Goal: Information Seeking & Learning: Learn about a topic

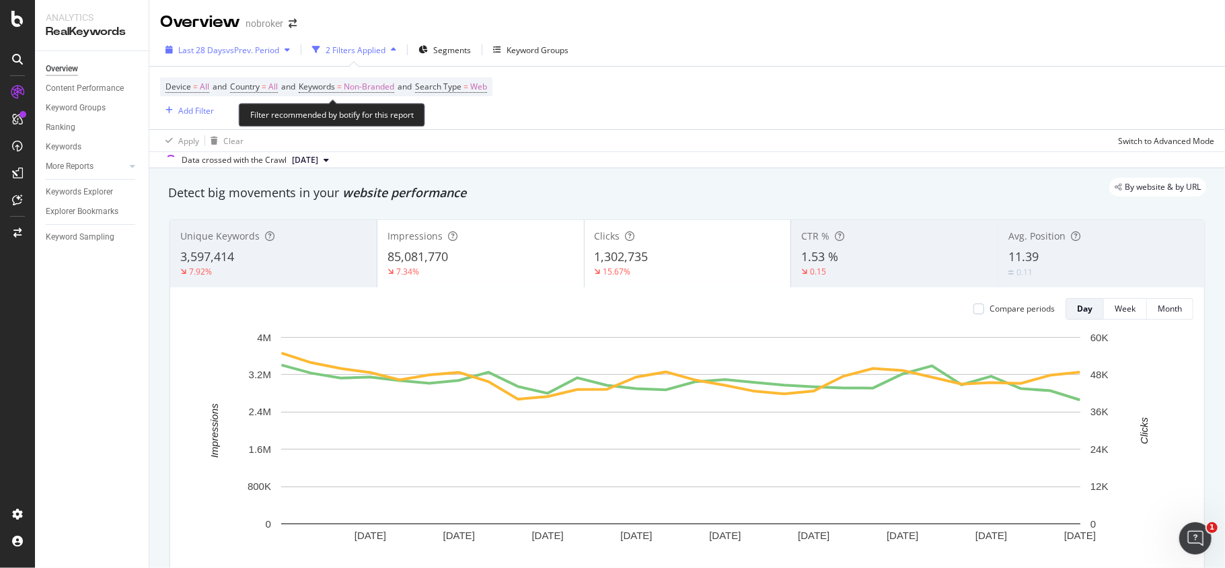
click at [258, 42] on div "Last 28 Days vs Prev. Period" at bounding box center [227, 50] width 135 height 20
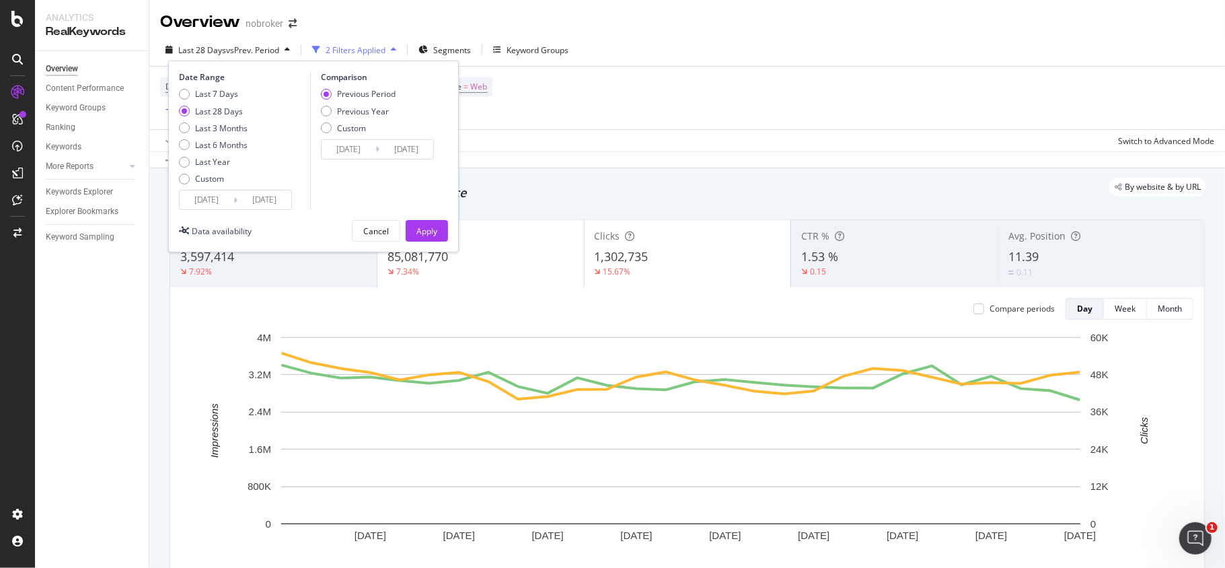
click at [211, 202] on input "2025/08/18" at bounding box center [207, 199] width 54 height 19
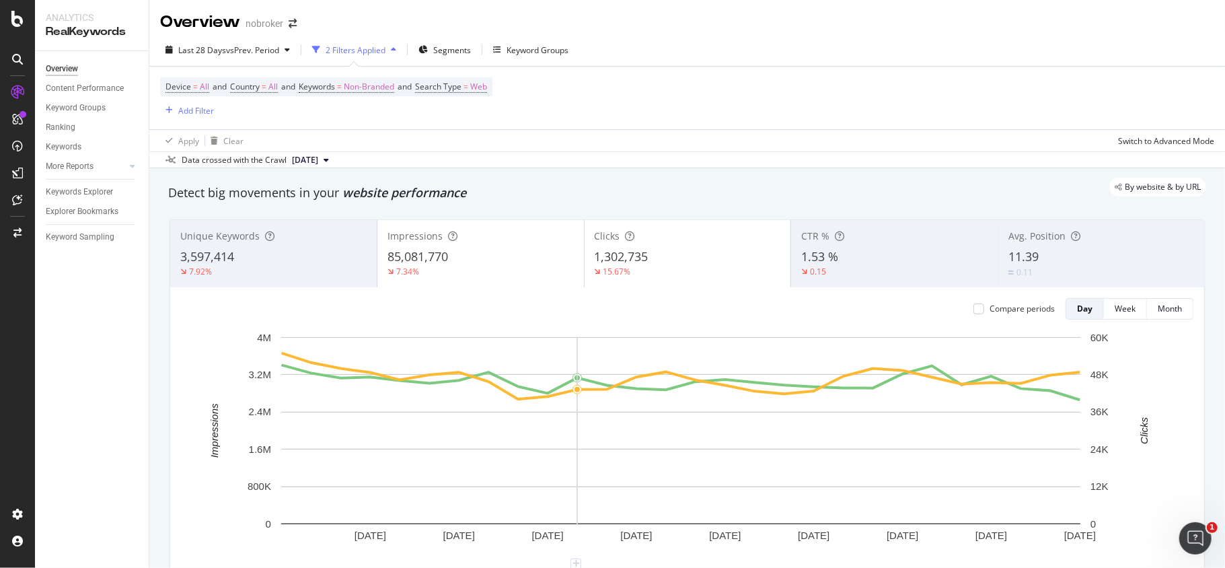
click at [612, 118] on div "Device = All and Country = All and Keywords = Non-Branded and Search Type = Web…" at bounding box center [687, 98] width 1054 height 63
click at [233, 52] on span "vs Prev. Period" at bounding box center [252, 49] width 53 height 11
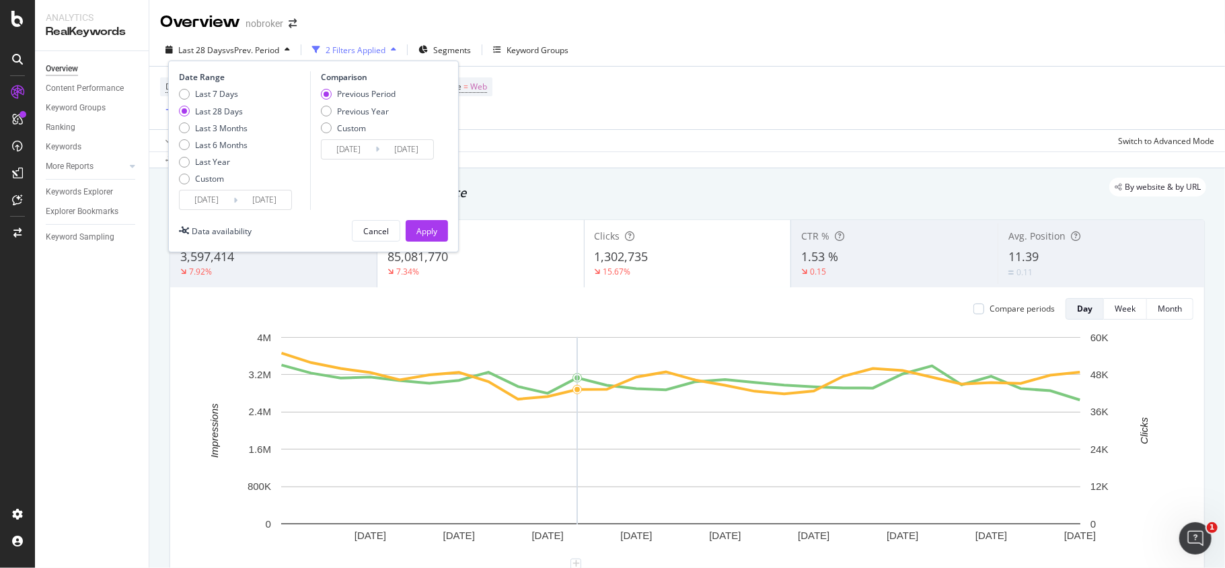
click at [196, 184] on div "Custom" at bounding box center [209, 178] width 29 height 11
click at [202, 192] on input "2025/08/18" at bounding box center [207, 199] width 54 height 19
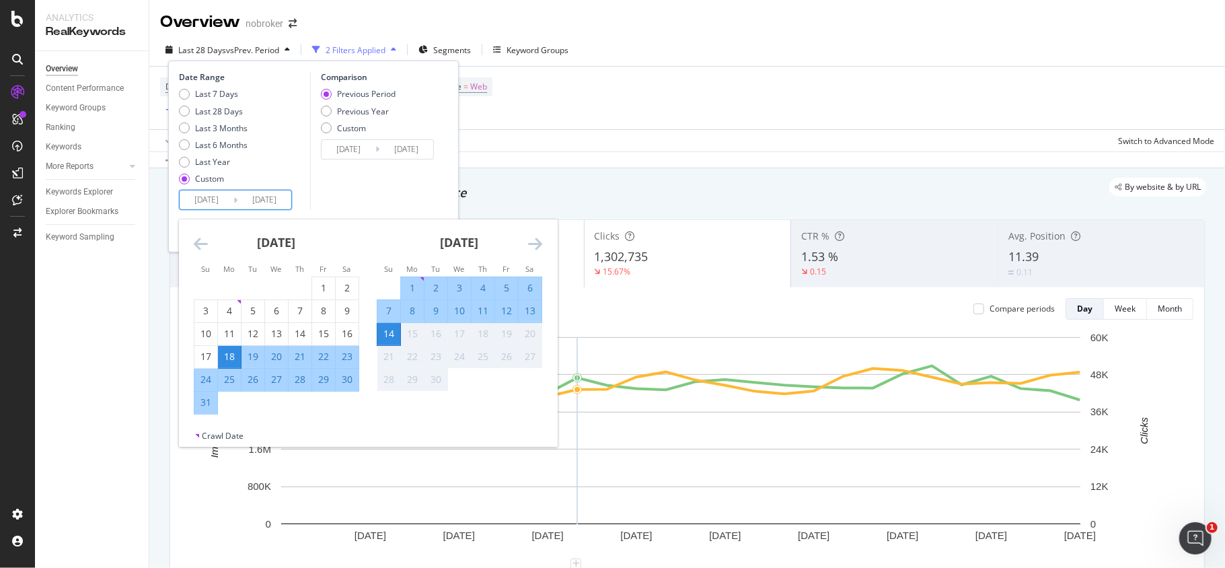
click at [410, 311] on div "8" at bounding box center [412, 310] width 23 height 13
type input "[DATE]"
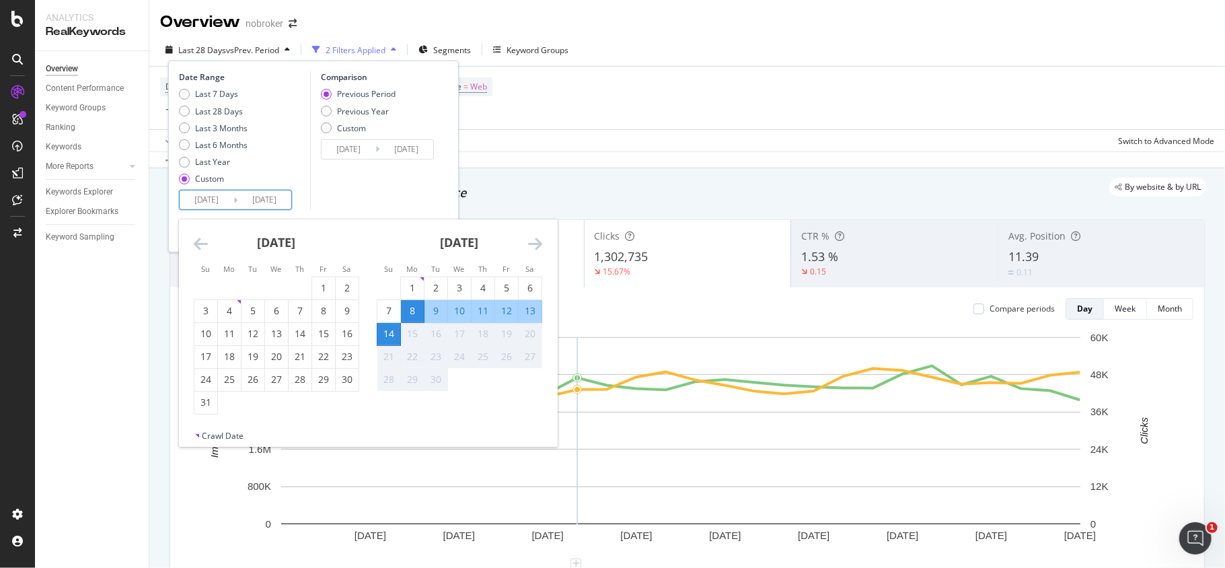
click at [388, 332] on div "14" at bounding box center [388, 333] width 23 height 13
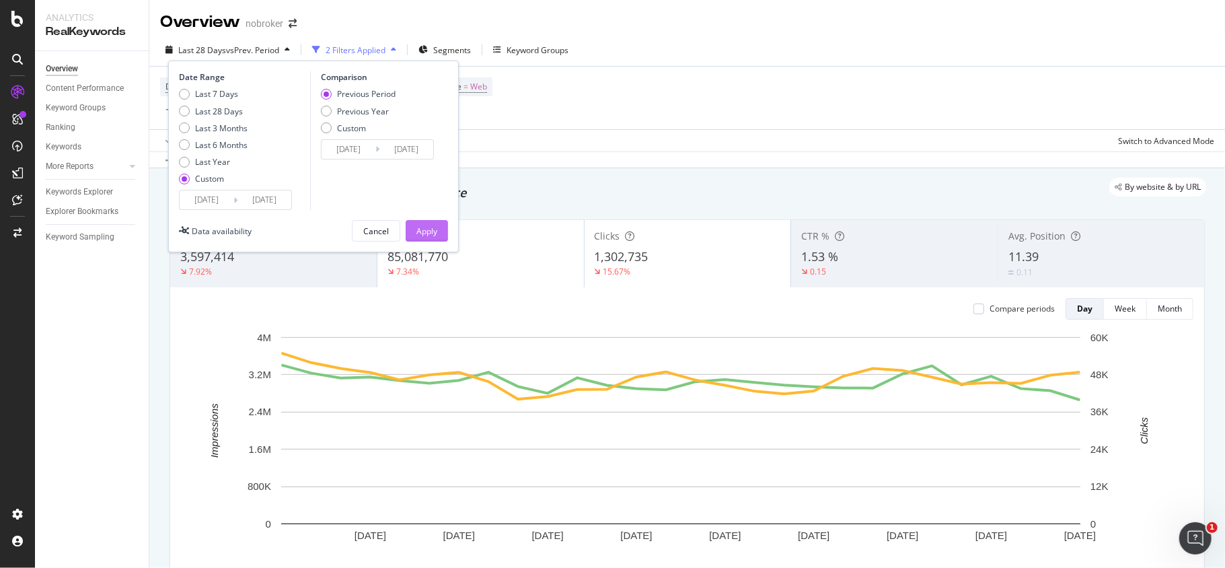
click at [432, 234] on div "Apply" at bounding box center [426, 230] width 21 height 11
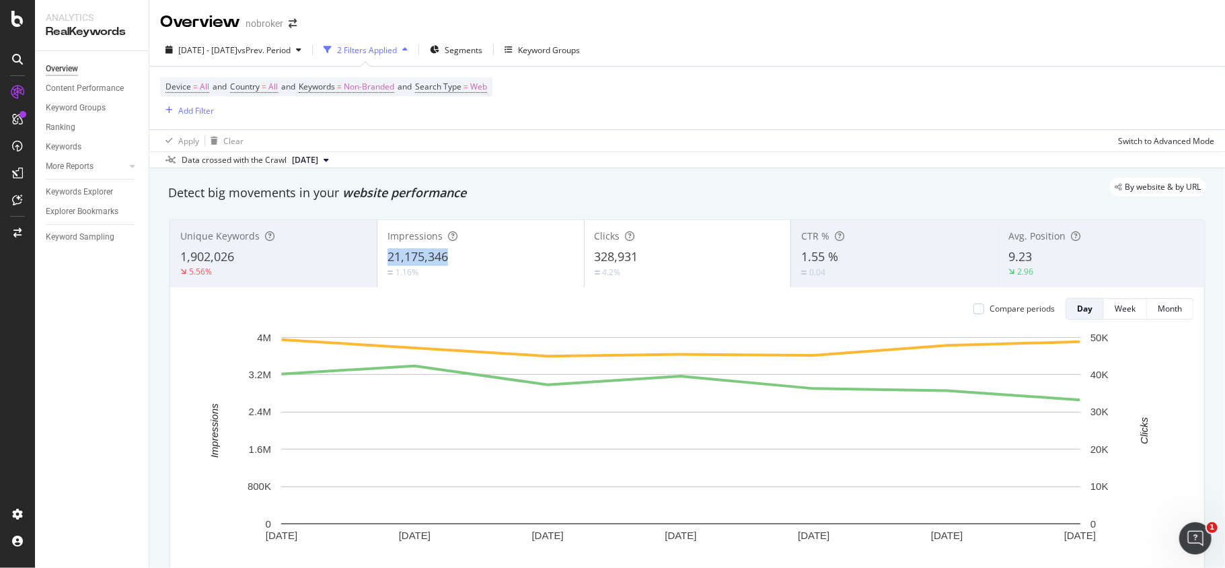
copy span "21,175,346"
copy span "328,931"
copy span "9.23"
click at [566, 50] on div "Keyword Groups" at bounding box center [549, 49] width 62 height 11
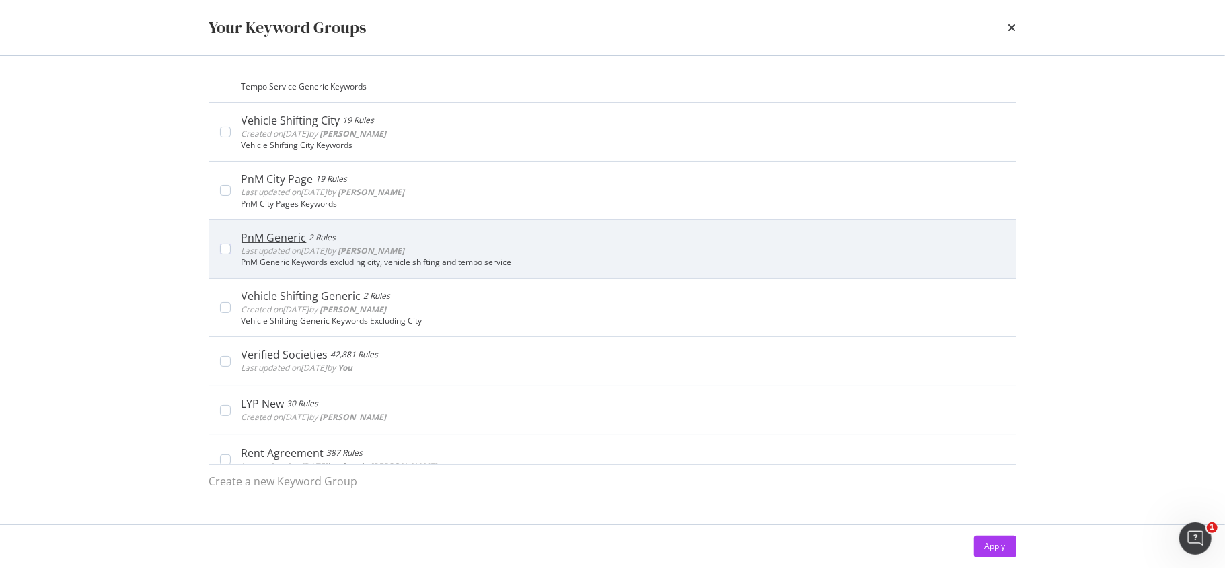
scroll to position [179, 0]
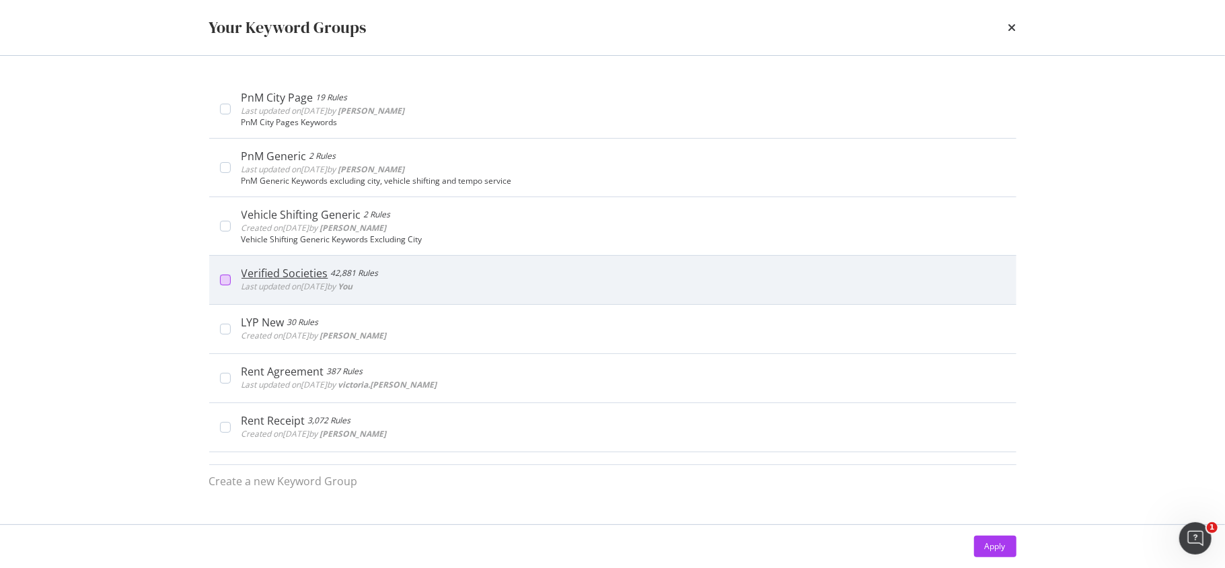
click at [225, 278] on div "modal" at bounding box center [225, 279] width 11 height 11
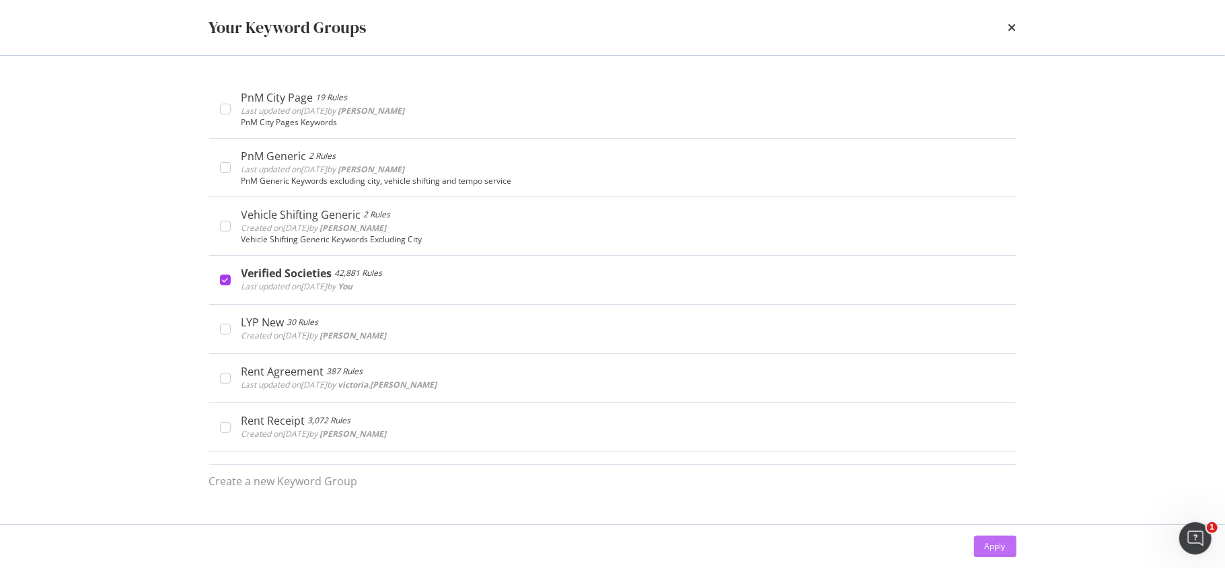
click at [999, 541] on div "Apply" at bounding box center [995, 545] width 21 height 11
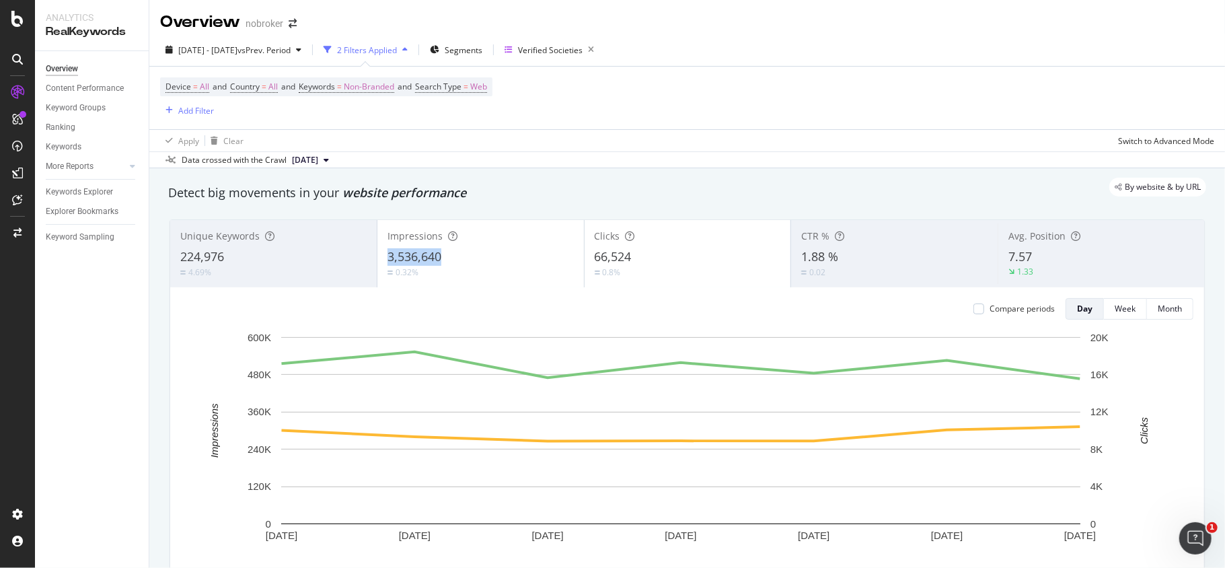
copy span "3,536,640"
copy span "66,524"
copy span "1.88 %"
copy span "7.57"
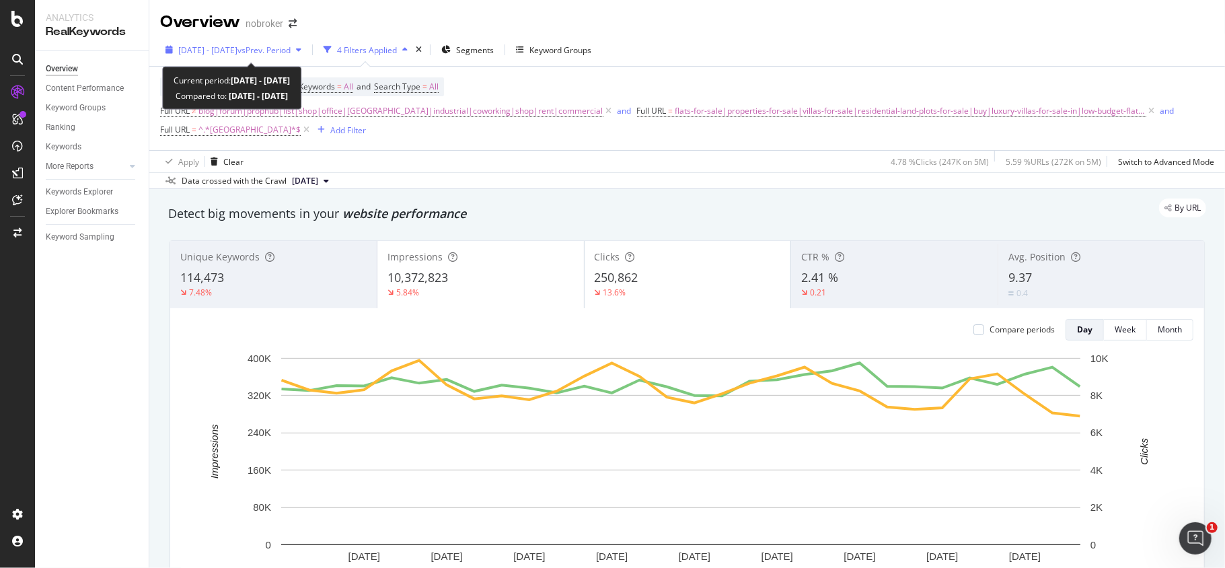
click at [237, 48] on span "[DATE] - [DATE]" at bounding box center [207, 49] width 59 height 11
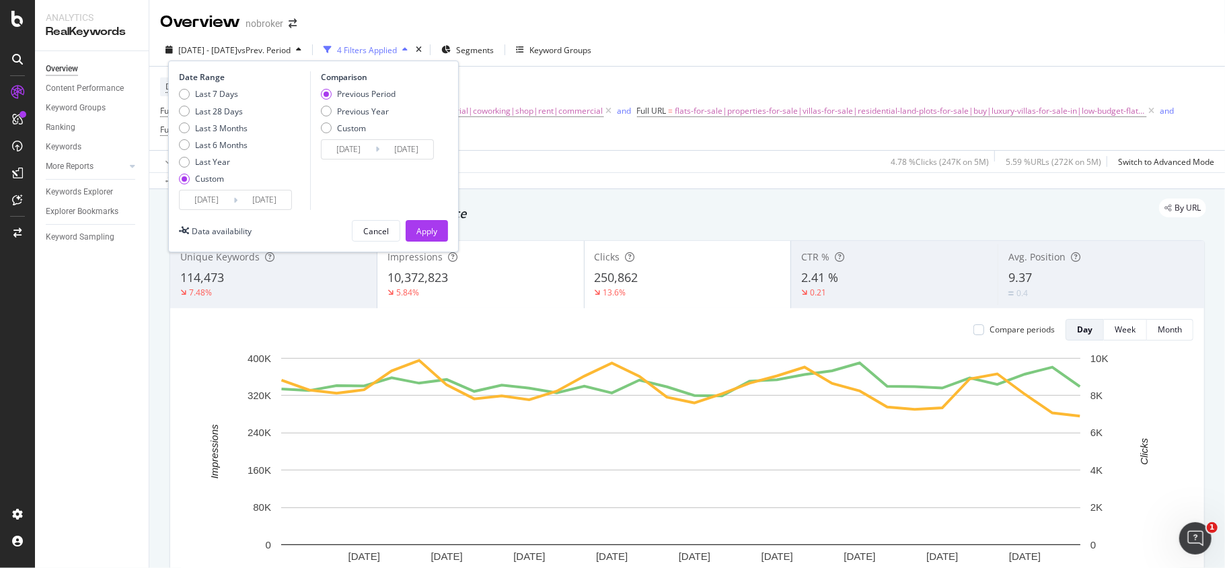
click at [198, 200] on input "[DATE]" at bounding box center [207, 199] width 54 height 19
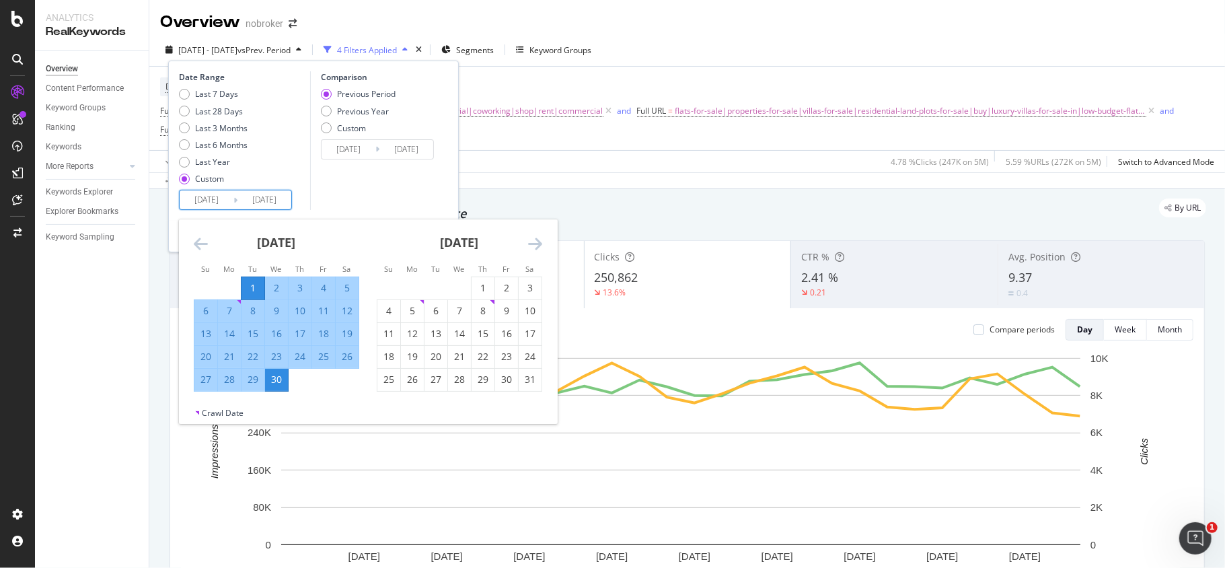
click at [531, 243] on icon "Move forward to switch to the next month." at bounding box center [535, 243] width 14 height 16
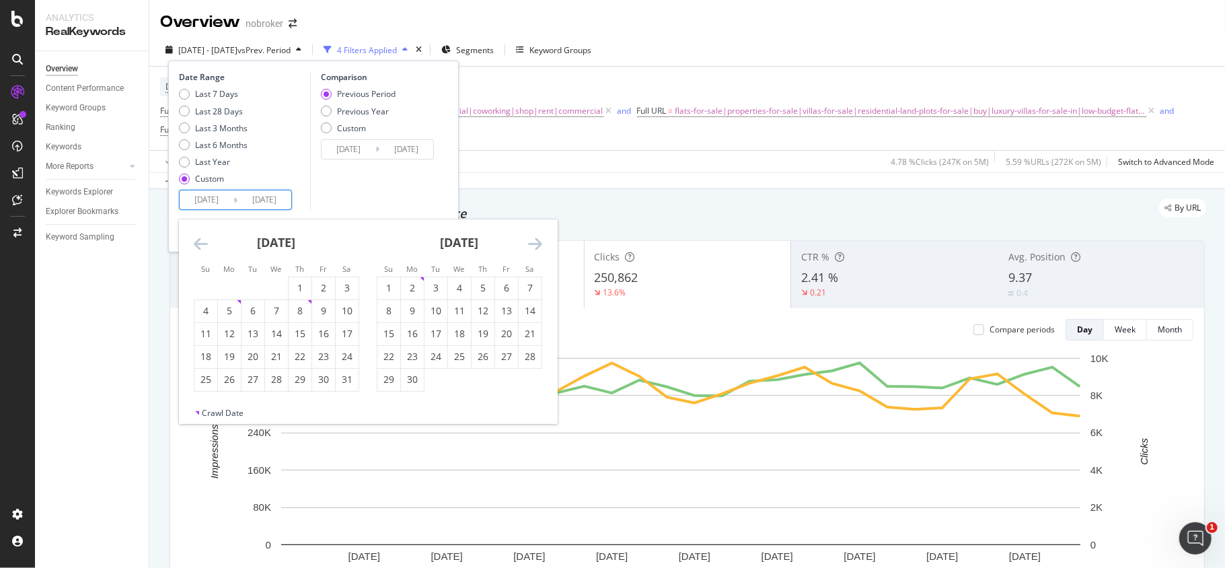
click at [531, 243] on icon "Move forward to switch to the next month." at bounding box center [535, 243] width 14 height 16
click at [420, 312] on div "8" at bounding box center [412, 310] width 23 height 13
type input "[DATE]"
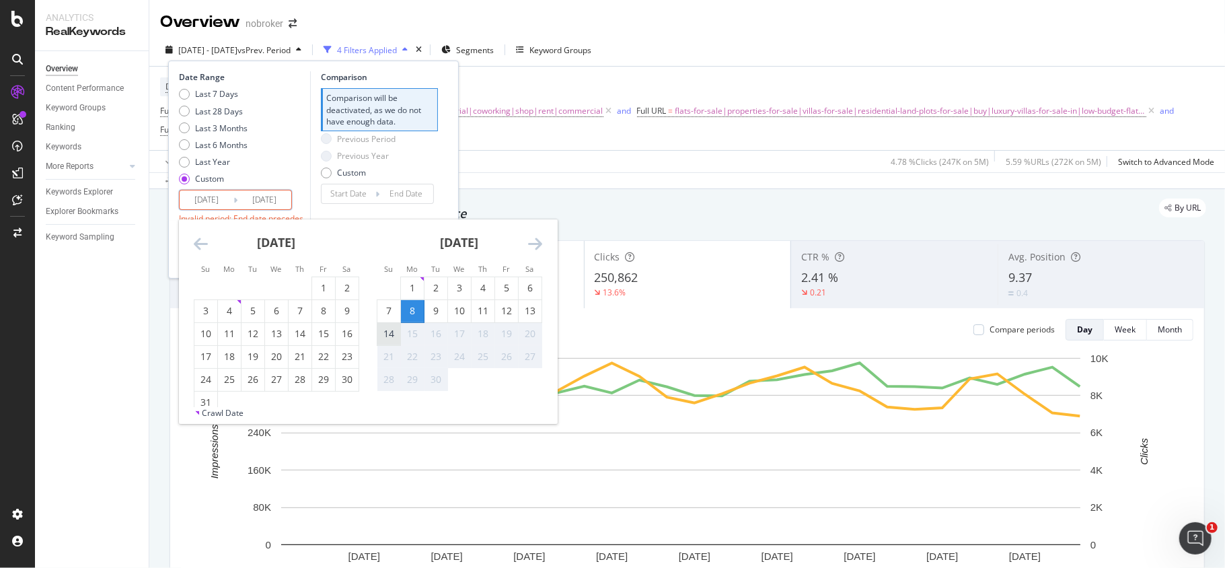
click at [393, 338] on div "14" at bounding box center [388, 333] width 23 height 13
type input "[DATE]"
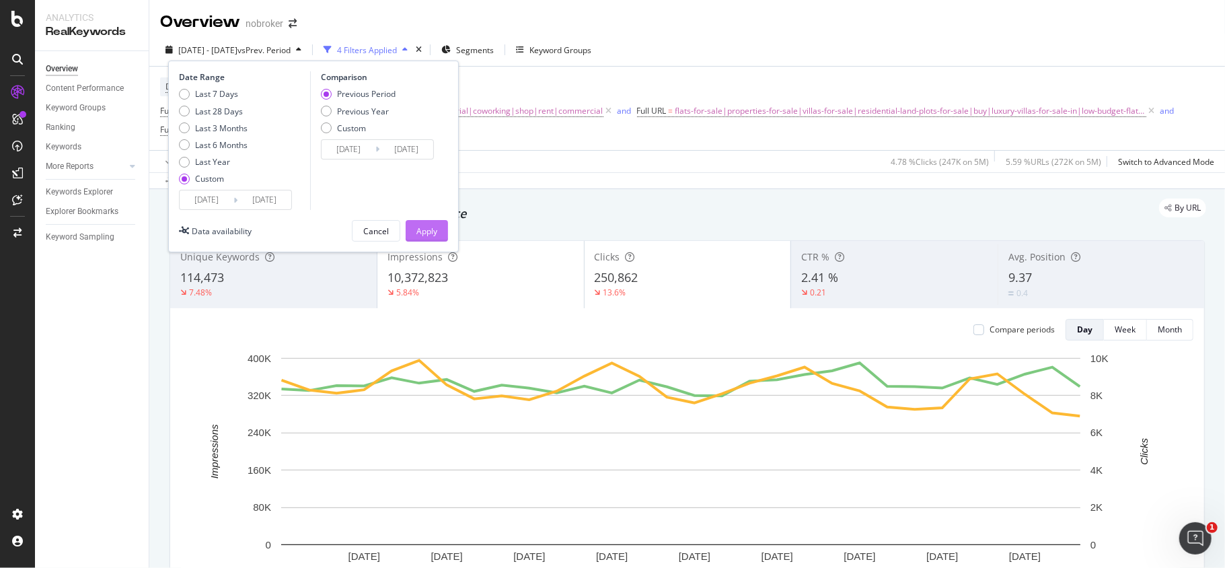
click at [428, 225] on div "Apply" at bounding box center [426, 230] width 21 height 11
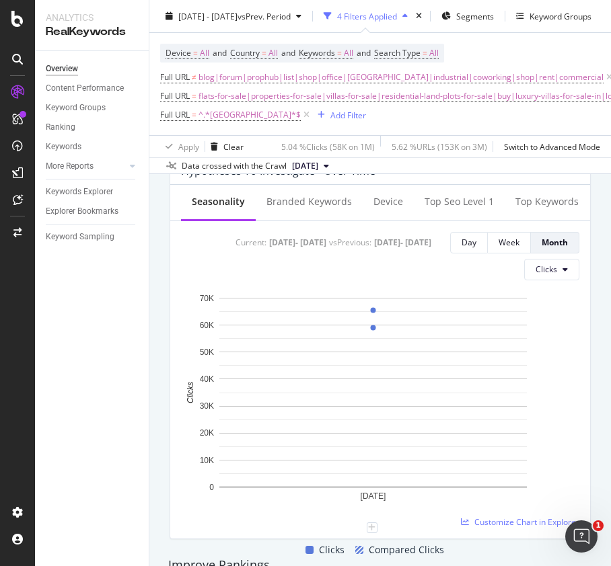
scroll to position [538, 0]
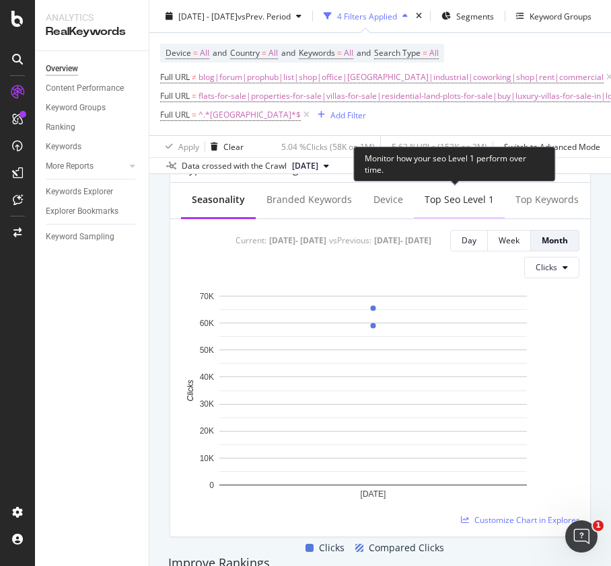
click at [453, 200] on div "Top seo Level 1" at bounding box center [458, 199] width 69 height 13
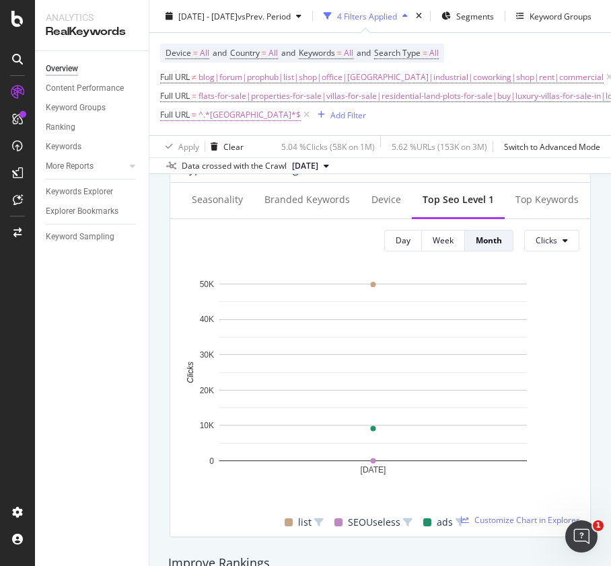
click at [230, 116] on span "^.*[GEOGRAPHIC_DATA]*$" at bounding box center [249, 115] width 102 height 19
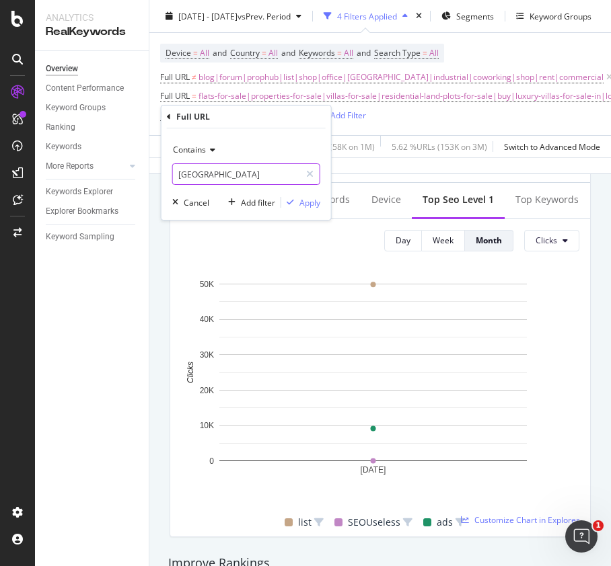
click at [248, 181] on input "[GEOGRAPHIC_DATA]" at bounding box center [236, 174] width 127 height 22
type input "[GEOGRAPHIC_DATA]"
click at [301, 198] on div "Apply" at bounding box center [309, 202] width 21 height 11
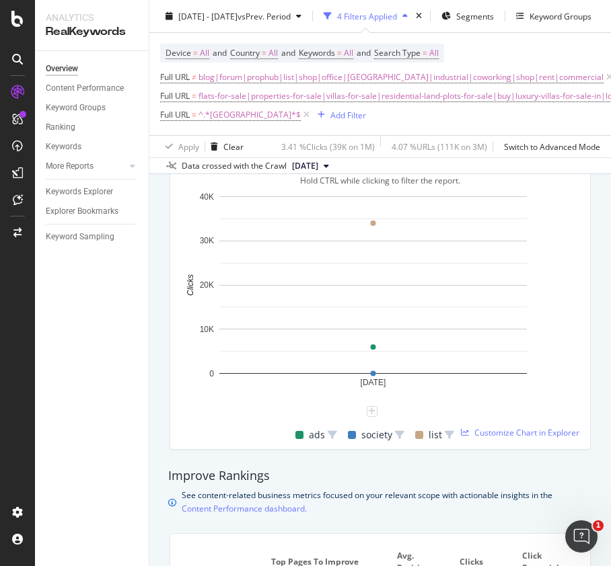
scroll to position [628, 0]
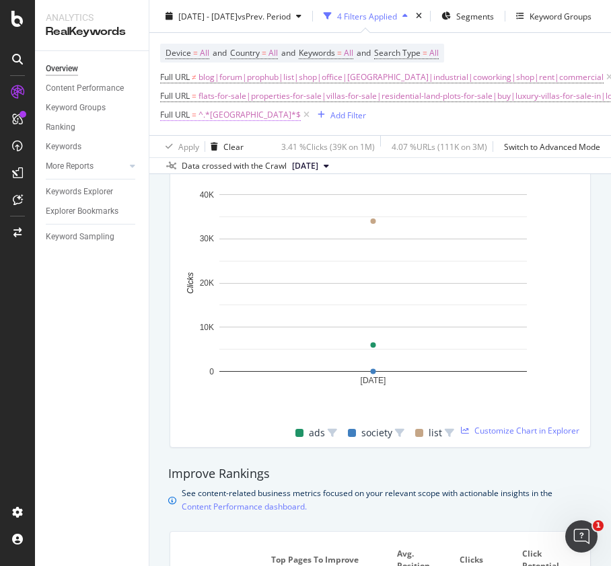
click at [214, 120] on span "^.*[GEOGRAPHIC_DATA]*$" at bounding box center [249, 115] width 102 height 19
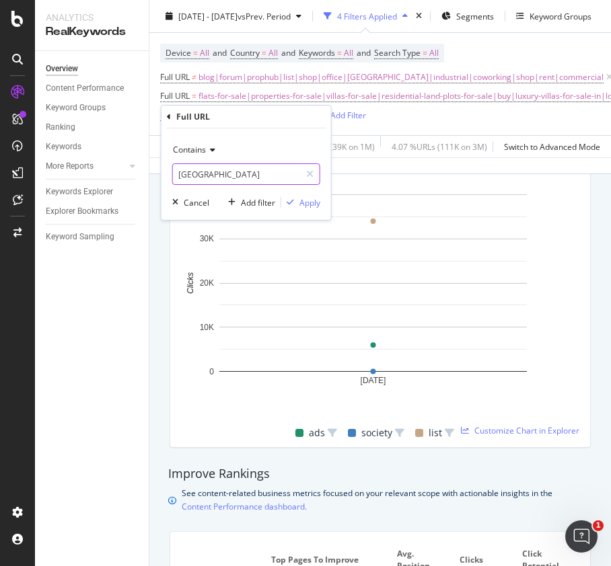
click at [231, 172] on input "[GEOGRAPHIC_DATA]" at bounding box center [236, 174] width 127 height 22
type input "[GEOGRAPHIC_DATA]"
click at [305, 202] on div "Apply" at bounding box center [309, 202] width 21 height 11
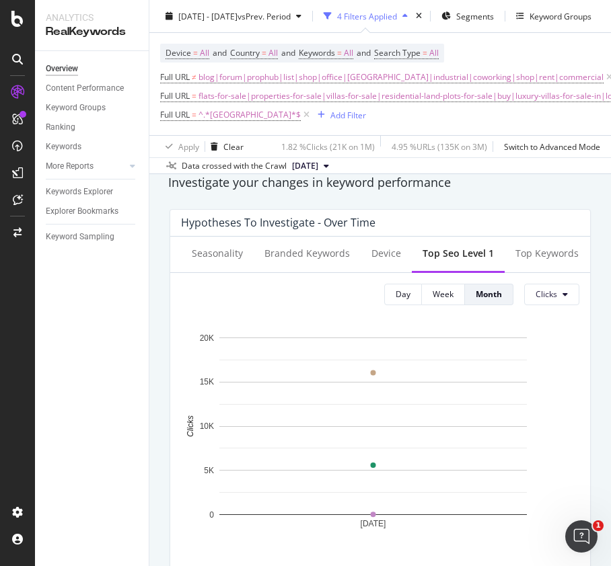
scroll to position [538, 0]
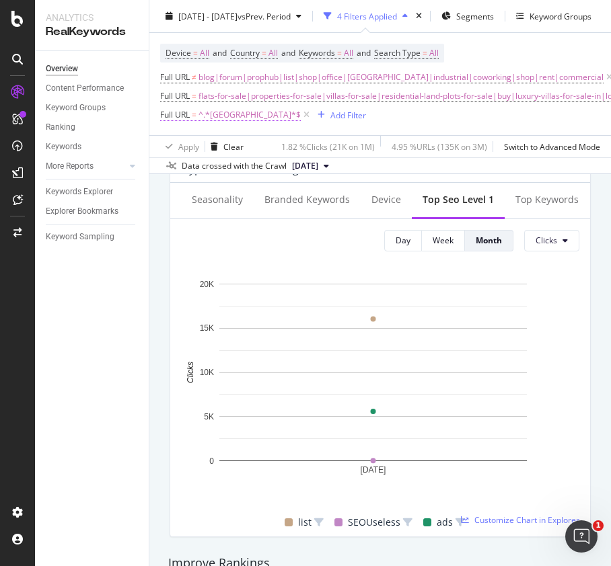
click at [234, 114] on span "^.*[GEOGRAPHIC_DATA]*$" at bounding box center [249, 115] width 102 height 19
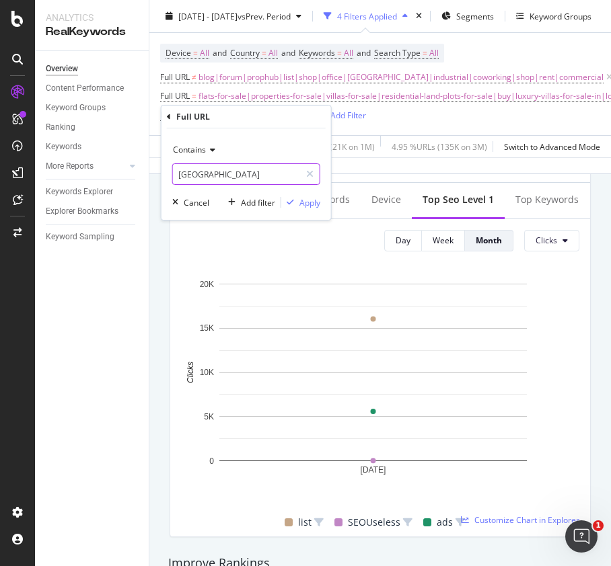
click at [226, 169] on input "[GEOGRAPHIC_DATA]" at bounding box center [236, 174] width 127 height 22
type input "[GEOGRAPHIC_DATA]"
click at [313, 202] on div "Apply" at bounding box center [309, 202] width 21 height 11
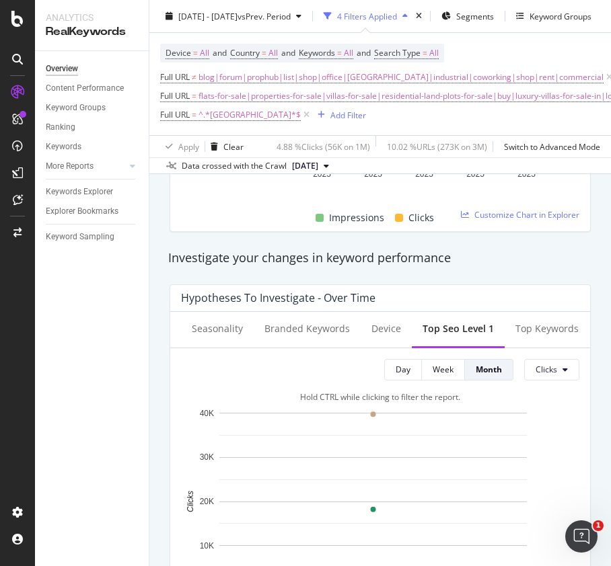
scroll to position [448, 0]
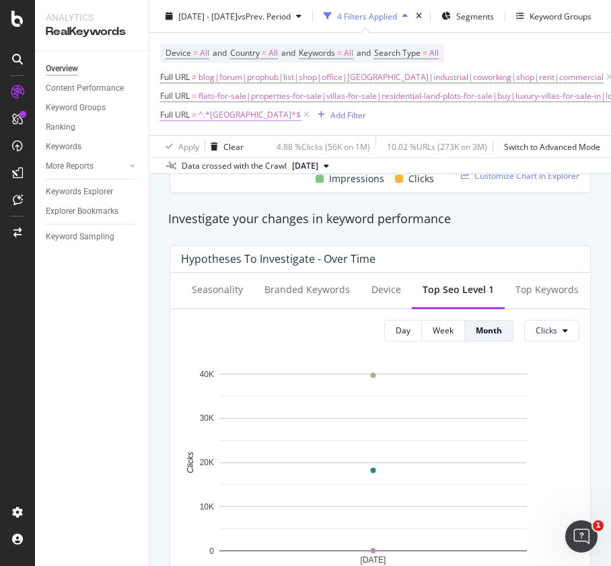
click at [232, 118] on span "^.*[GEOGRAPHIC_DATA]*$" at bounding box center [249, 115] width 102 height 19
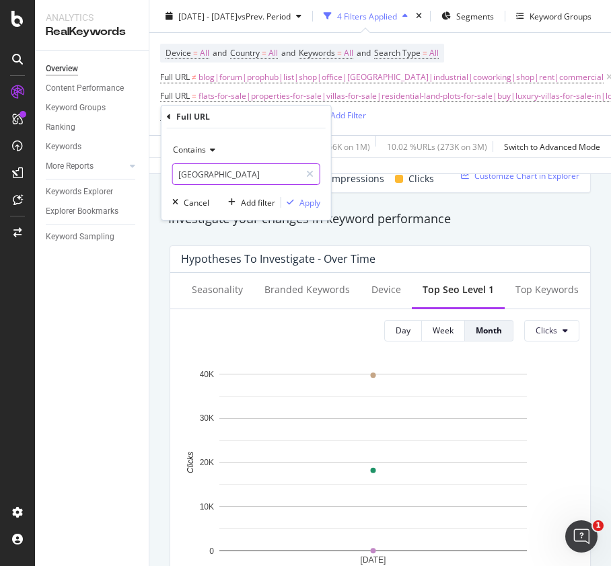
click at [226, 175] on input "[GEOGRAPHIC_DATA]" at bounding box center [236, 174] width 127 height 22
type input "[GEOGRAPHIC_DATA]"
click at [308, 202] on div "Apply" at bounding box center [309, 202] width 21 height 11
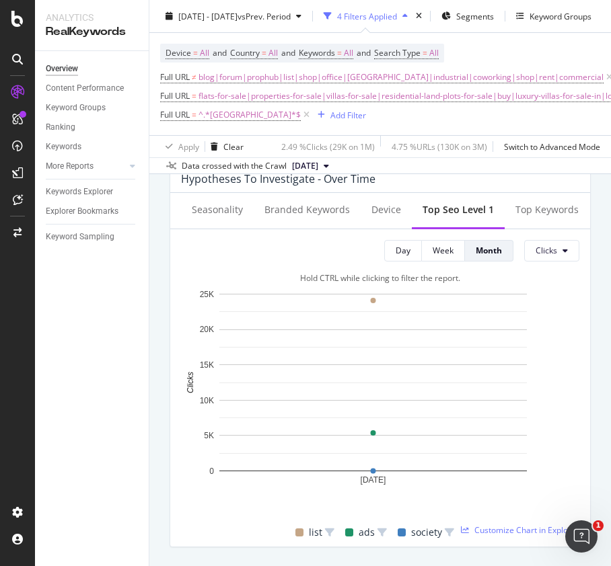
scroll to position [538, 0]
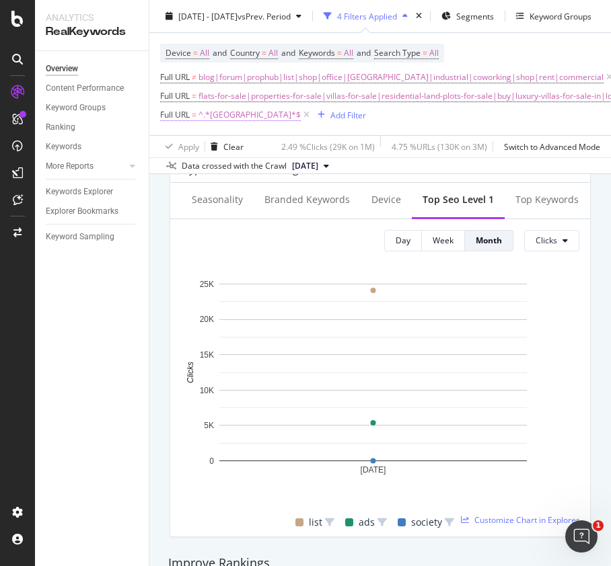
click at [215, 116] on span "^.*[GEOGRAPHIC_DATA]*$" at bounding box center [249, 115] width 102 height 19
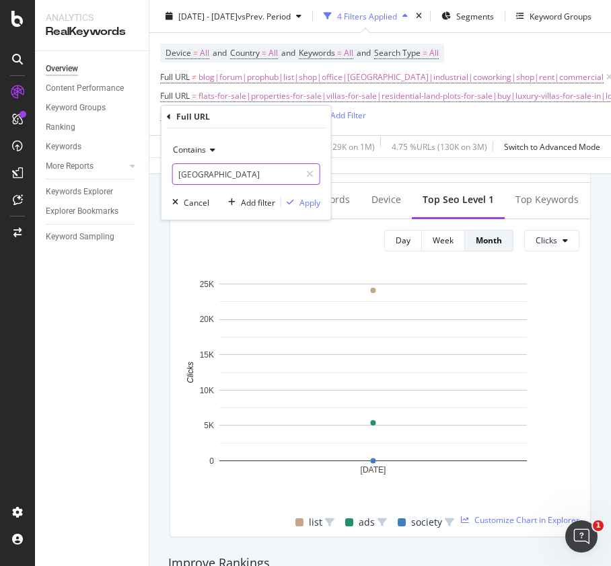
click at [261, 172] on input "[GEOGRAPHIC_DATA]" at bounding box center [236, 174] width 127 height 22
type input "[GEOGRAPHIC_DATA]"
click at [308, 202] on div "Apply" at bounding box center [309, 202] width 21 height 11
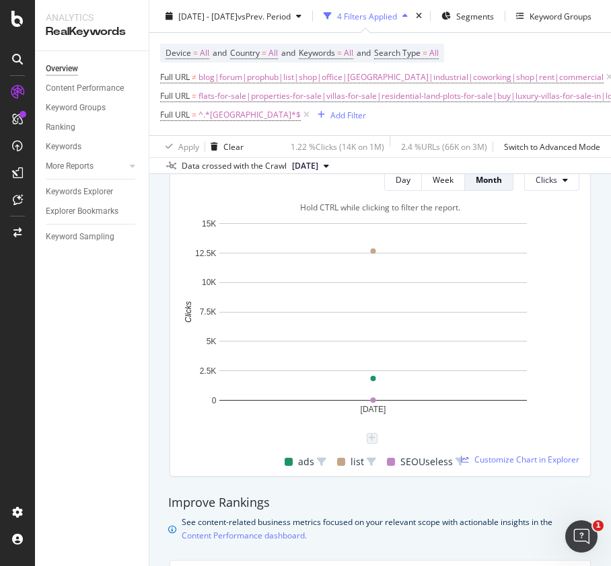
scroll to position [628, 0]
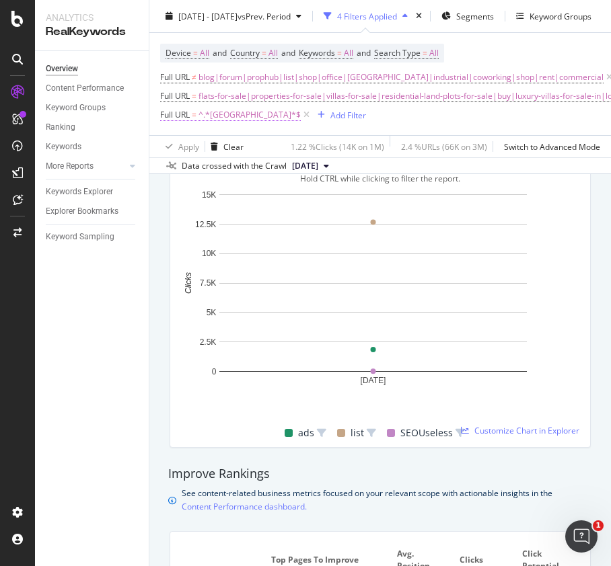
click at [211, 117] on span "^.*[GEOGRAPHIC_DATA]*$" at bounding box center [249, 115] width 102 height 19
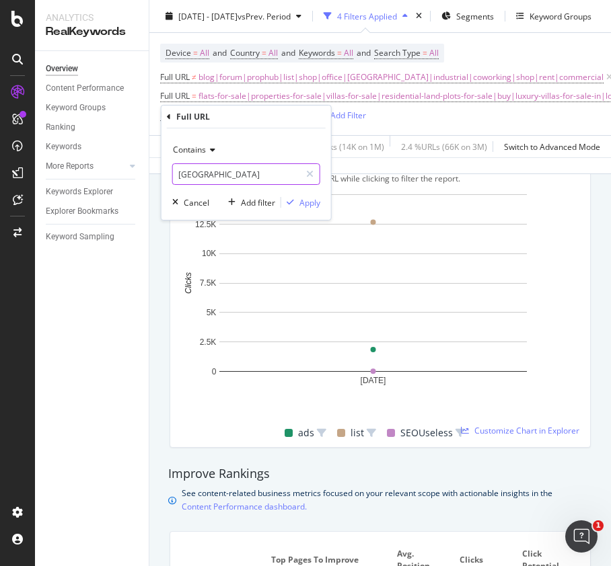
click at [225, 176] on input "[GEOGRAPHIC_DATA]" at bounding box center [236, 174] width 127 height 22
type input "gurgaon"
click at [304, 200] on div "Apply" at bounding box center [309, 202] width 21 height 11
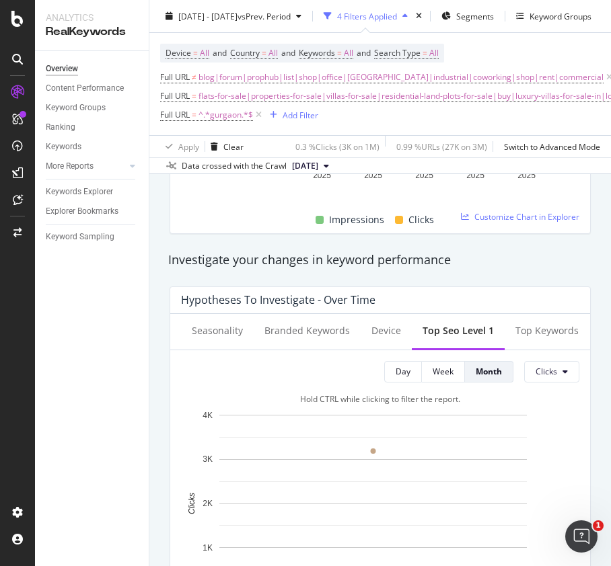
scroll to position [538, 0]
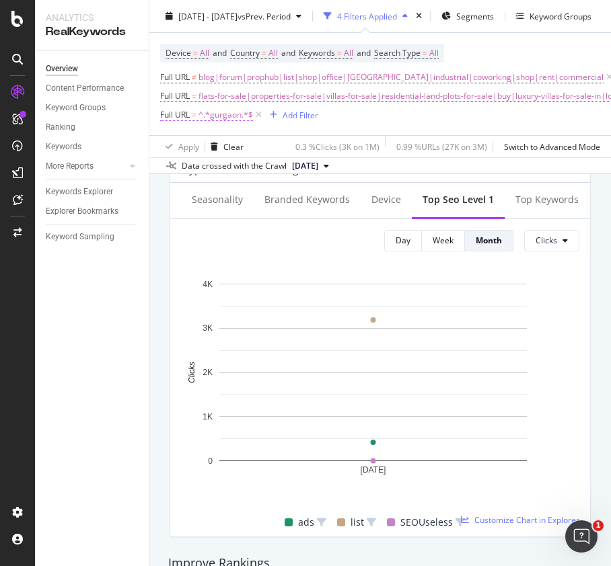
click at [232, 119] on span "^.*gurgaon.*$" at bounding box center [225, 115] width 54 height 19
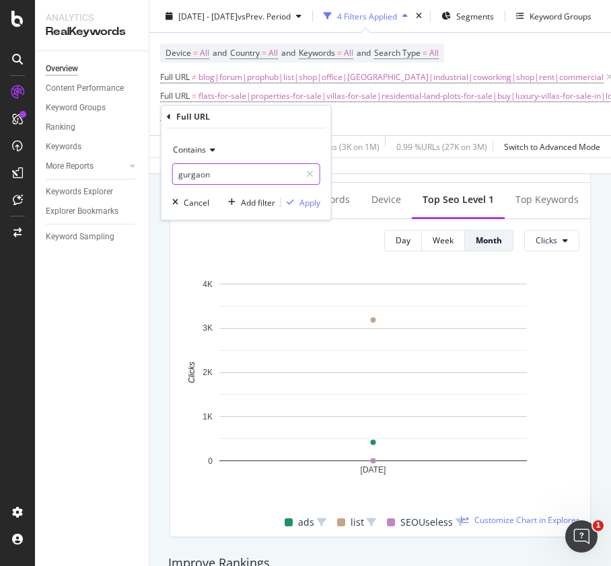
click at [259, 179] on input "gurgaon" at bounding box center [236, 174] width 127 height 22
type input "noida"
click at [308, 202] on div "Apply" at bounding box center [309, 202] width 21 height 11
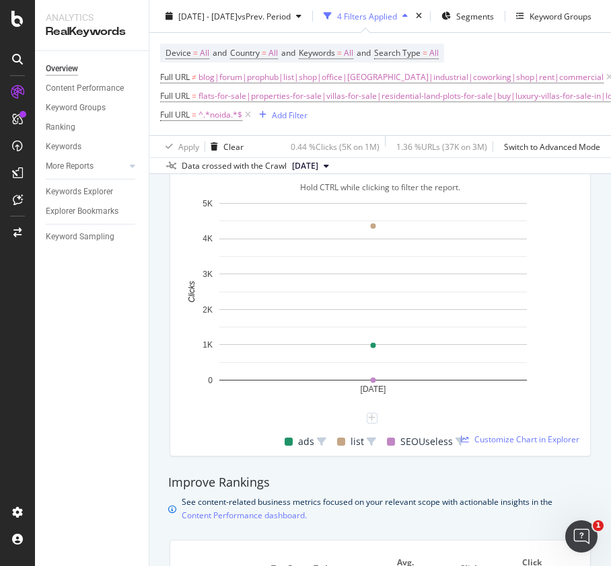
scroll to position [628, 0]
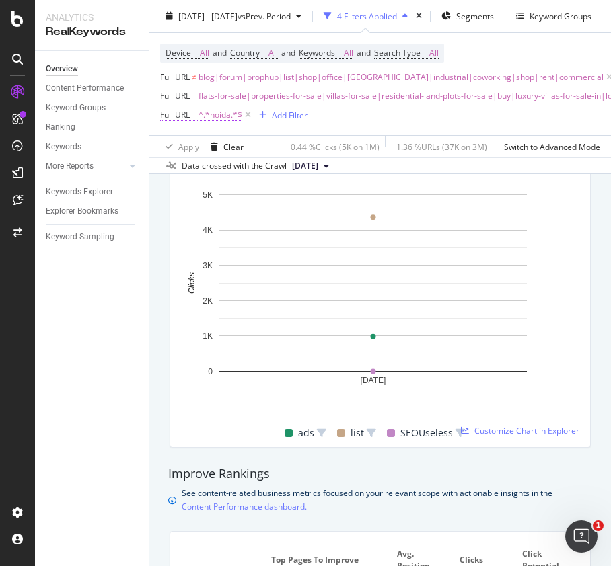
click at [222, 119] on span "^.*noida.*$" at bounding box center [220, 115] width 44 height 19
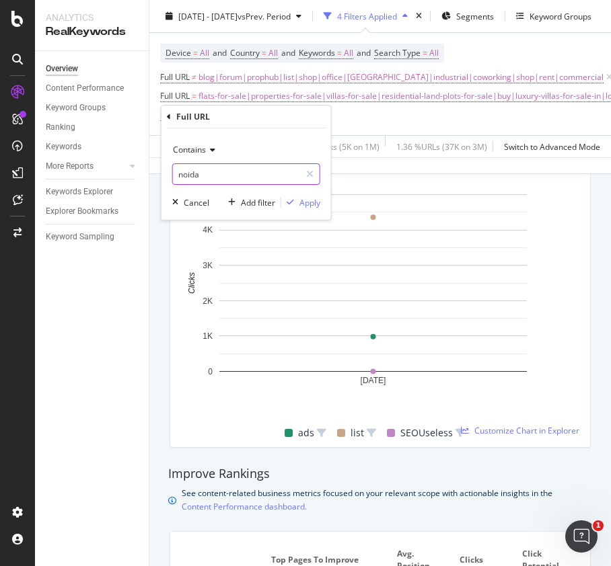
click at [217, 171] on input "noida" at bounding box center [236, 174] width 127 height 22
type input "faridabad"
click at [315, 202] on div "Apply" at bounding box center [309, 202] width 21 height 11
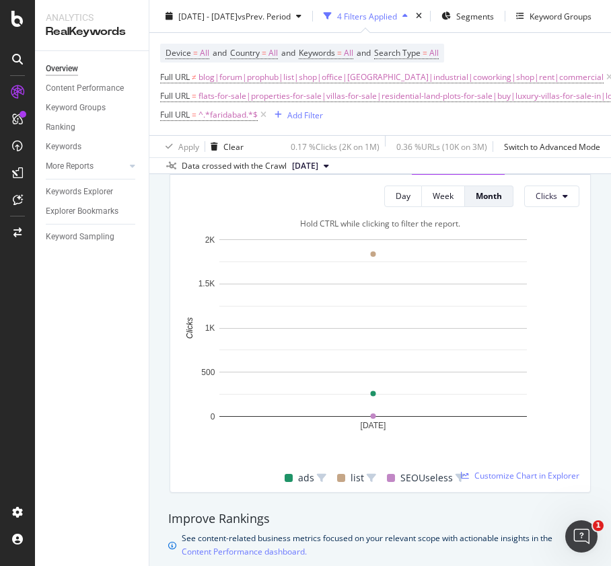
scroll to position [628, 0]
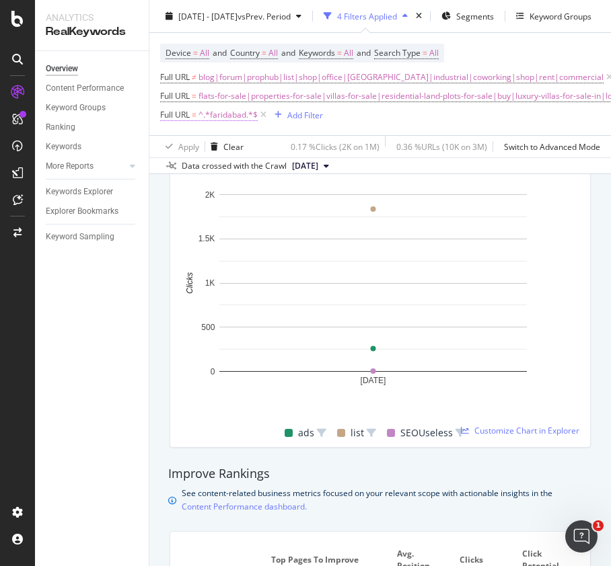
click at [221, 120] on span "^.*faridabad.*$" at bounding box center [227, 115] width 59 height 19
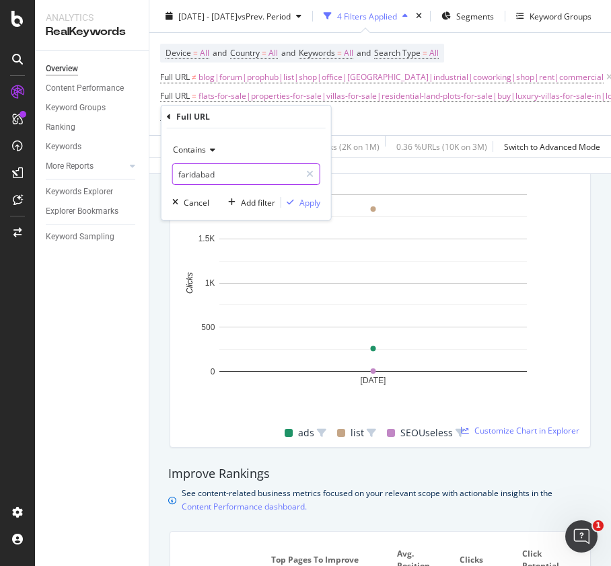
click at [237, 176] on input "faridabad" at bounding box center [236, 174] width 127 height 22
type input "[GEOGRAPHIC_DATA]"
click at [305, 203] on div "Apply" at bounding box center [309, 202] width 21 height 11
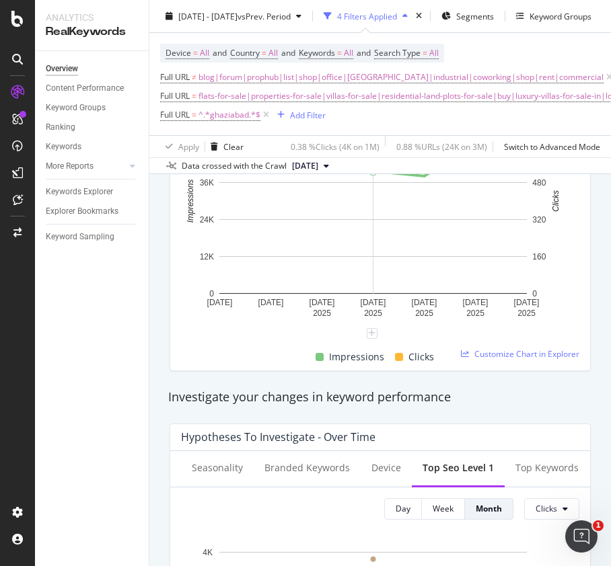
scroll to position [538, 0]
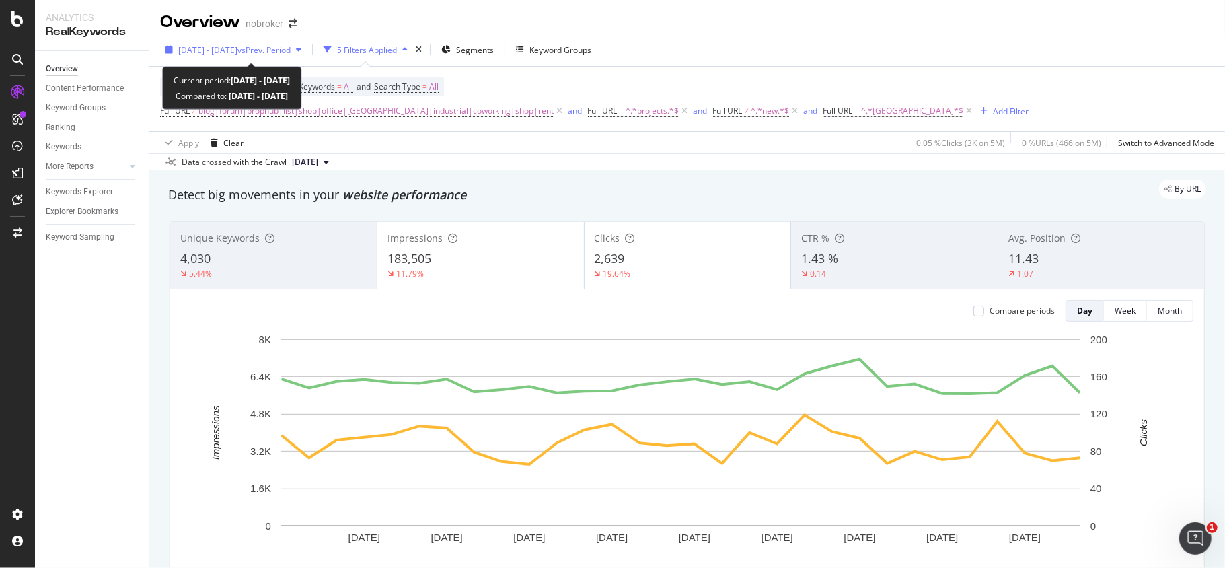
click at [276, 54] on span "vs Prev. Period" at bounding box center [263, 49] width 53 height 11
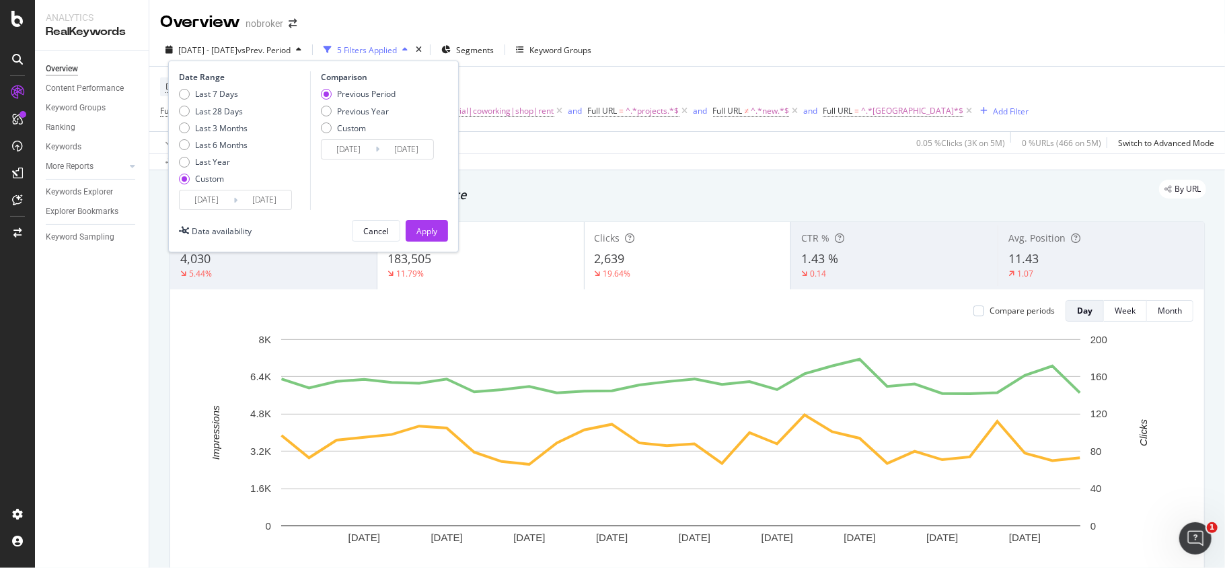
click at [200, 198] on input "[DATE]" at bounding box center [207, 199] width 54 height 19
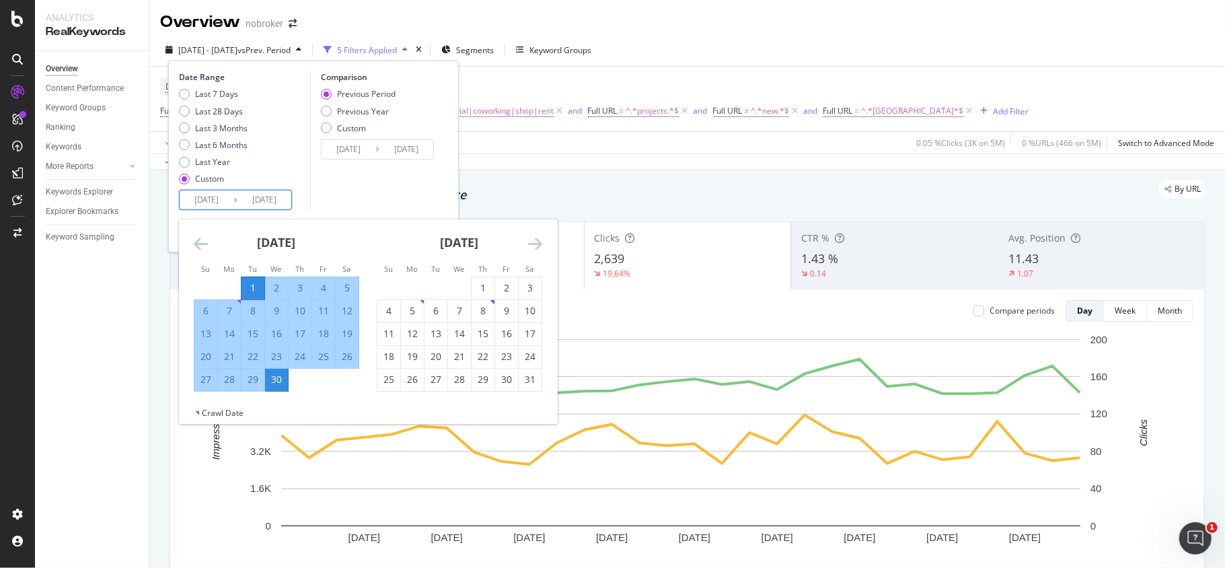
click at [539, 240] on icon "Move forward to switch to the next month." at bounding box center [535, 243] width 14 height 16
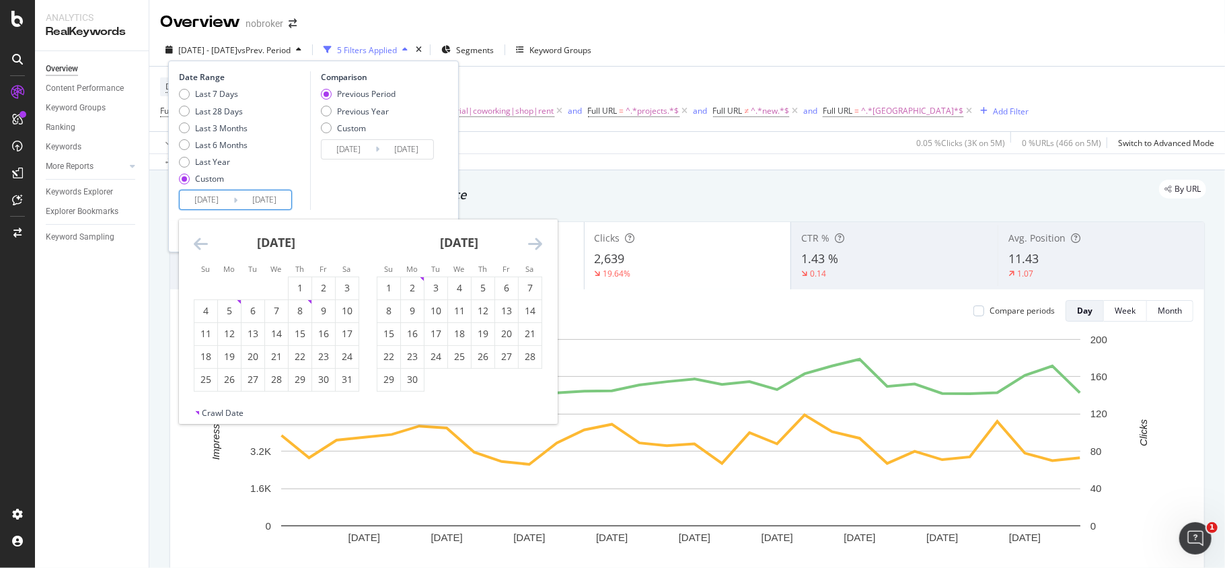
click at [539, 240] on icon "Move forward to switch to the next month." at bounding box center [535, 243] width 14 height 16
click at [405, 315] on div "8" at bounding box center [412, 310] width 23 height 13
type input "[DATE]"
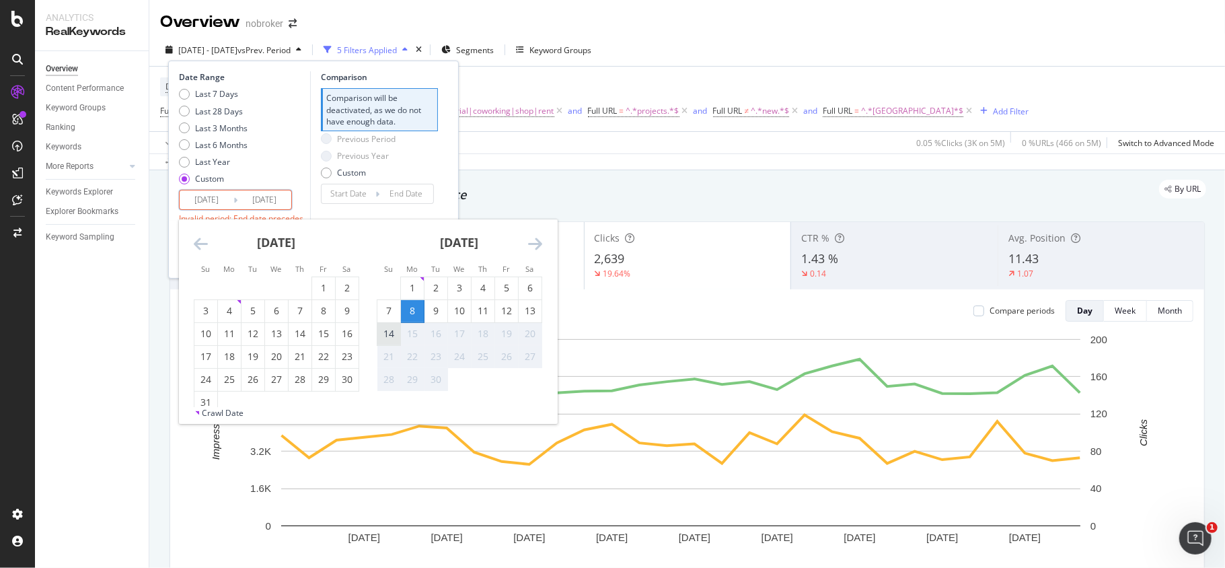
click at [391, 332] on div "14" at bounding box center [388, 333] width 23 height 13
type input "[DATE]"
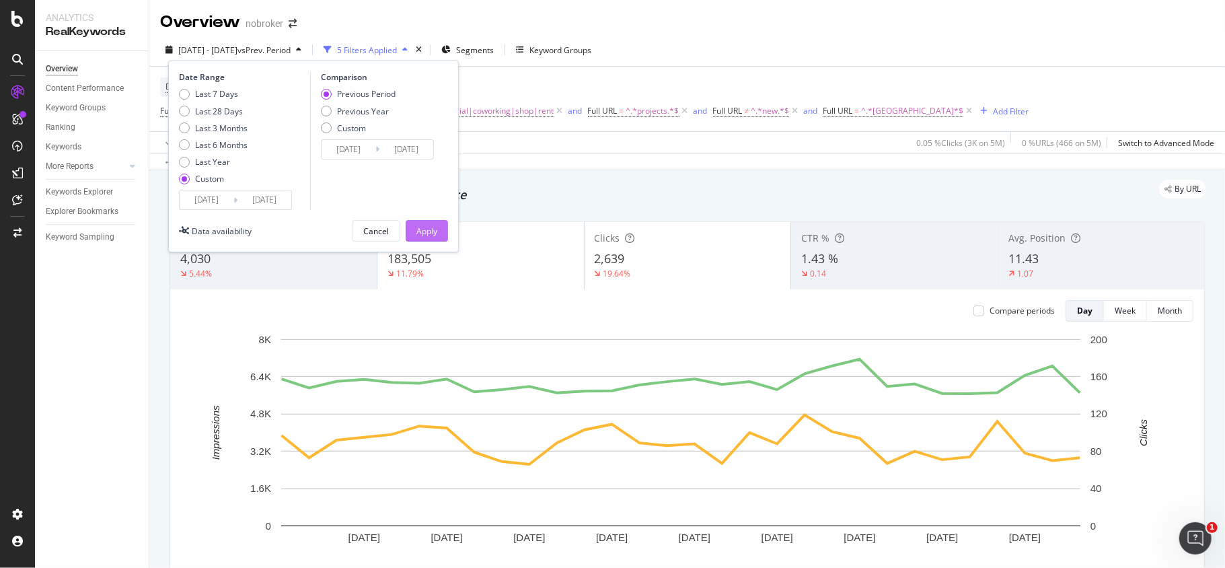
click at [423, 227] on div "Apply" at bounding box center [426, 230] width 21 height 11
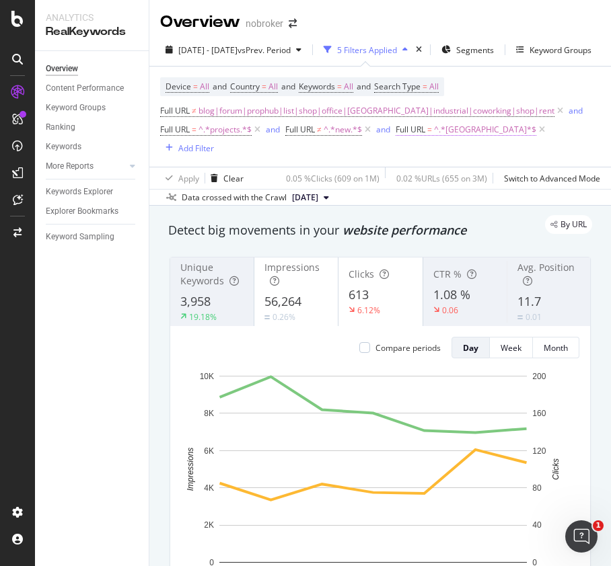
click at [478, 132] on span "^.*[GEOGRAPHIC_DATA]*$" at bounding box center [485, 129] width 102 height 19
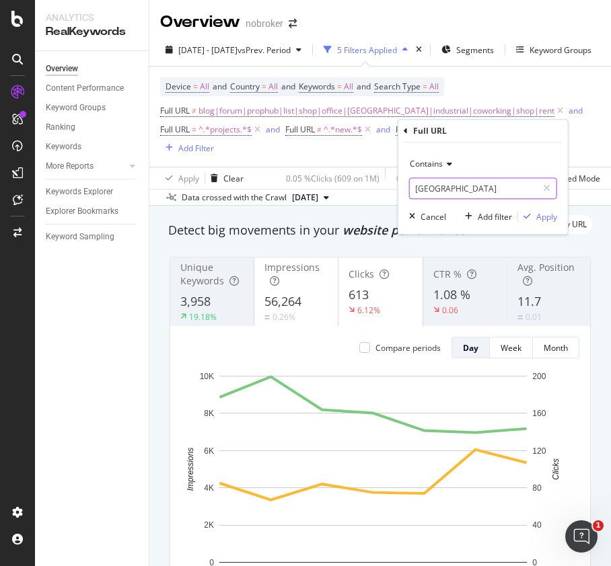
click at [469, 196] on input "[GEOGRAPHIC_DATA]" at bounding box center [473, 189] width 127 height 22
paste input "[GEOGRAPHIC_DATA]"
type input "[GEOGRAPHIC_DATA]"
click at [544, 211] on div "Apply" at bounding box center [546, 216] width 21 height 11
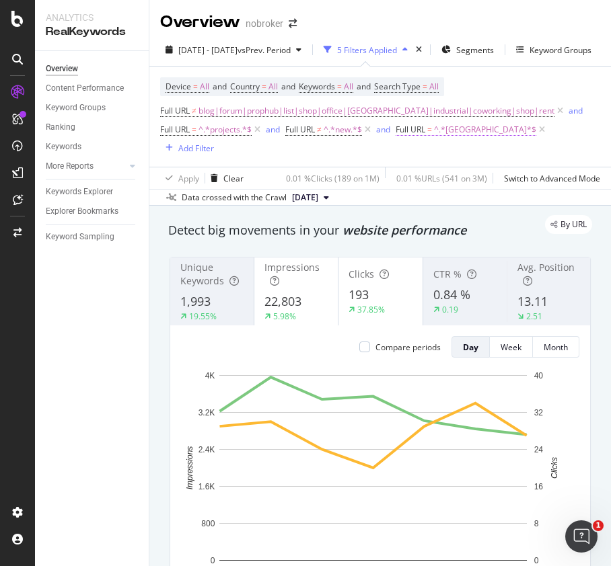
click at [466, 138] on span "^.*[GEOGRAPHIC_DATA]*$" at bounding box center [485, 129] width 102 height 19
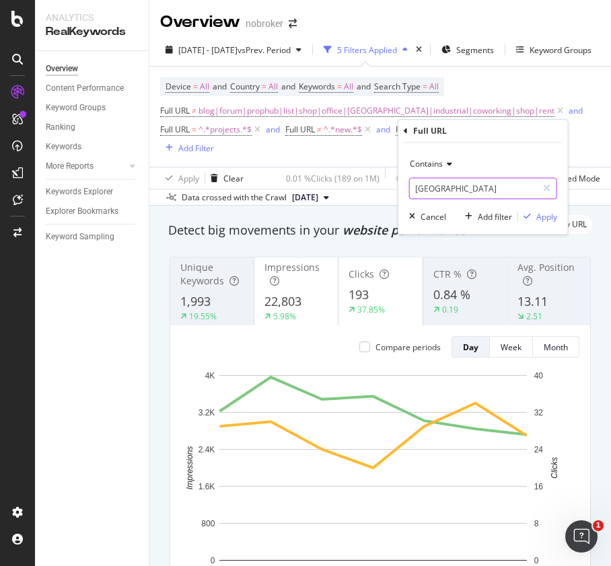
click at [466, 192] on input "[GEOGRAPHIC_DATA]" at bounding box center [473, 189] width 127 height 22
paste input "[GEOGRAPHIC_DATA]"
type input "[GEOGRAPHIC_DATA]"
click at [550, 219] on div "Apply" at bounding box center [546, 216] width 21 height 11
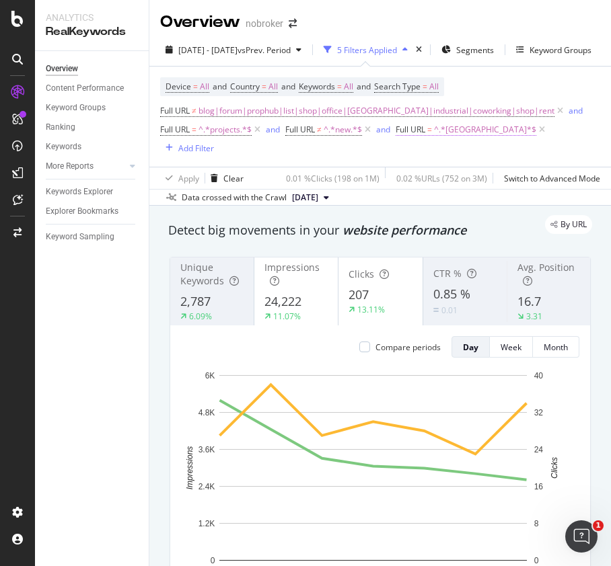
click at [461, 130] on span "^.*[GEOGRAPHIC_DATA]*$" at bounding box center [485, 129] width 102 height 19
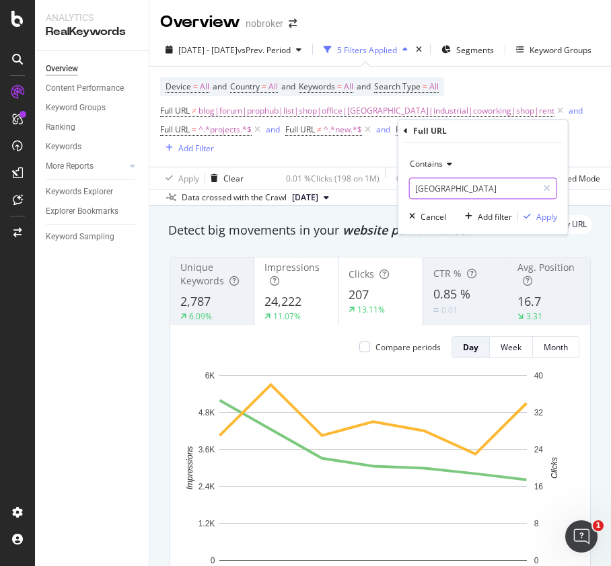
click at [460, 188] on input "[GEOGRAPHIC_DATA]" at bounding box center [473, 189] width 127 height 22
paste input "[GEOGRAPHIC_DATA]"
type input "[GEOGRAPHIC_DATA]"
click at [544, 216] on div "Apply" at bounding box center [546, 216] width 21 height 11
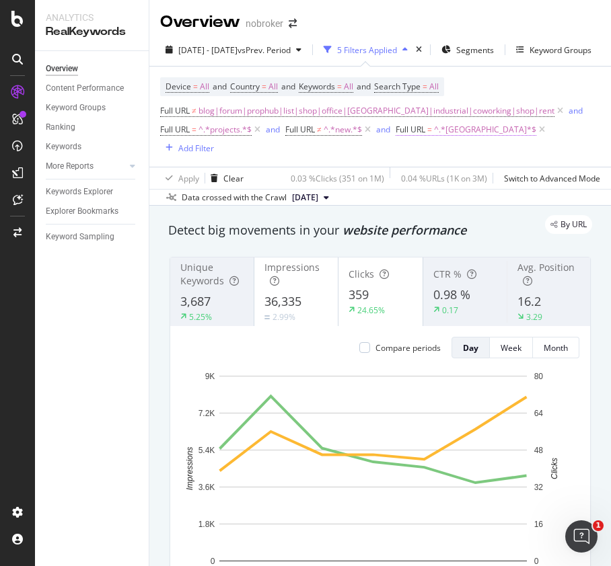
click at [464, 132] on span "^.*[GEOGRAPHIC_DATA]*$" at bounding box center [485, 129] width 102 height 19
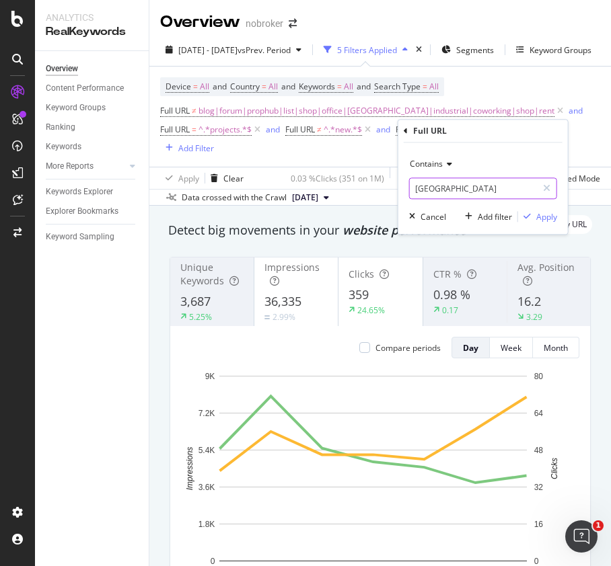
click at [472, 196] on input "[GEOGRAPHIC_DATA]" at bounding box center [473, 189] width 127 height 22
paste input "[GEOGRAPHIC_DATA]"
type input "[GEOGRAPHIC_DATA]"
click at [549, 219] on div "Apply" at bounding box center [546, 216] width 21 height 11
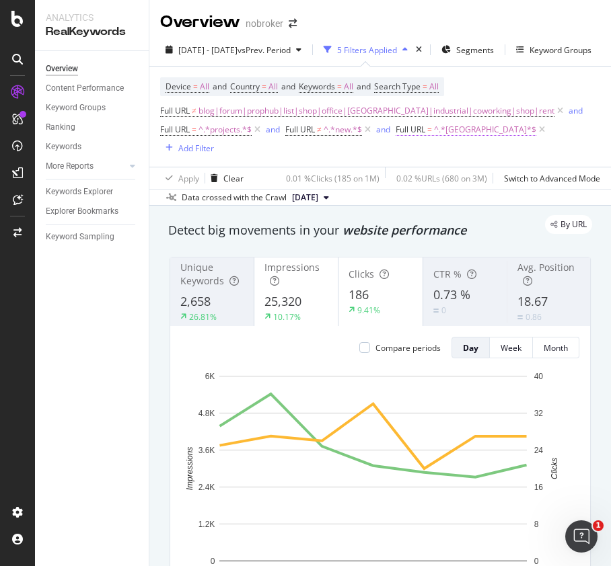
click at [456, 137] on span "^.*[GEOGRAPHIC_DATA]*$" at bounding box center [485, 129] width 102 height 19
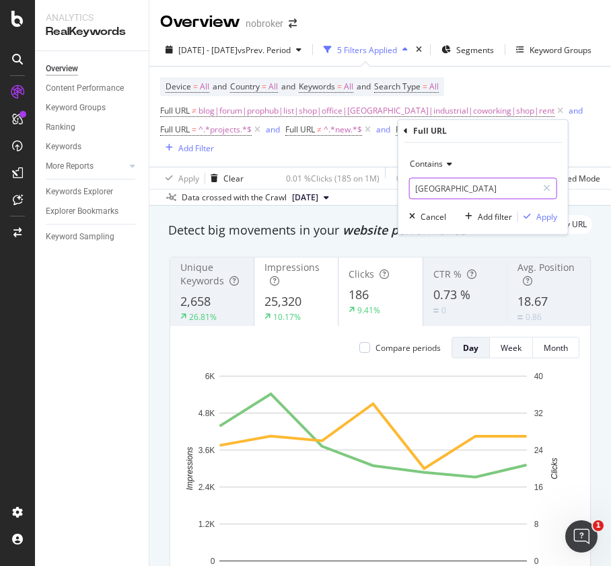
click at [461, 189] on input "[GEOGRAPHIC_DATA]" at bounding box center [473, 189] width 127 height 22
paste input "[GEOGRAPHIC_DATA]"
type input "[GEOGRAPHIC_DATA]"
click at [531, 213] on div "button" at bounding box center [527, 217] width 18 height 8
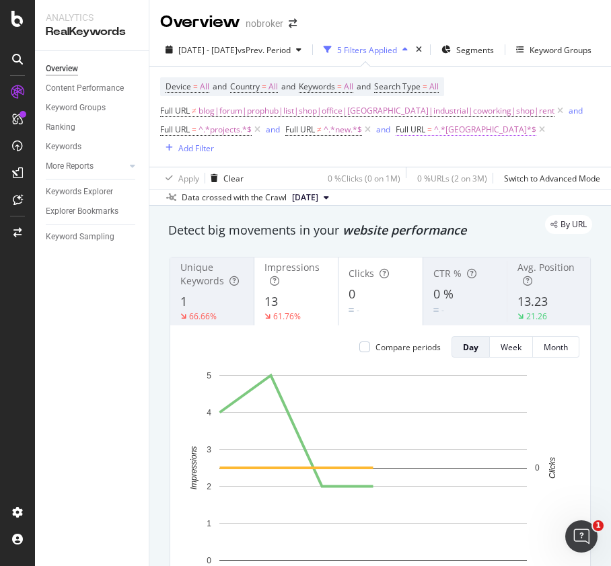
click at [455, 135] on span "^.*[GEOGRAPHIC_DATA]*$" at bounding box center [485, 129] width 102 height 19
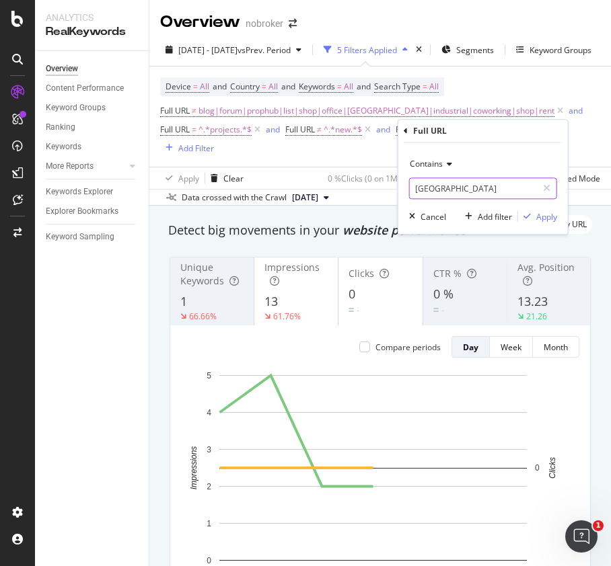
click at [453, 181] on input "[GEOGRAPHIC_DATA]" at bounding box center [473, 189] width 127 height 22
paste input "gurgaon"
type input "gurgaon"
click at [547, 213] on div "Apply" at bounding box center [546, 216] width 21 height 11
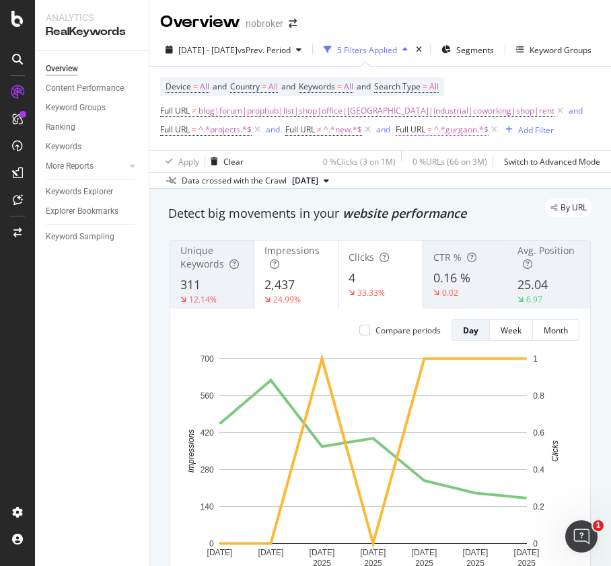
click at [471, 133] on span "^.*gurgaon.*$" at bounding box center [461, 129] width 54 height 19
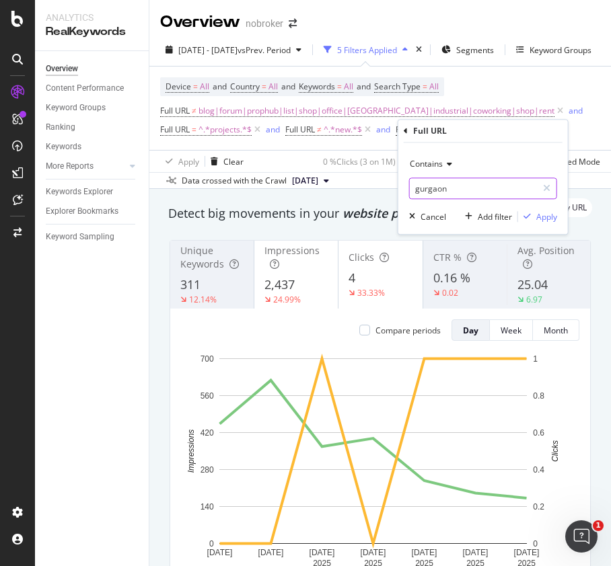
click at [471, 192] on input "gurgaon" at bounding box center [473, 189] width 127 height 22
paste input "Now MB 99acres NB Total No of Society Keywords 105,112 100,023 106,854 No of Ke…"
type input "noida"
click at [542, 214] on div "Apply" at bounding box center [546, 216] width 21 height 11
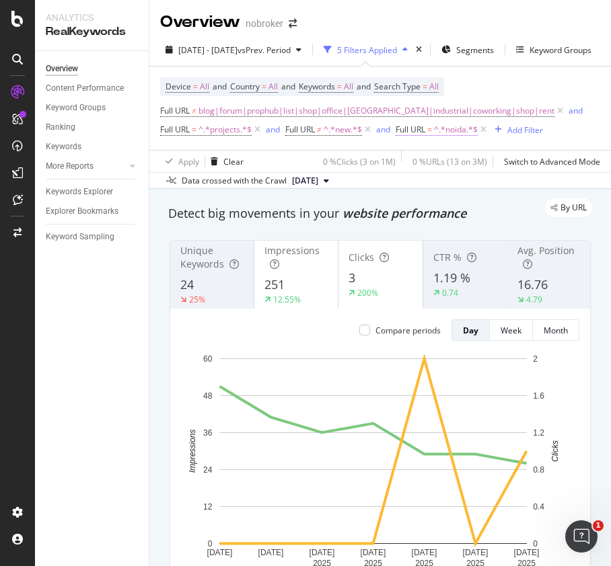
click at [461, 135] on span "^.*noida.*$" at bounding box center [456, 129] width 44 height 19
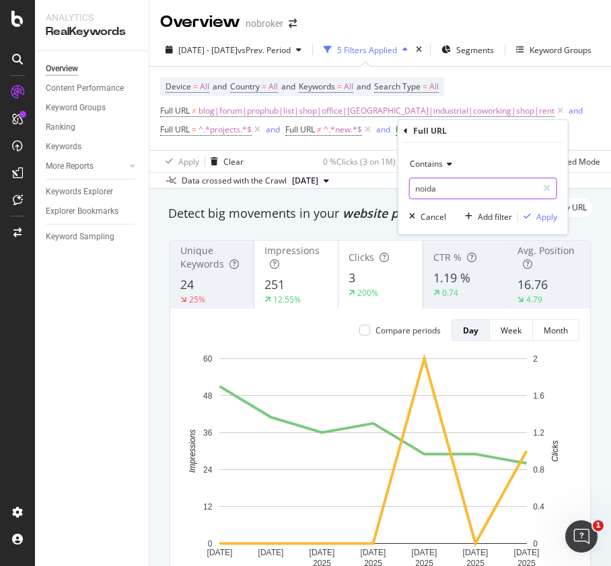
click at [461, 181] on input "noida" at bounding box center [473, 189] width 127 height 22
paste input "faridabad"
type input "faridabad"
click at [552, 208] on div "Contains faridabad Cancel Add filter Apply" at bounding box center [482, 188] width 169 height 91
click at [542, 219] on div "Apply" at bounding box center [546, 216] width 21 height 11
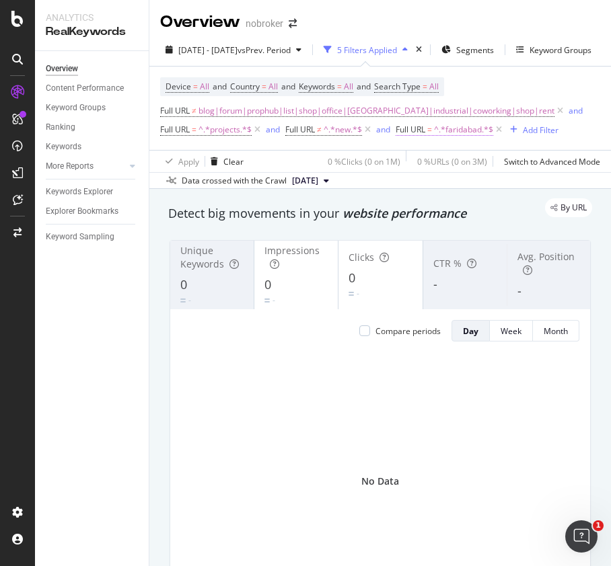
click at [466, 132] on span "^.*faridabad.*$" at bounding box center [463, 129] width 59 height 19
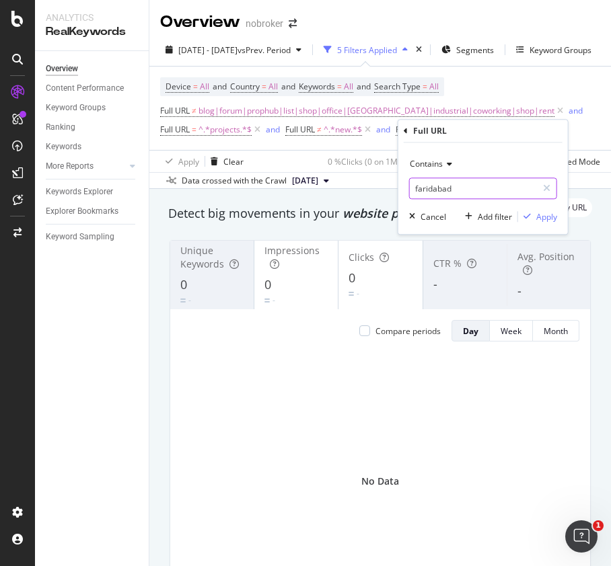
click at [475, 195] on input "faridabad" at bounding box center [473, 189] width 127 height 22
paste input "ghazi"
type input "[GEOGRAPHIC_DATA]"
click at [539, 218] on div "Apply" at bounding box center [546, 216] width 21 height 11
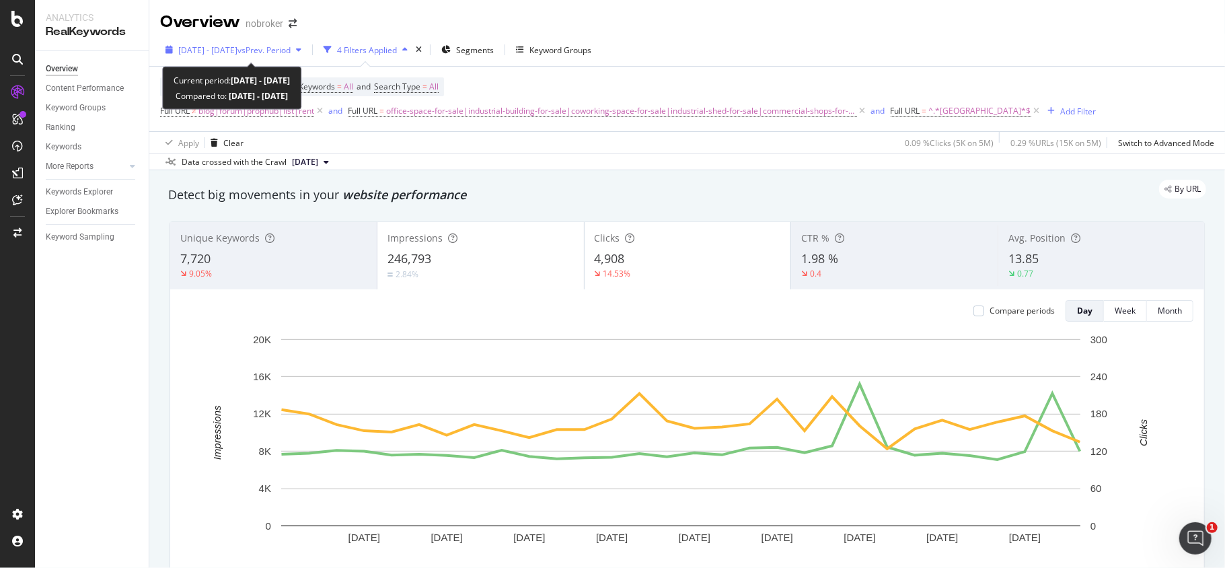
click at [256, 55] on div "[DATE] - [DATE] vs Prev. Period" at bounding box center [234, 49] width 112 height 11
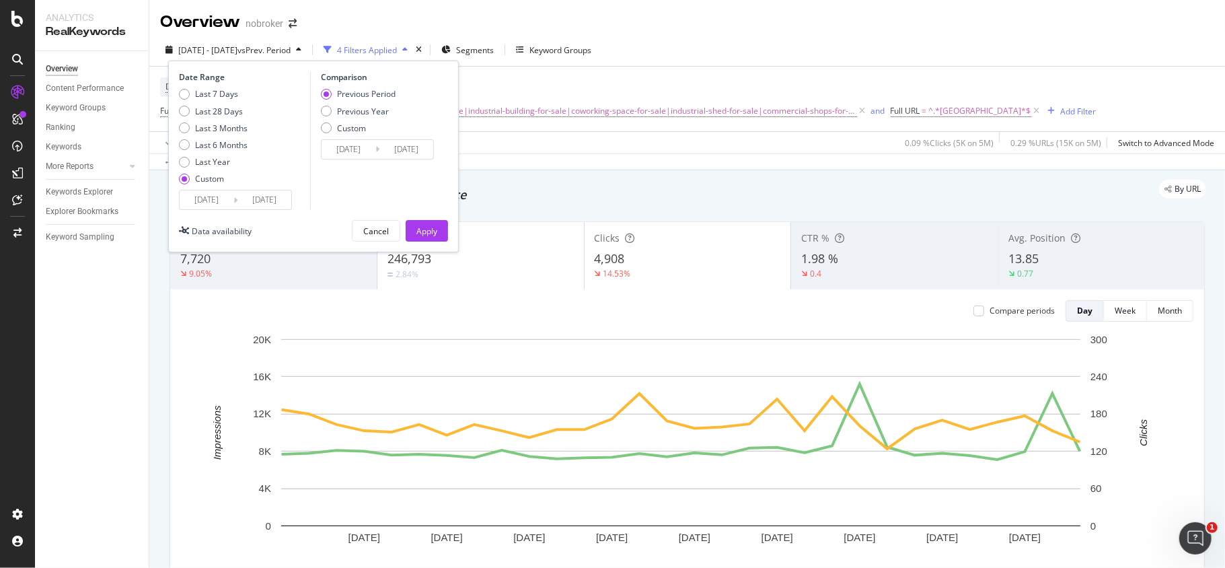
click at [205, 198] on input "[DATE]" at bounding box center [207, 199] width 54 height 19
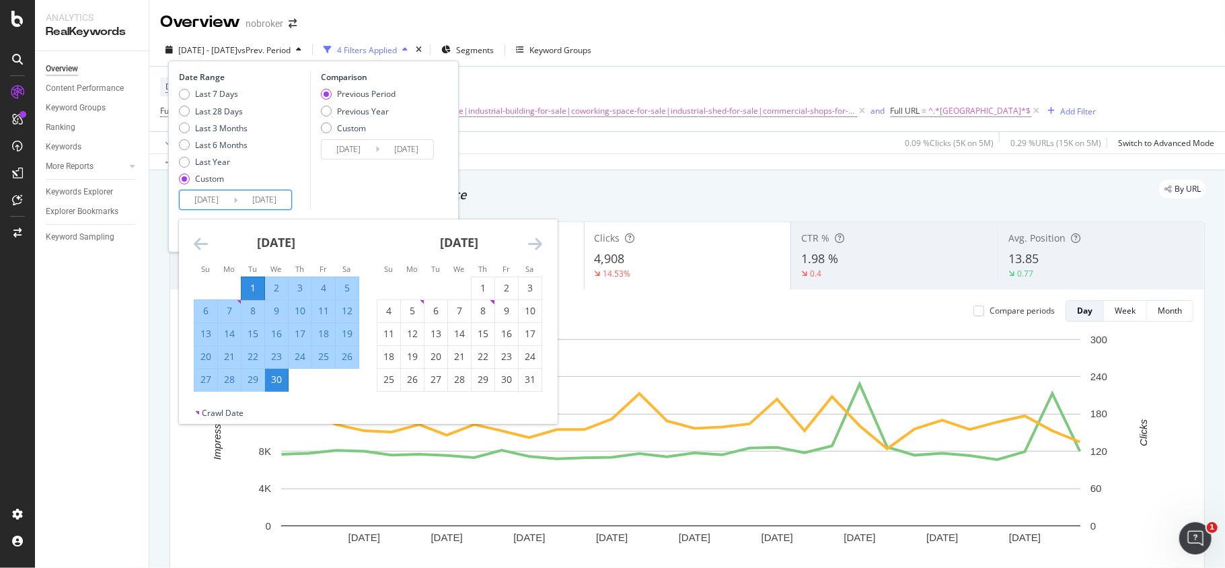
click at [537, 245] on icon "Move forward to switch to the next month." at bounding box center [535, 243] width 14 height 16
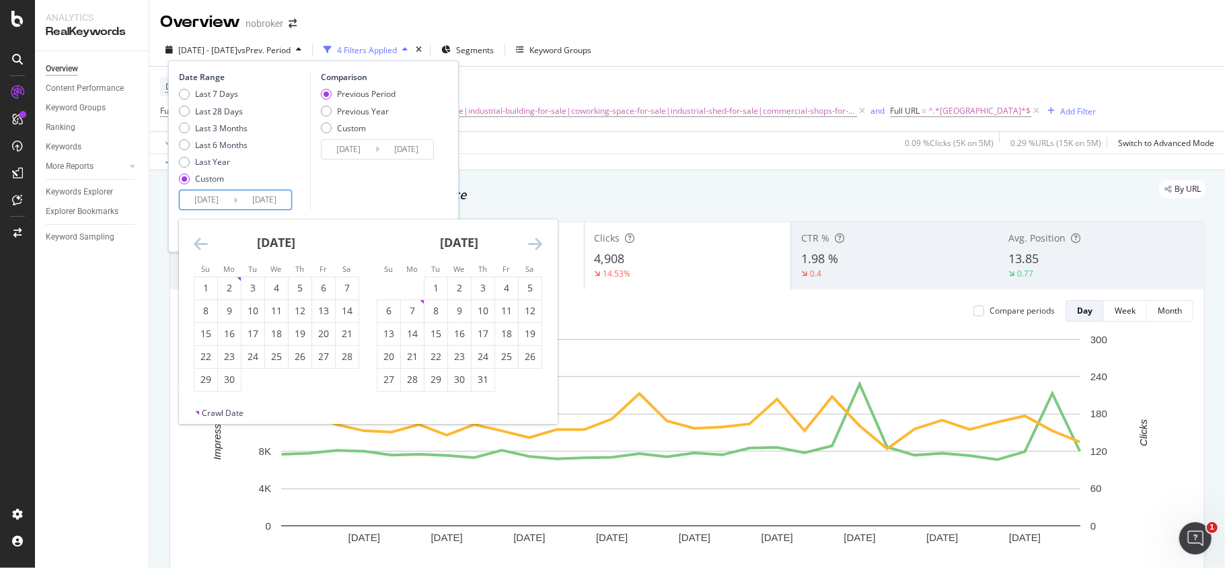
click at [537, 245] on icon "Move forward to switch to the next month." at bounding box center [535, 243] width 14 height 16
click at [410, 310] on div "8" at bounding box center [412, 310] width 23 height 13
type input "[DATE]"
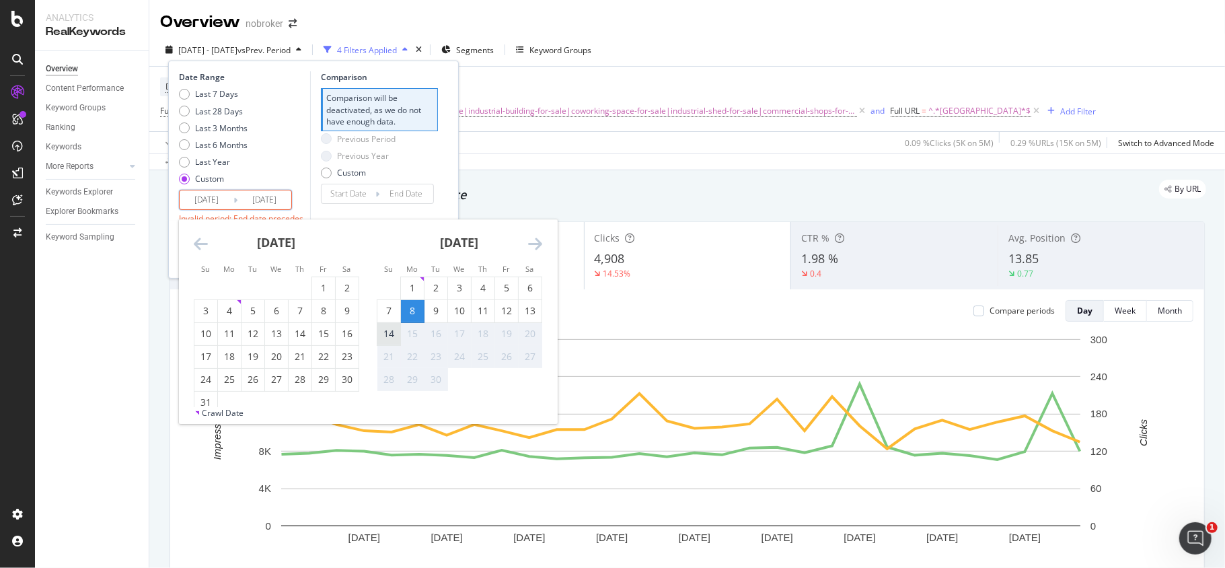
click at [395, 337] on div "14" at bounding box center [388, 333] width 23 height 13
type input "[DATE]"
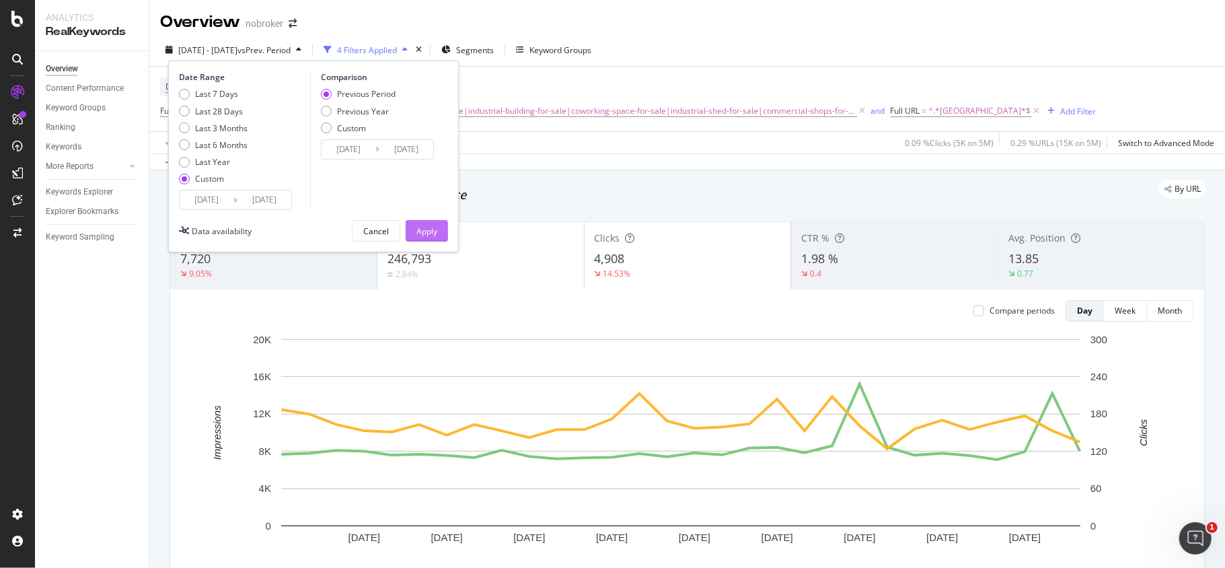
click at [421, 237] on div "Apply" at bounding box center [426, 231] width 21 height 20
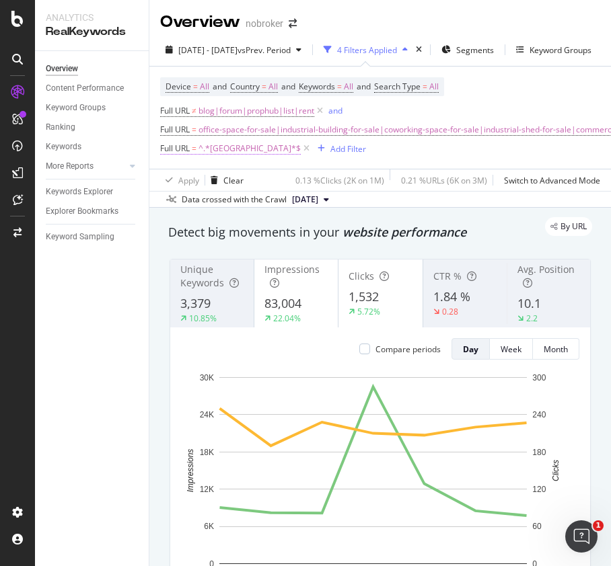
click at [214, 154] on span "^.*[GEOGRAPHIC_DATA]*$" at bounding box center [249, 148] width 102 height 19
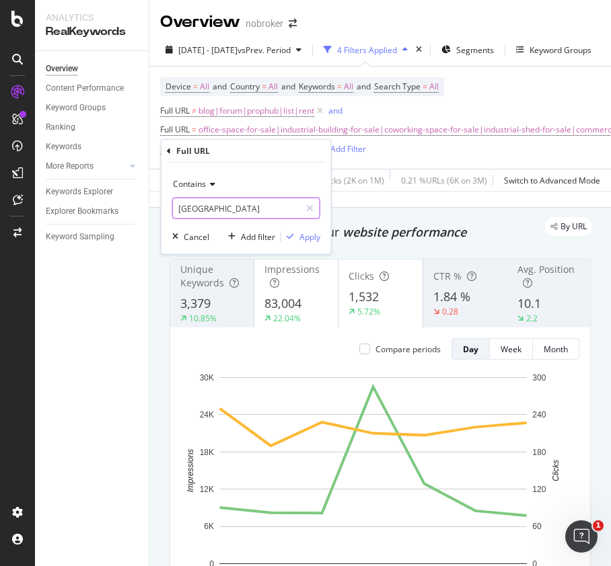
click at [243, 213] on input "[GEOGRAPHIC_DATA]" at bounding box center [236, 209] width 127 height 22
paste input "[GEOGRAPHIC_DATA]"
type input "[GEOGRAPHIC_DATA]"
click at [311, 235] on div "Apply" at bounding box center [309, 236] width 21 height 11
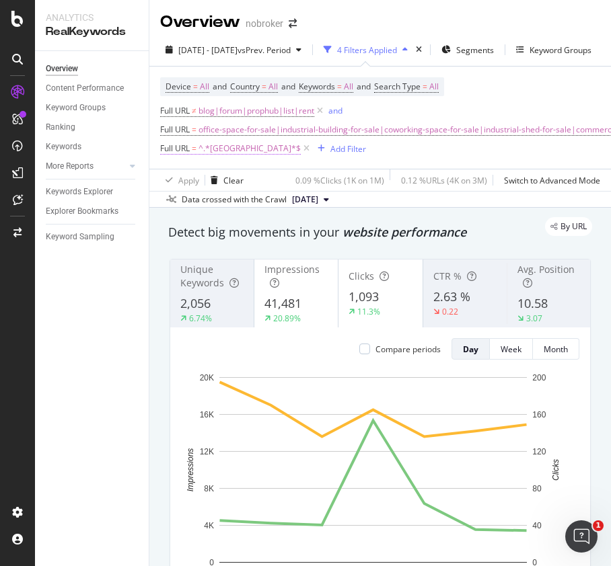
click at [222, 151] on span "^.*[GEOGRAPHIC_DATA]*$" at bounding box center [249, 148] width 102 height 19
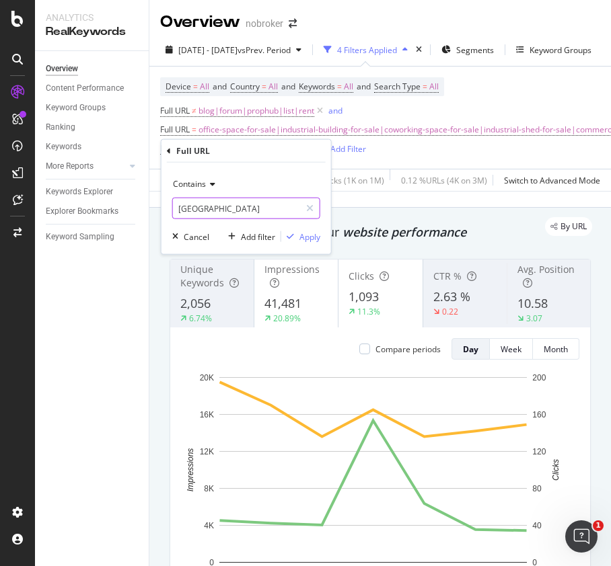
click at [242, 202] on input "[GEOGRAPHIC_DATA]" at bounding box center [236, 209] width 127 height 22
paste input "[GEOGRAPHIC_DATA]"
type input "[GEOGRAPHIC_DATA]"
click at [315, 234] on div "Apply" at bounding box center [309, 236] width 21 height 11
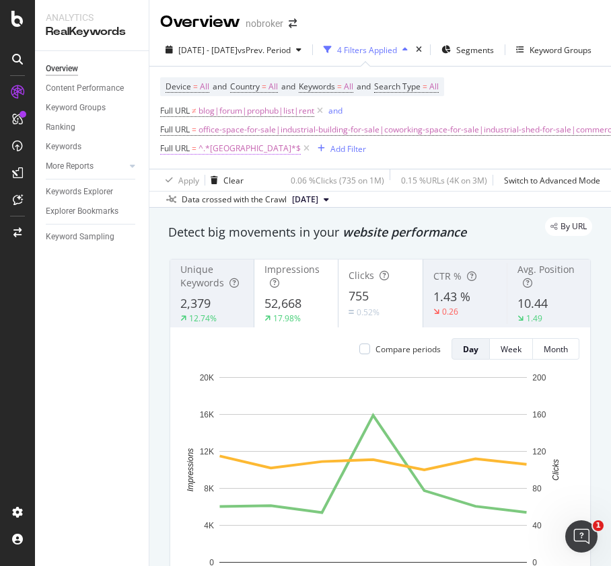
click at [238, 143] on span "^.*[GEOGRAPHIC_DATA]*$" at bounding box center [249, 148] width 102 height 19
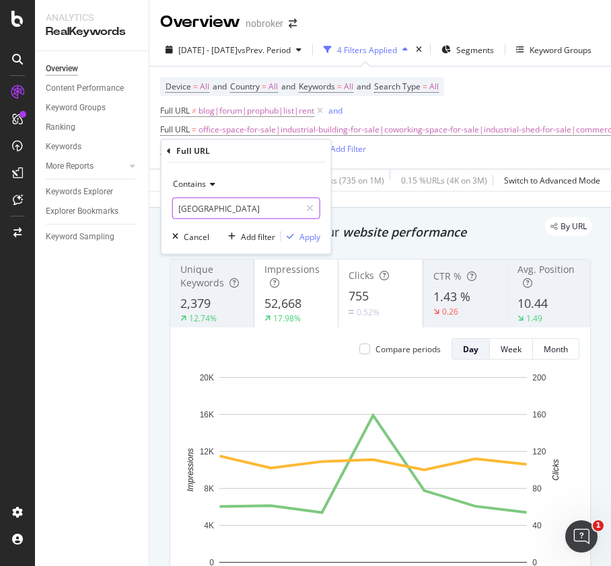
click at [224, 205] on input "[GEOGRAPHIC_DATA]" at bounding box center [236, 209] width 127 height 22
paste input "[GEOGRAPHIC_DATA]"
type input "[GEOGRAPHIC_DATA]"
click at [315, 232] on div "Apply" at bounding box center [309, 236] width 21 height 11
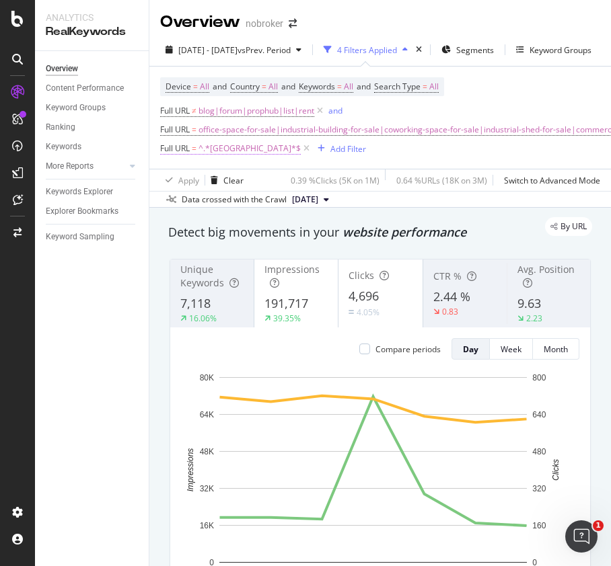
click at [232, 151] on span "^.*[GEOGRAPHIC_DATA]*$" at bounding box center [249, 148] width 102 height 19
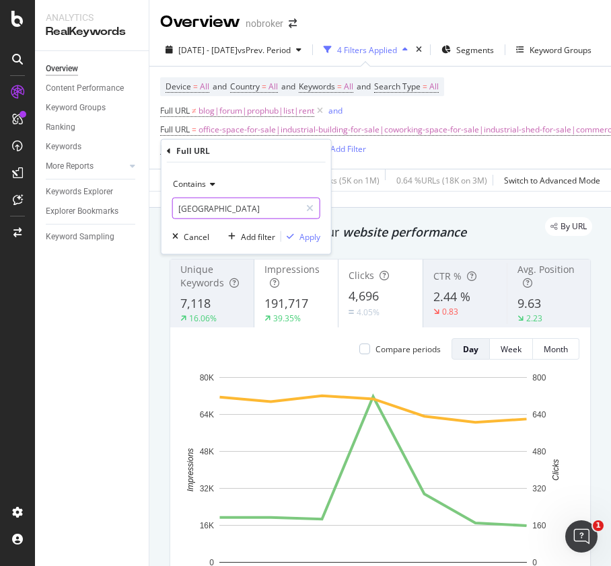
click at [237, 208] on input "[GEOGRAPHIC_DATA]" at bounding box center [236, 209] width 127 height 22
paste input "[GEOGRAPHIC_DATA]"
type input "[GEOGRAPHIC_DATA]"
click at [305, 238] on div "Apply" at bounding box center [309, 236] width 21 height 11
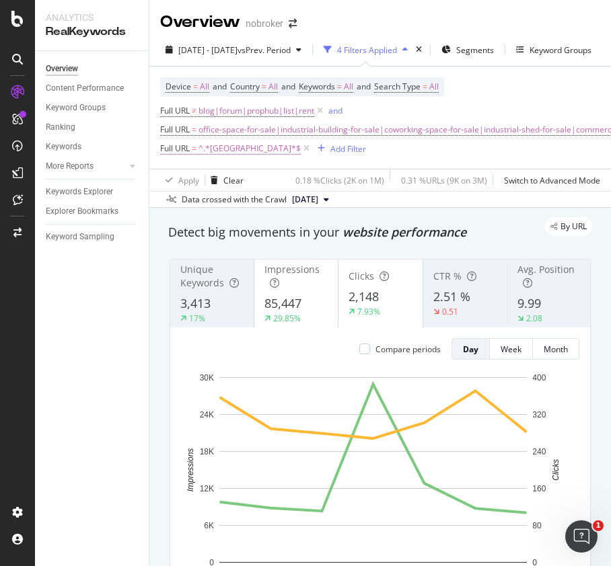
click at [219, 154] on span "^.*[GEOGRAPHIC_DATA]*$" at bounding box center [249, 148] width 102 height 19
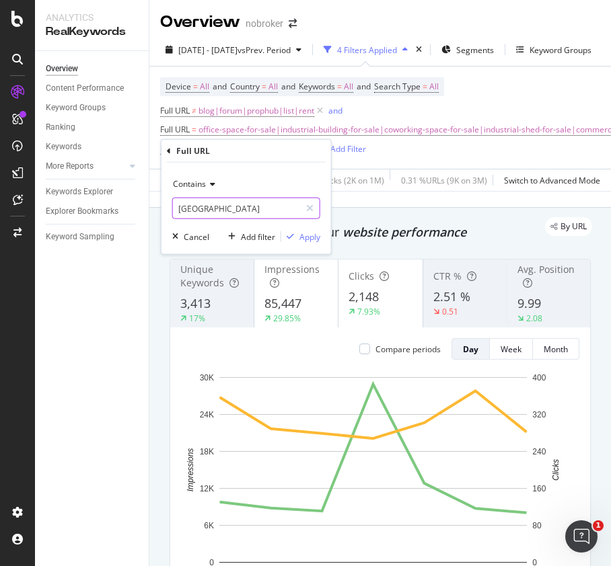
click at [229, 205] on input "[GEOGRAPHIC_DATA]" at bounding box center [236, 209] width 127 height 22
paste input "[GEOGRAPHIC_DATA]"
type input "[GEOGRAPHIC_DATA]"
click at [297, 231] on div "Apply" at bounding box center [300, 237] width 39 height 12
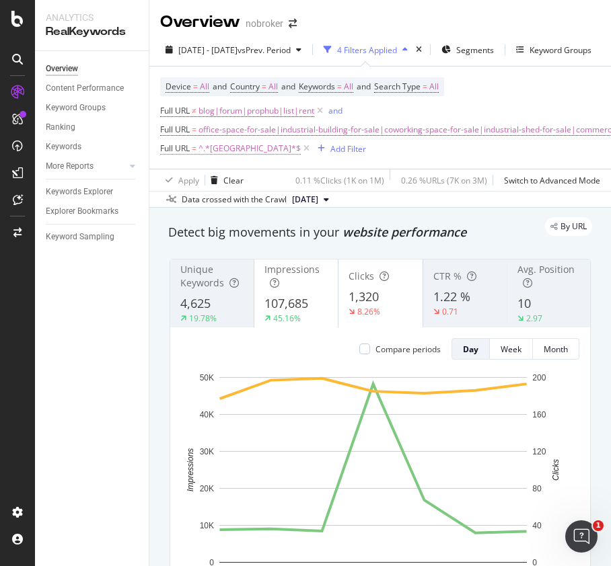
click at [215, 156] on span "^.*[GEOGRAPHIC_DATA]*$" at bounding box center [249, 148] width 102 height 19
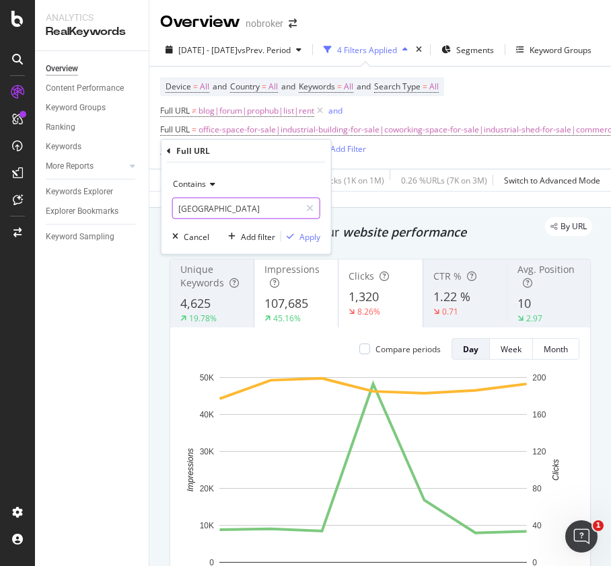
click at [226, 203] on input "[GEOGRAPHIC_DATA]" at bounding box center [236, 209] width 127 height 22
paste input "gurgaon"
type input "gurgaon"
click at [311, 237] on div "Apply" at bounding box center [309, 236] width 21 height 11
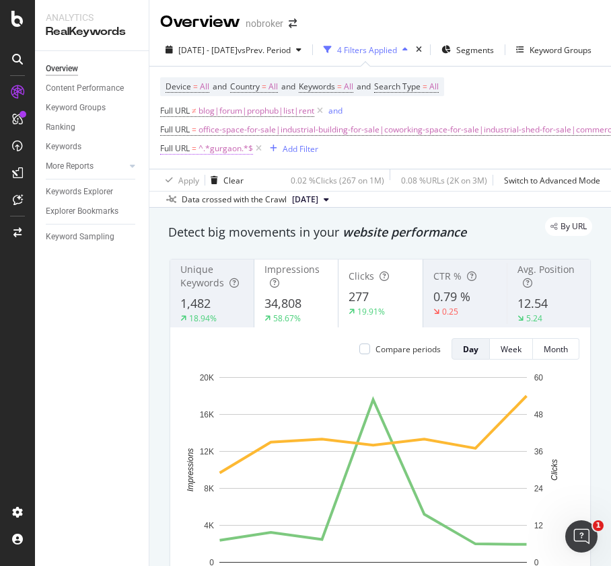
click at [224, 153] on span "^.*gurgaon.*$" at bounding box center [225, 148] width 54 height 19
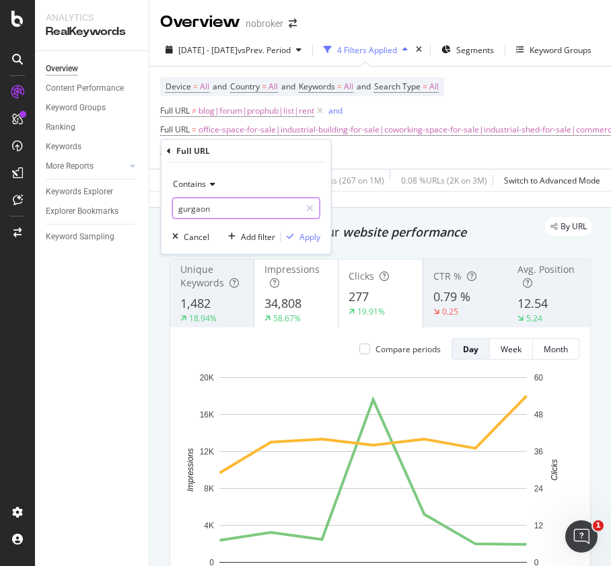
click at [214, 208] on input "gurgaon" at bounding box center [236, 209] width 127 height 22
paste input "noida"
type input "noida"
click at [305, 237] on div "Apply" at bounding box center [309, 236] width 21 height 11
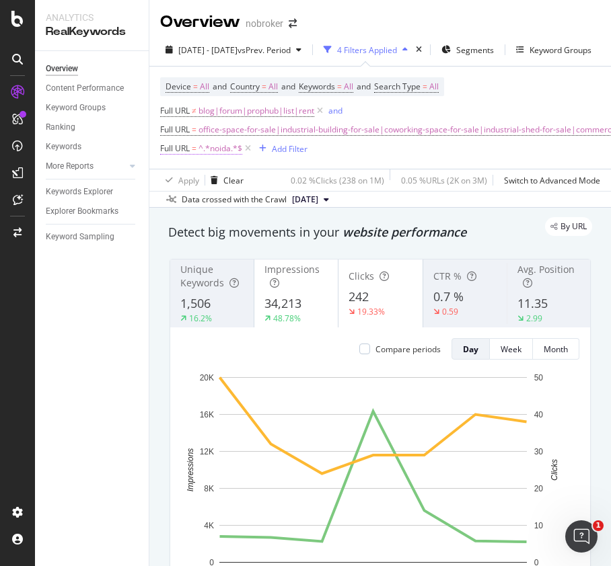
click at [217, 155] on span "^.*noida.*$" at bounding box center [220, 148] width 44 height 19
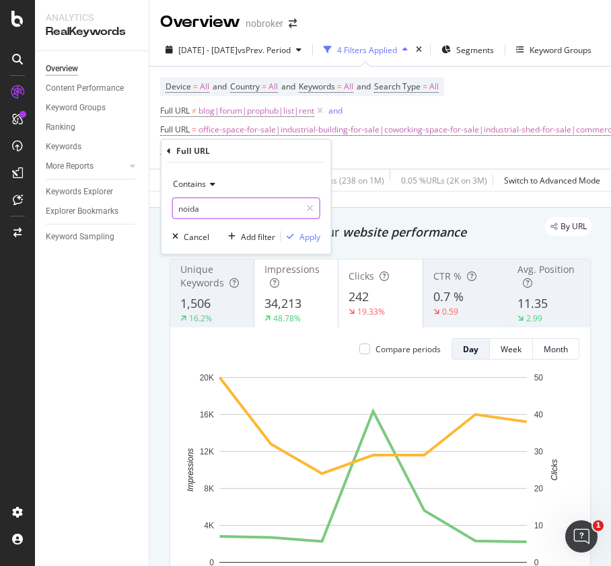
click at [221, 213] on input "noida" at bounding box center [236, 209] width 127 height 22
paste input "faridabad"
type input "faridabad"
click at [305, 235] on div "Apply" at bounding box center [309, 236] width 21 height 11
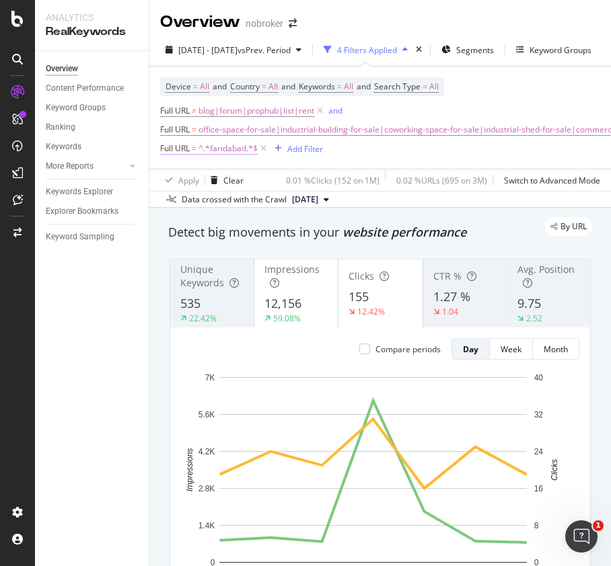
click at [235, 152] on span "^.*faridabad.*$" at bounding box center [227, 148] width 59 height 19
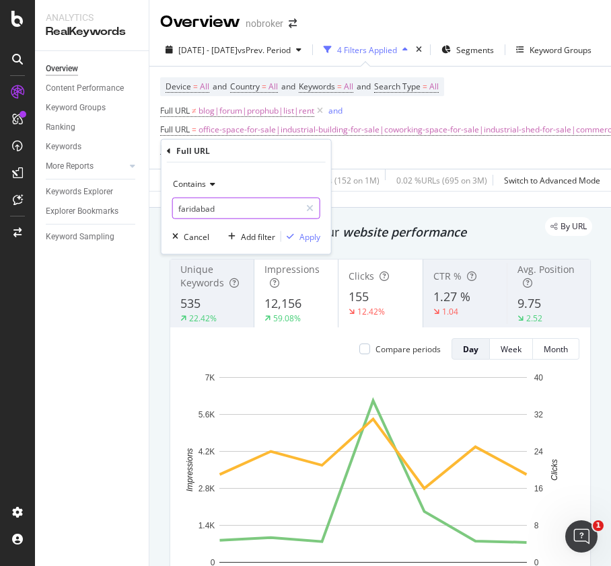
click at [246, 204] on input "faridabad" at bounding box center [236, 209] width 127 height 22
paste input "ghazi"
type input "[GEOGRAPHIC_DATA]"
click at [303, 235] on div "Apply" at bounding box center [309, 236] width 21 height 11
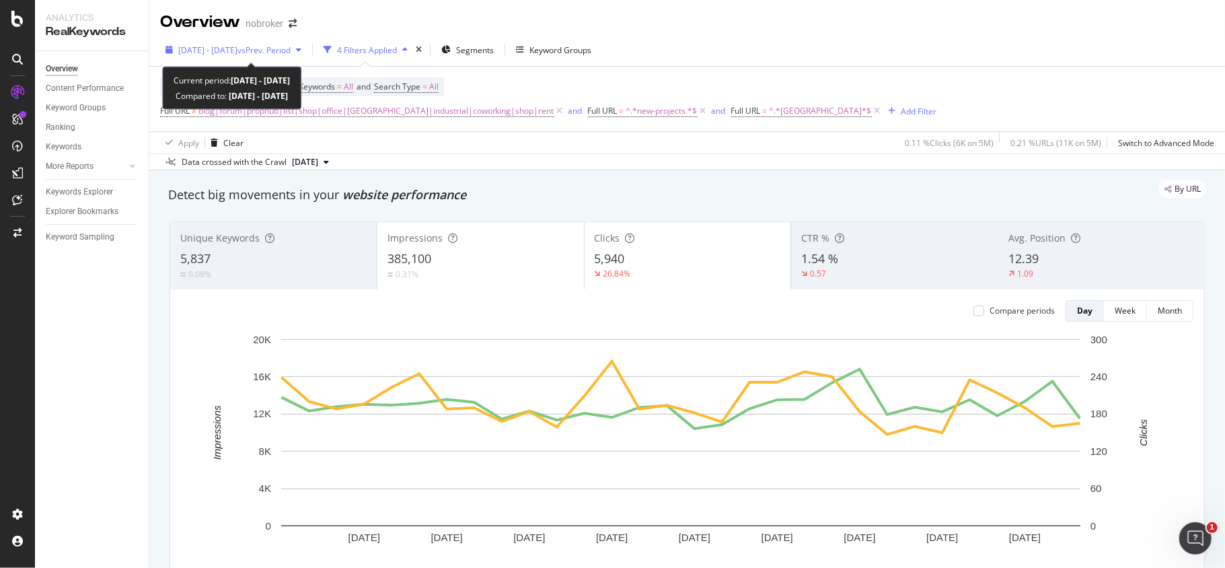
click at [270, 44] on span "vs Prev. Period" at bounding box center [263, 49] width 53 height 11
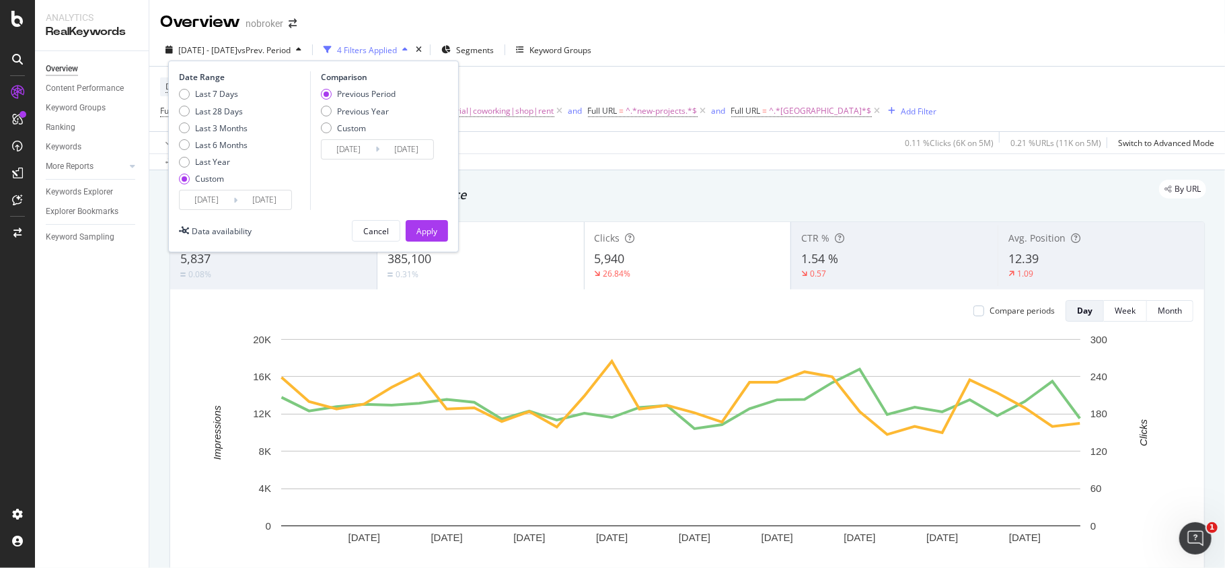
click at [210, 192] on input "[DATE]" at bounding box center [207, 199] width 54 height 19
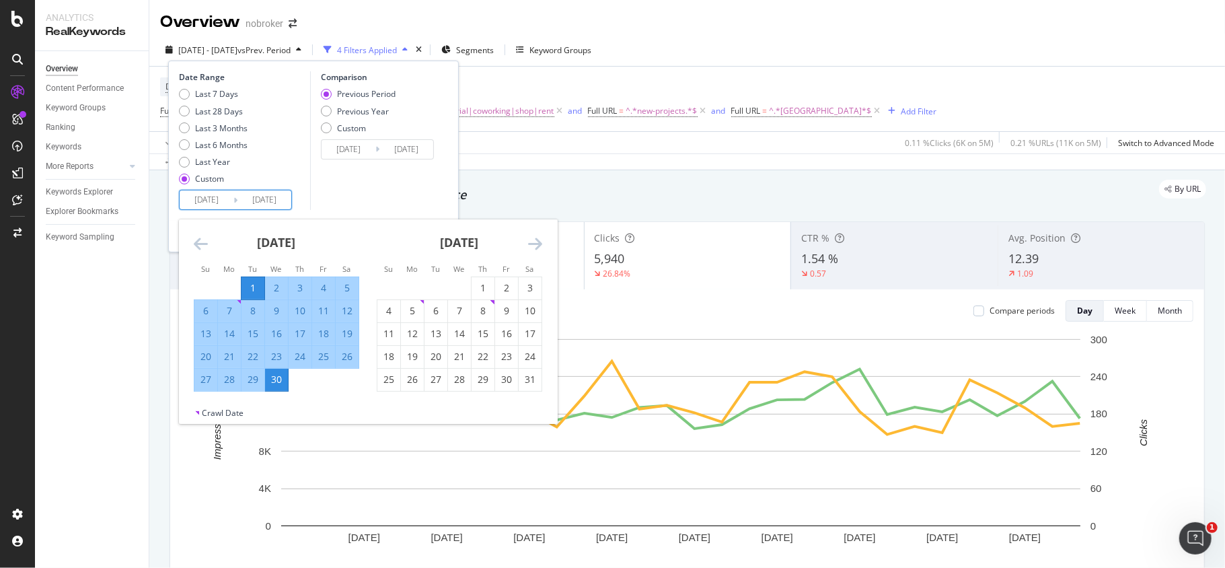
click at [536, 238] on icon "Move forward to switch to the next month." at bounding box center [535, 243] width 14 height 16
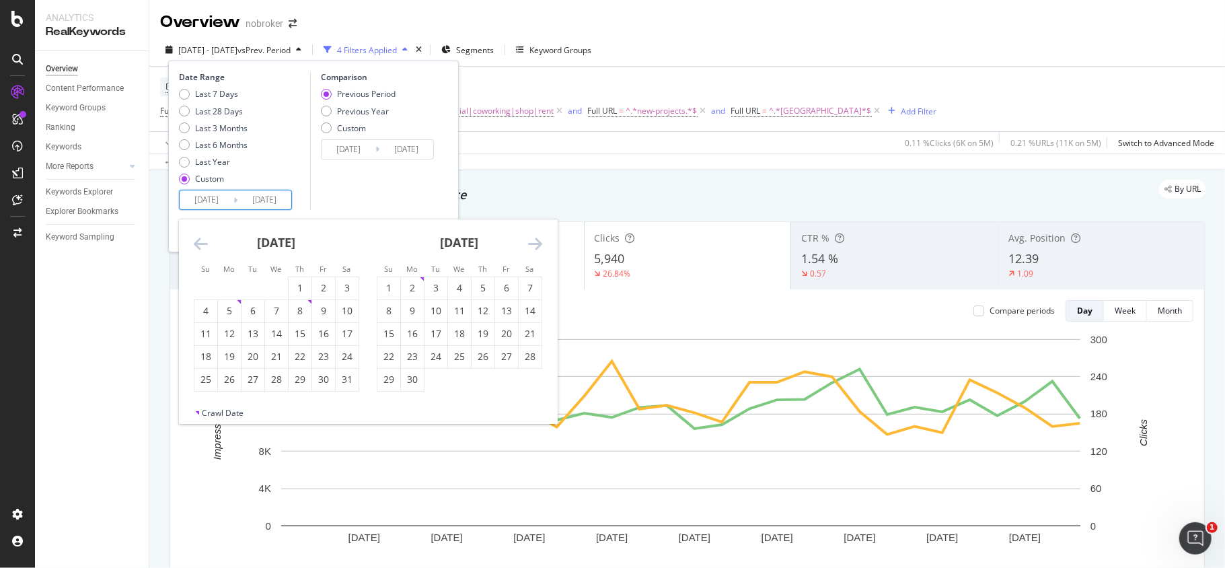
click at [536, 238] on icon "Move forward to switch to the next month." at bounding box center [535, 243] width 14 height 16
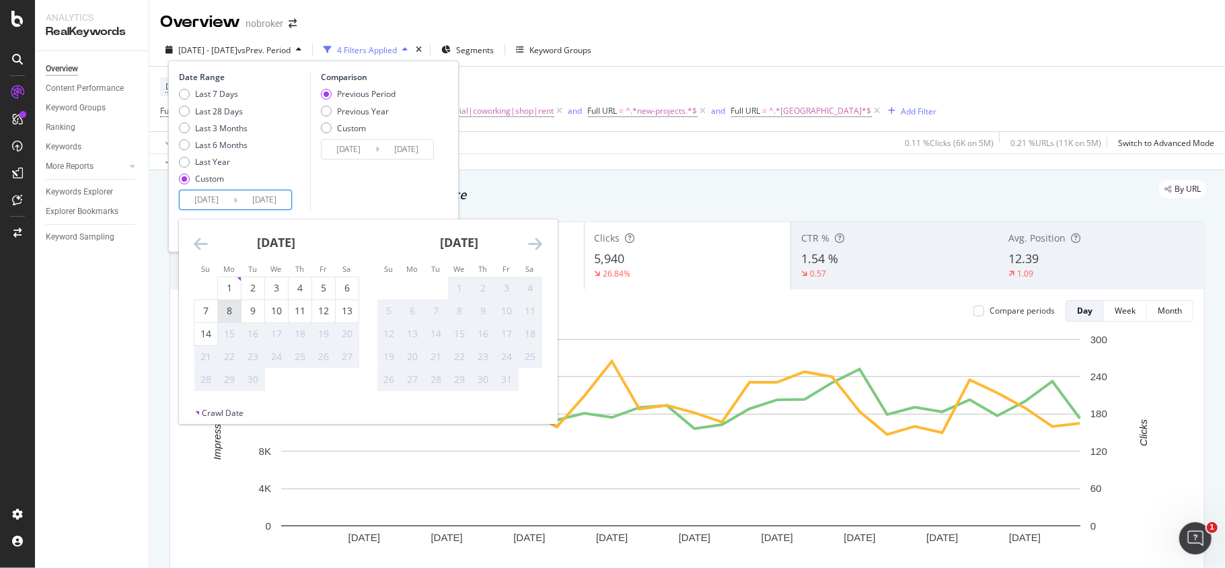
drag, startPoint x: 231, startPoint y: 311, endPoint x: 229, endPoint y: 319, distance: 8.3
click at [231, 310] on div "8" at bounding box center [229, 310] width 23 height 13
type input "[DATE]"
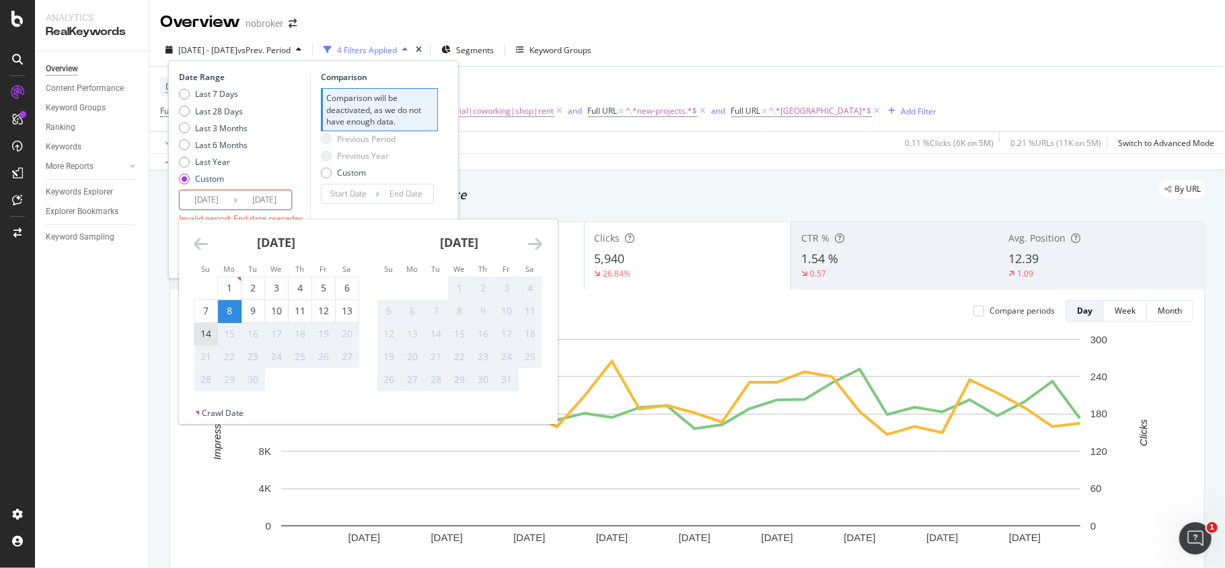
click at [208, 334] on div "14" at bounding box center [205, 333] width 23 height 13
type input "[DATE]"
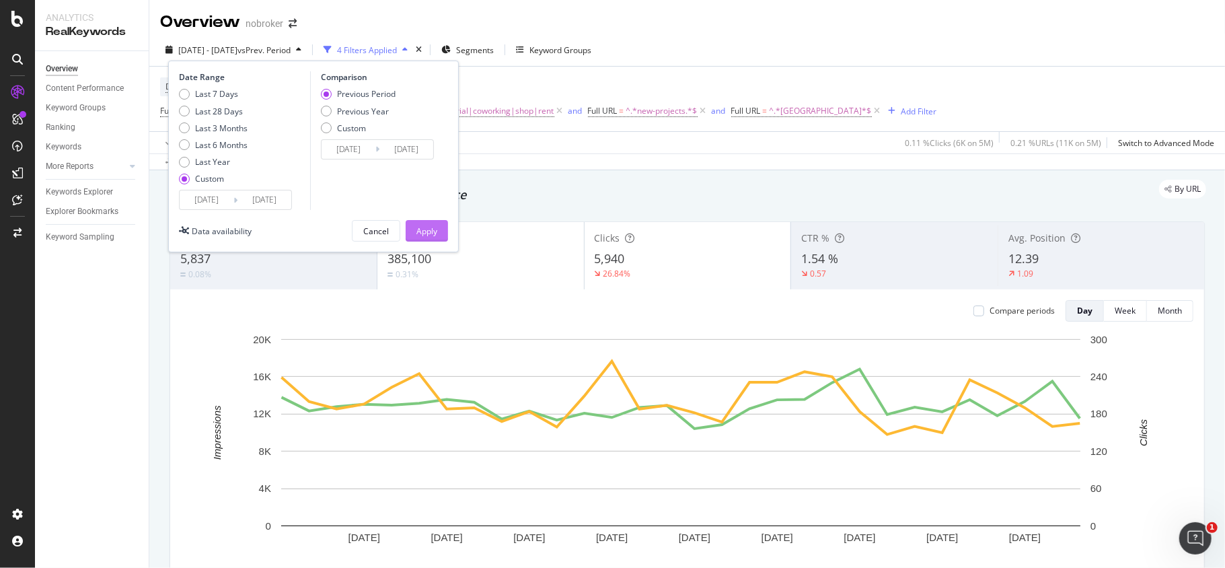
click at [422, 237] on div "Apply" at bounding box center [426, 230] width 21 height 11
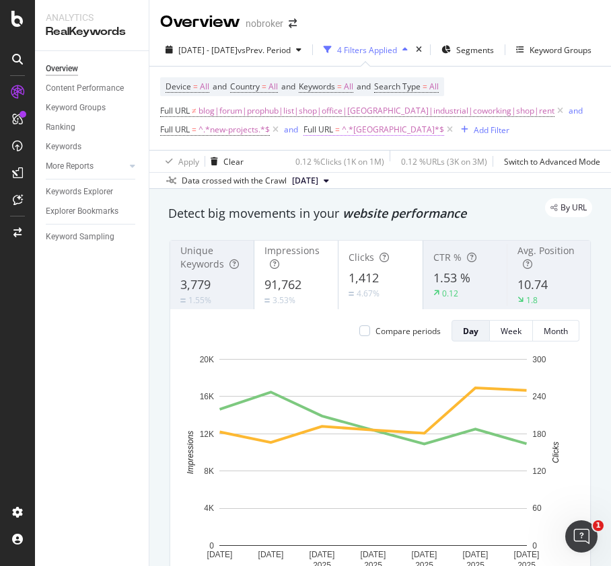
click at [394, 132] on span "^.*[GEOGRAPHIC_DATA]*$" at bounding box center [393, 129] width 102 height 19
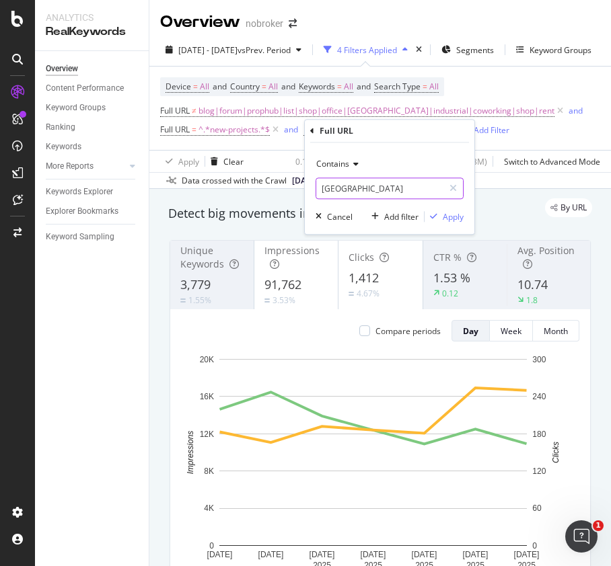
click at [374, 189] on input "[GEOGRAPHIC_DATA]" at bounding box center [379, 189] width 127 height 22
paste input "[GEOGRAPHIC_DATA]"
type input "[GEOGRAPHIC_DATA]"
click at [448, 217] on div "Apply" at bounding box center [453, 216] width 21 height 11
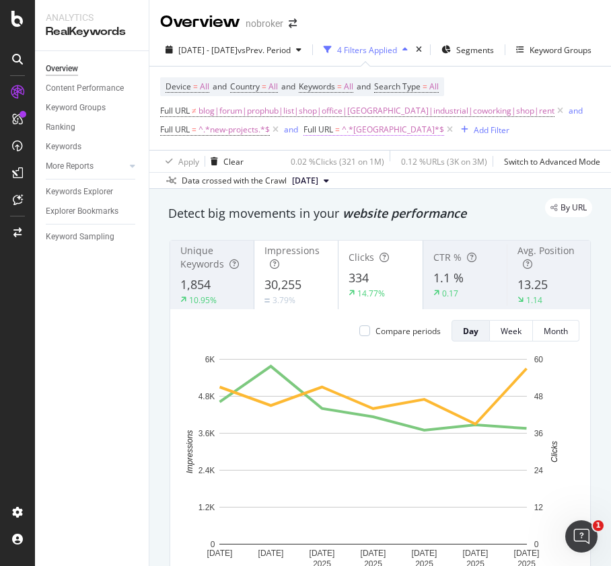
click at [378, 132] on span "^.*[GEOGRAPHIC_DATA]*$" at bounding box center [393, 129] width 102 height 19
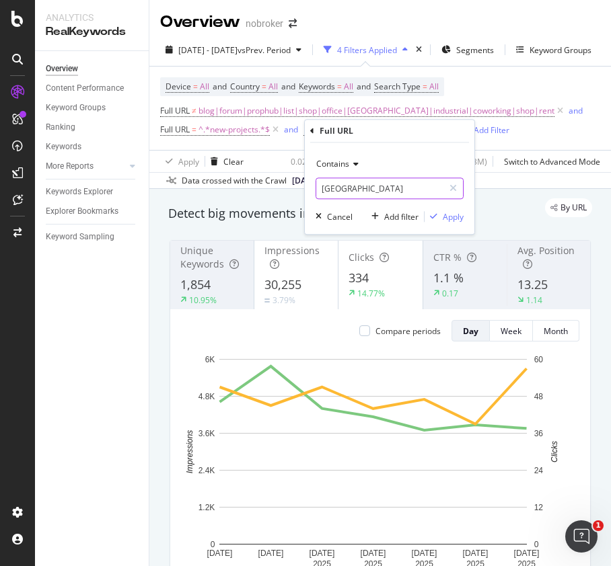
click at [379, 184] on input "[GEOGRAPHIC_DATA]" at bounding box center [379, 189] width 127 height 22
paste input "[GEOGRAPHIC_DATA]"
type input "[GEOGRAPHIC_DATA]"
click at [457, 215] on div "Apply" at bounding box center [453, 216] width 21 height 11
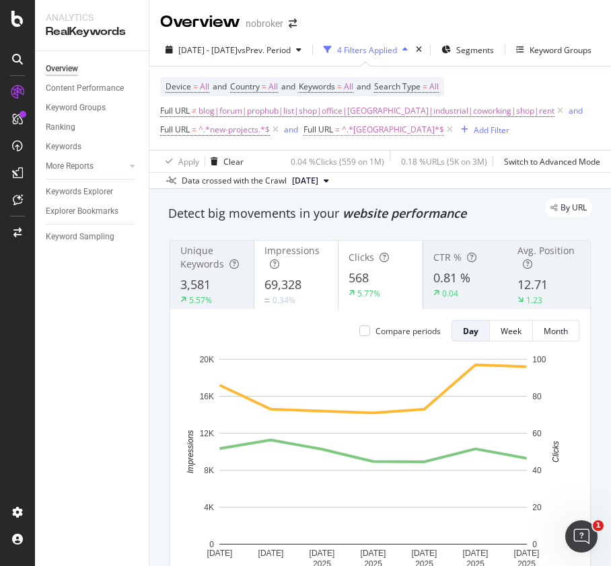
click at [387, 132] on span "^.*[GEOGRAPHIC_DATA]*$" at bounding box center [393, 129] width 102 height 19
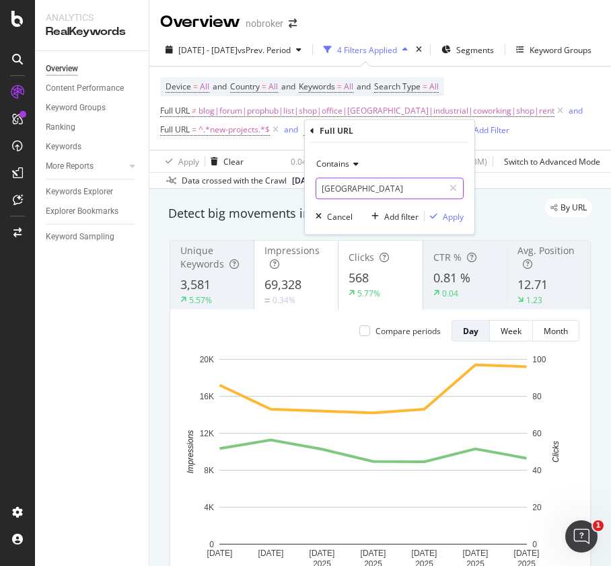
click at [406, 187] on input "[GEOGRAPHIC_DATA]" at bounding box center [379, 189] width 127 height 22
paste input "[GEOGRAPHIC_DATA]"
type input "[GEOGRAPHIC_DATA]"
click at [444, 214] on div "Apply" at bounding box center [453, 216] width 21 height 11
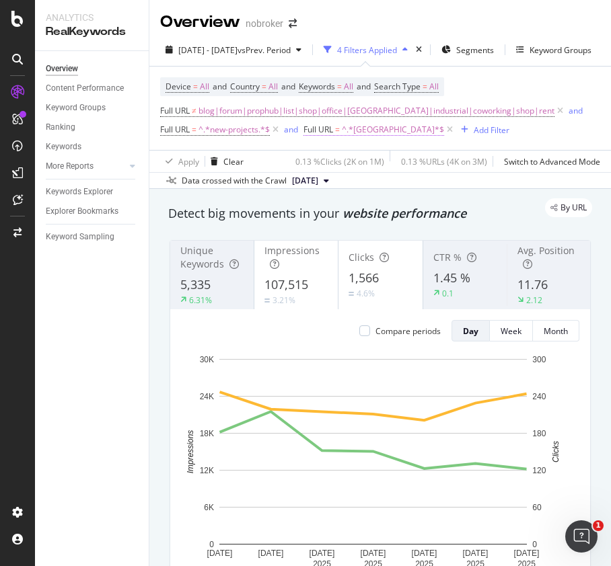
click at [369, 135] on span "^.*[GEOGRAPHIC_DATA]*$" at bounding box center [393, 129] width 102 height 19
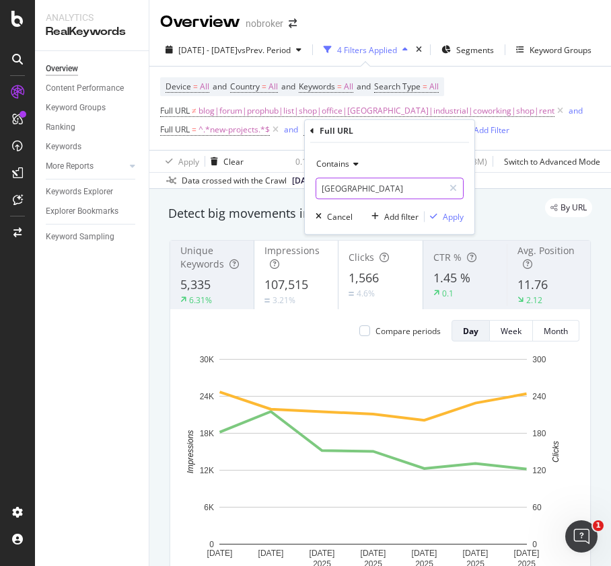
click at [388, 194] on input "[GEOGRAPHIC_DATA]" at bounding box center [379, 189] width 127 height 22
paste input "[GEOGRAPHIC_DATA]"
type input "[GEOGRAPHIC_DATA]"
click at [443, 219] on div "Apply" at bounding box center [453, 216] width 21 height 11
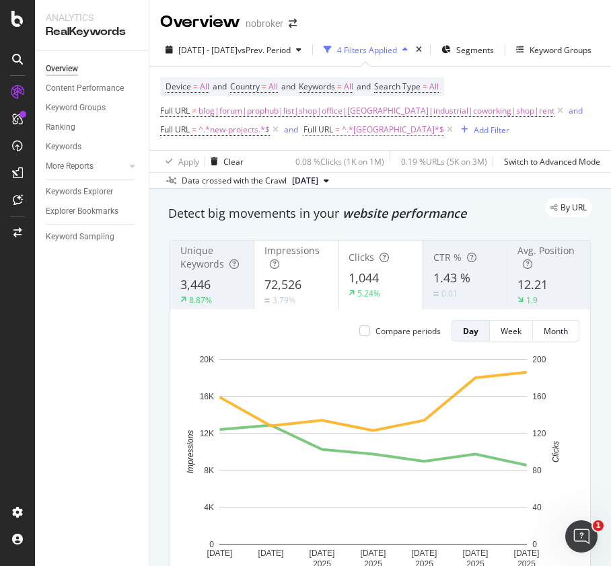
click at [360, 138] on span "^.*[GEOGRAPHIC_DATA]*$" at bounding box center [393, 129] width 102 height 19
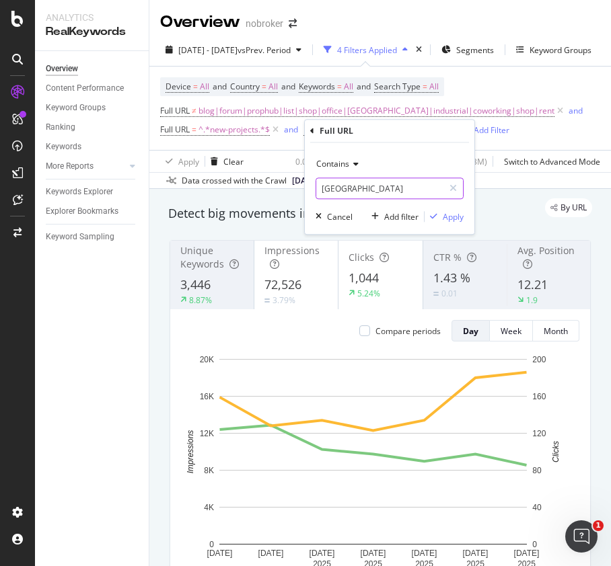
click at [356, 184] on input "[GEOGRAPHIC_DATA]" at bounding box center [379, 189] width 127 height 22
paste input "[GEOGRAPHIC_DATA]"
type input "[GEOGRAPHIC_DATA]"
click at [457, 219] on div "Apply" at bounding box center [453, 216] width 21 height 11
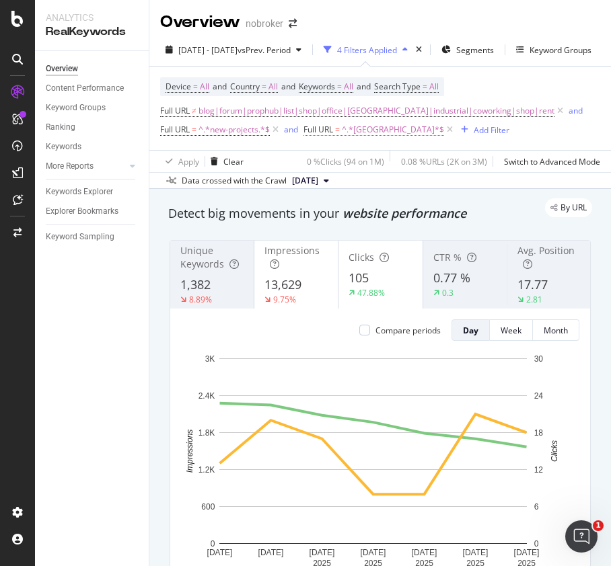
click at [369, 125] on span "^.*[GEOGRAPHIC_DATA]*$" at bounding box center [393, 129] width 102 height 19
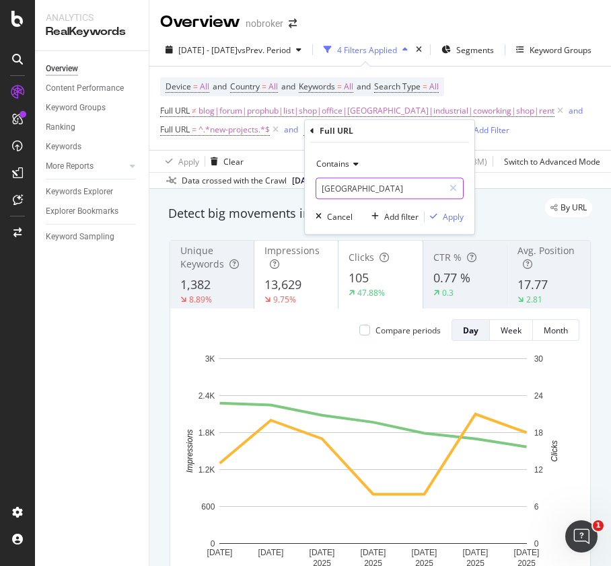
click at [361, 182] on input "[GEOGRAPHIC_DATA]" at bounding box center [379, 189] width 127 height 22
paste input "gurgaon"
type input "gurgaon"
click at [453, 219] on div "Apply" at bounding box center [453, 216] width 21 height 11
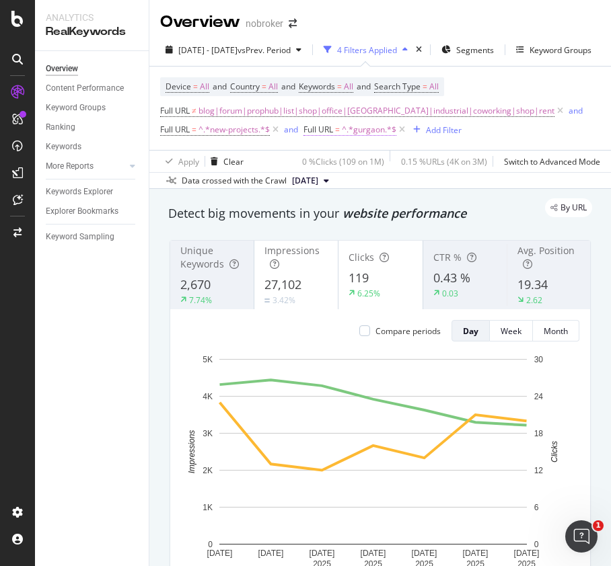
click at [370, 136] on span "^.*gurgaon.*$" at bounding box center [369, 129] width 54 height 19
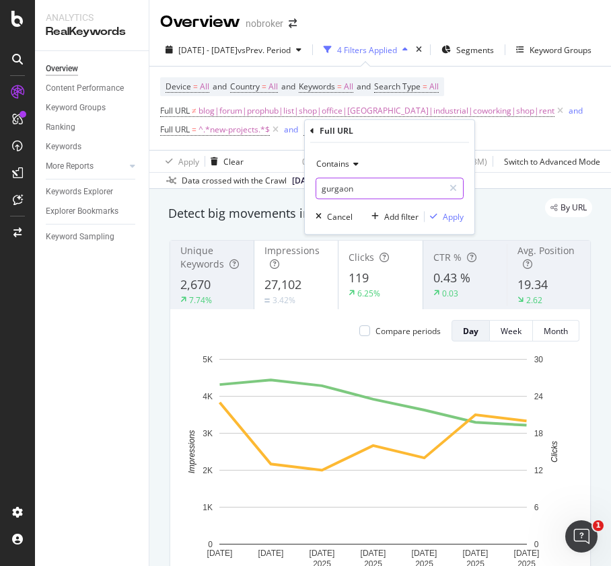
click at [370, 192] on input "gurgaon" at bounding box center [379, 189] width 127 height 22
paste input "noida"
type input "noida"
click at [450, 204] on div "Contains noida Cancel Add filter Apply" at bounding box center [389, 188] width 169 height 91
click at [452, 214] on div "Apply" at bounding box center [453, 216] width 21 height 11
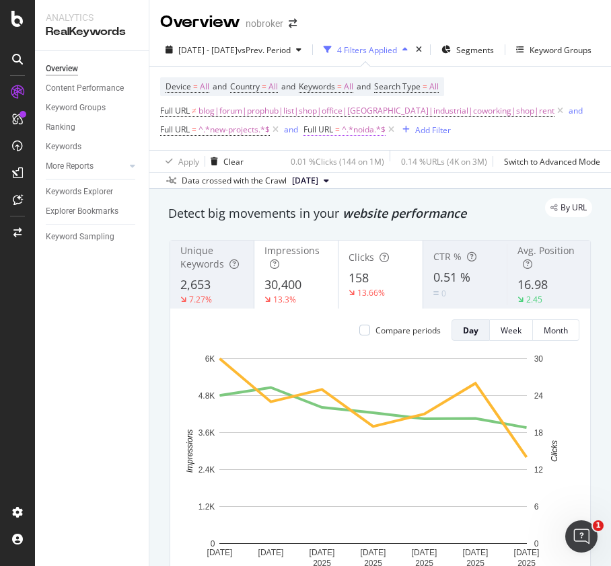
click at [372, 132] on span "^.*noida.*$" at bounding box center [364, 129] width 44 height 19
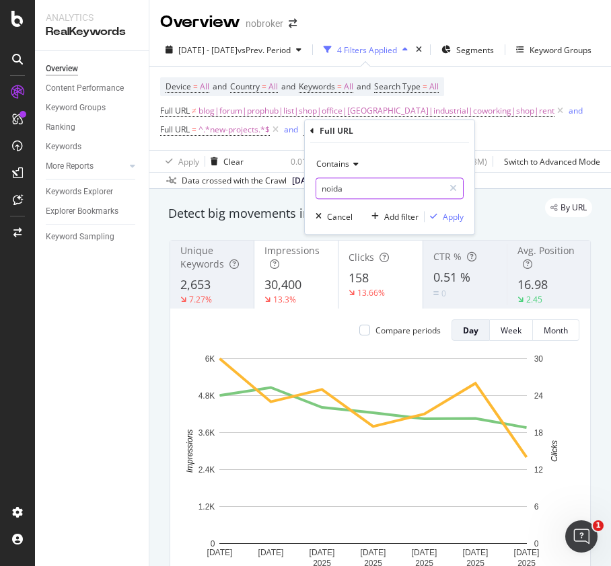
click at [365, 183] on input "noida" at bounding box center [379, 189] width 127 height 22
paste input "faridabad"
type input "faridabad"
click at [445, 211] on div "Apply" at bounding box center [453, 216] width 21 height 11
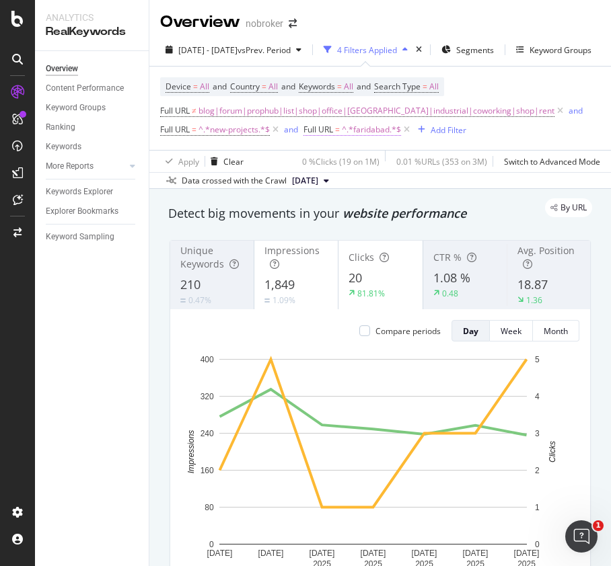
click at [373, 132] on span "^.*faridabad.*$" at bounding box center [371, 129] width 59 height 19
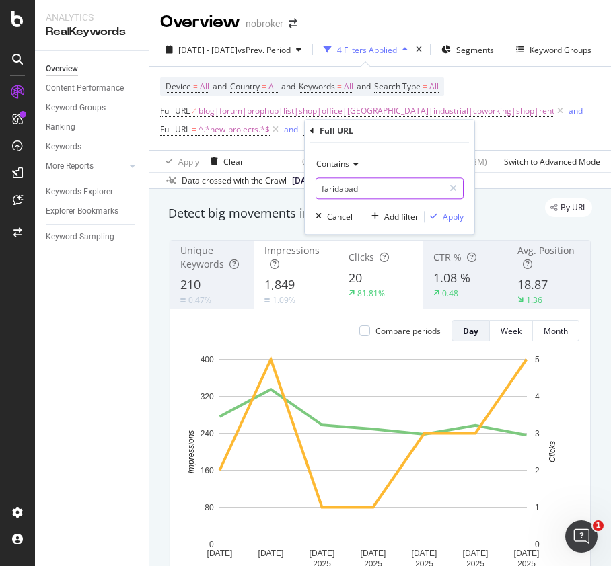
click at [370, 184] on input "faridabad" at bounding box center [379, 189] width 127 height 22
paste input "ghazi"
type input "[GEOGRAPHIC_DATA]"
click at [456, 221] on div "Apply" at bounding box center [453, 216] width 21 height 11
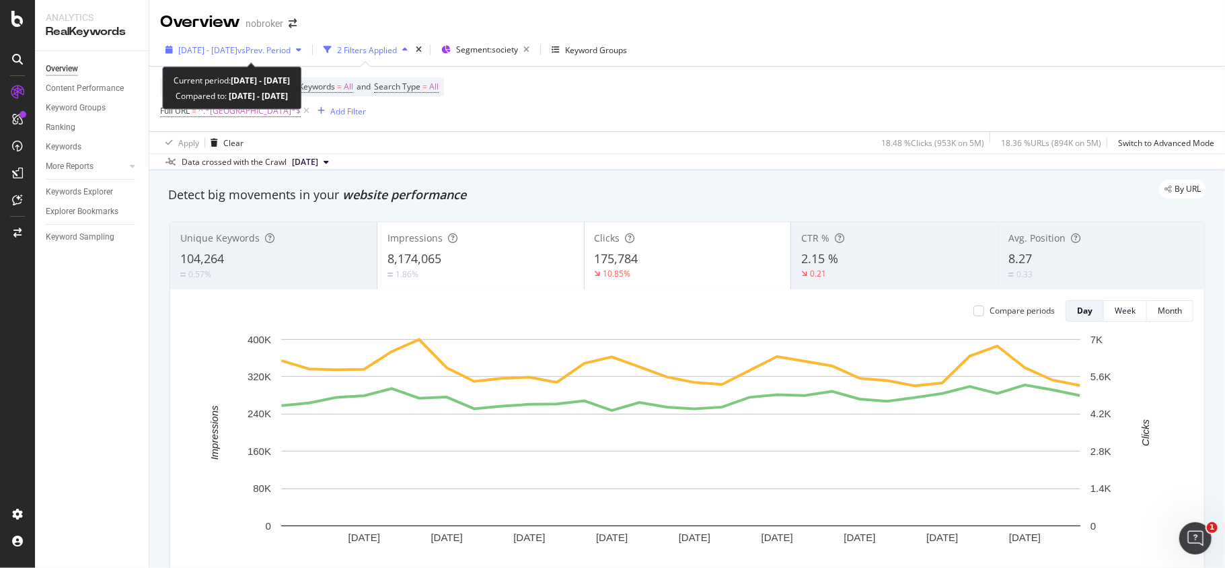
click at [237, 47] on span "[DATE] - [DATE]" at bounding box center [207, 49] width 59 height 11
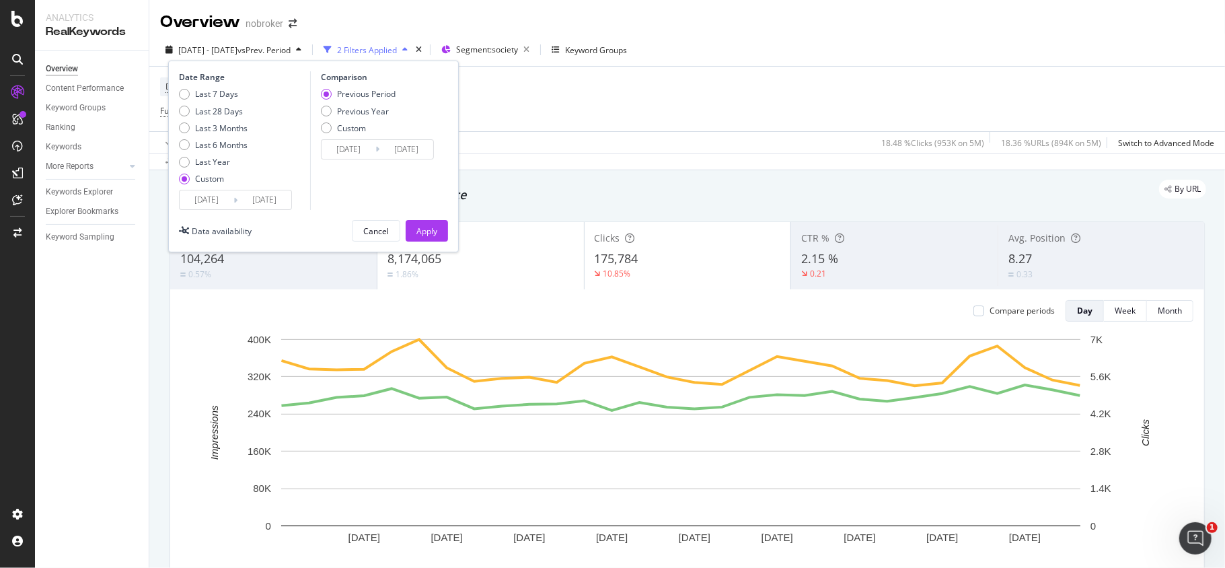
click at [222, 197] on input "[DATE]" at bounding box center [207, 199] width 54 height 19
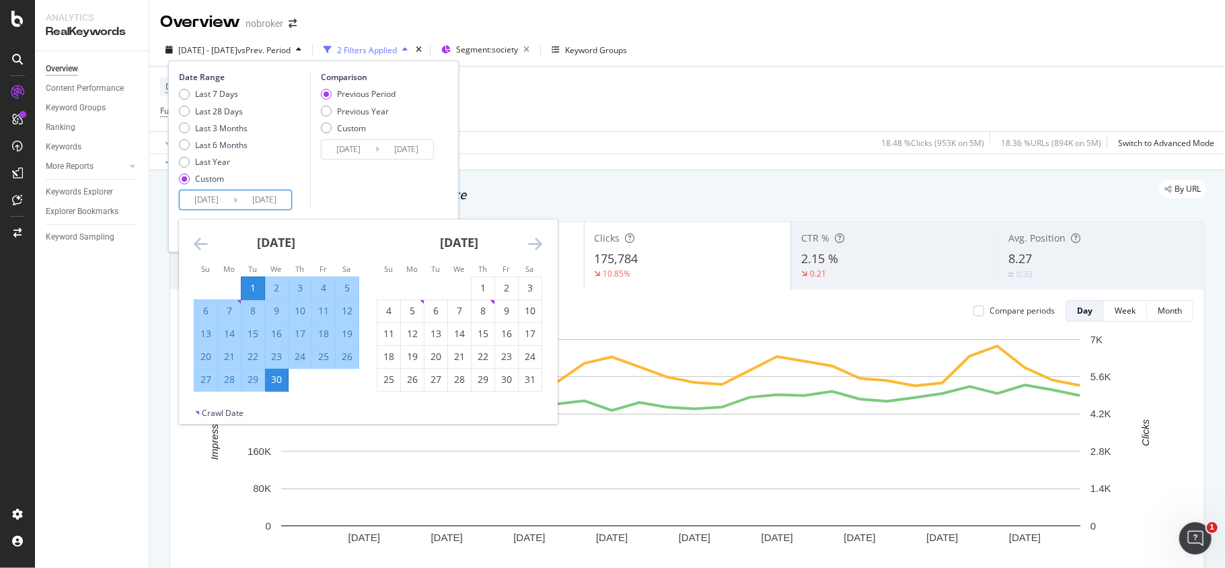
click at [537, 240] on icon "Move forward to switch to the next month." at bounding box center [535, 243] width 14 height 16
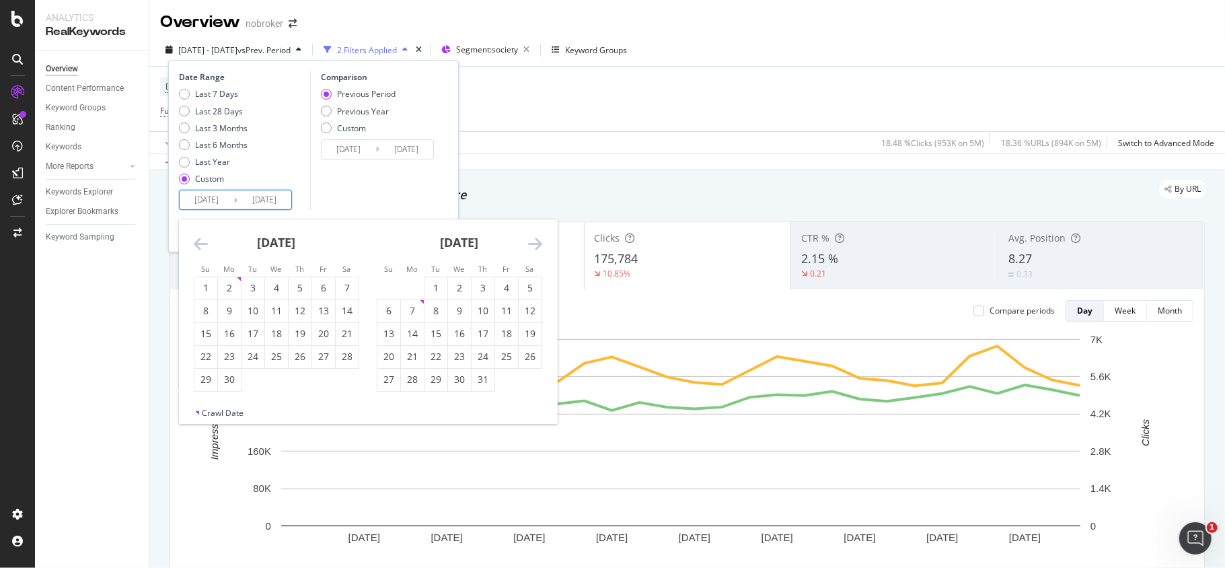
click at [537, 240] on icon "Move forward to switch to the next month." at bounding box center [535, 243] width 14 height 16
click at [412, 311] on div "8" at bounding box center [412, 310] width 23 height 13
type input "[DATE]"
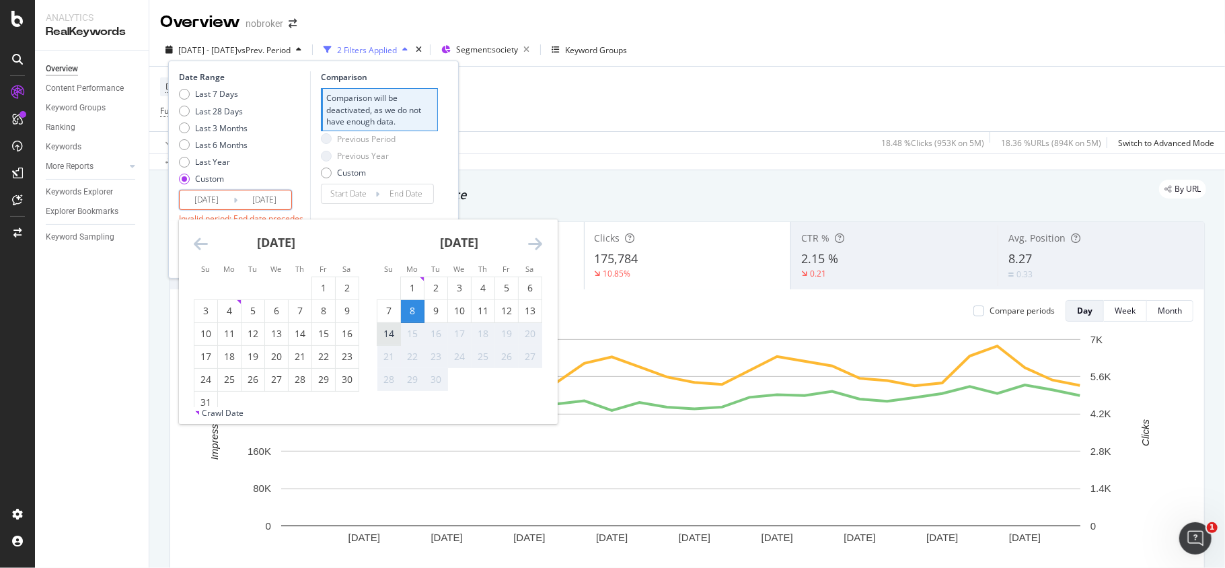
click at [385, 340] on div "14" at bounding box center [388, 333] width 23 height 13
type input "[DATE]"
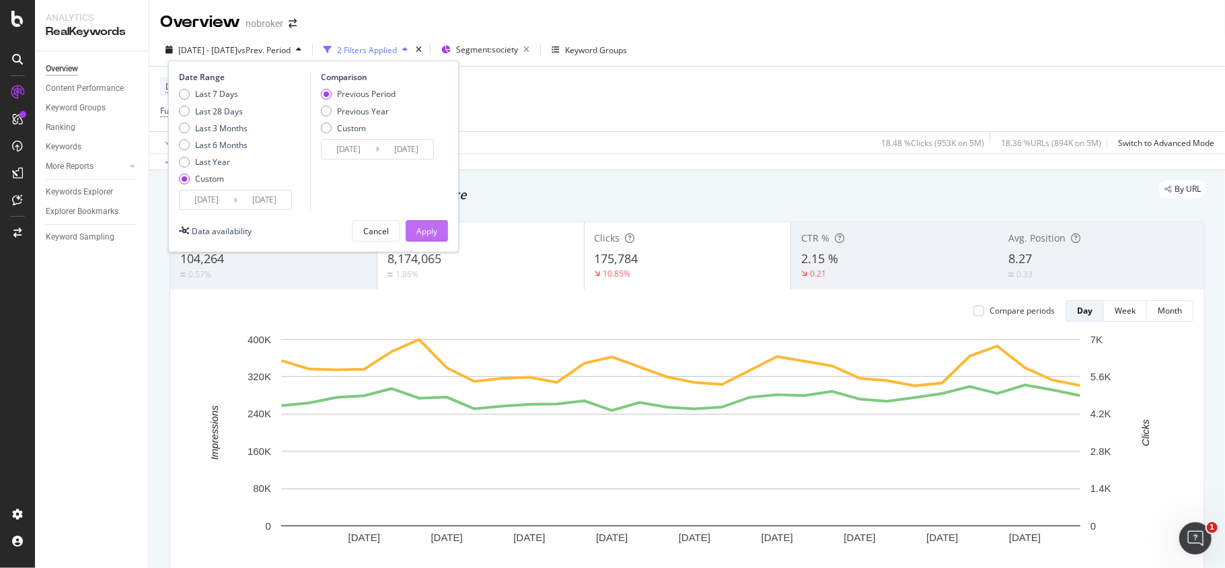
click at [429, 235] on div "Apply" at bounding box center [426, 230] width 21 height 11
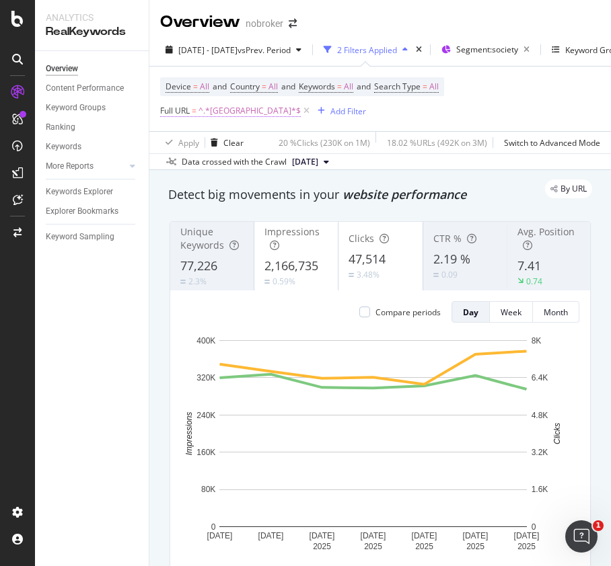
click at [243, 116] on span "^.*[GEOGRAPHIC_DATA]*$" at bounding box center [249, 111] width 102 height 19
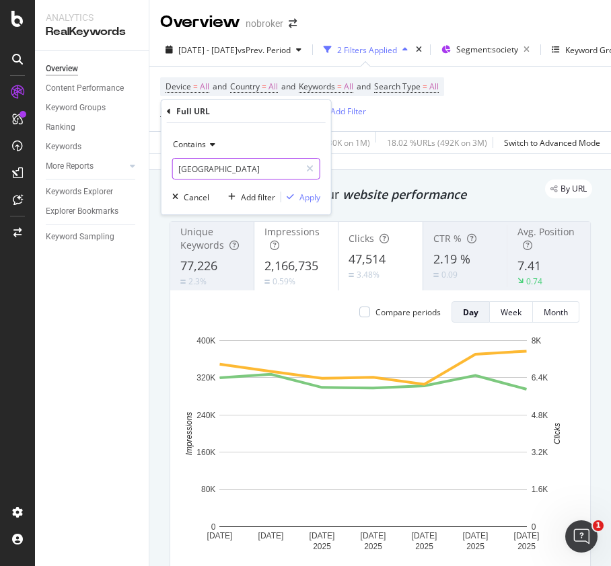
click at [235, 170] on input "[GEOGRAPHIC_DATA]" at bounding box center [236, 169] width 127 height 22
paste input "[GEOGRAPHIC_DATA]"
type input "[GEOGRAPHIC_DATA]"
click at [302, 195] on div "Apply" at bounding box center [309, 197] width 21 height 11
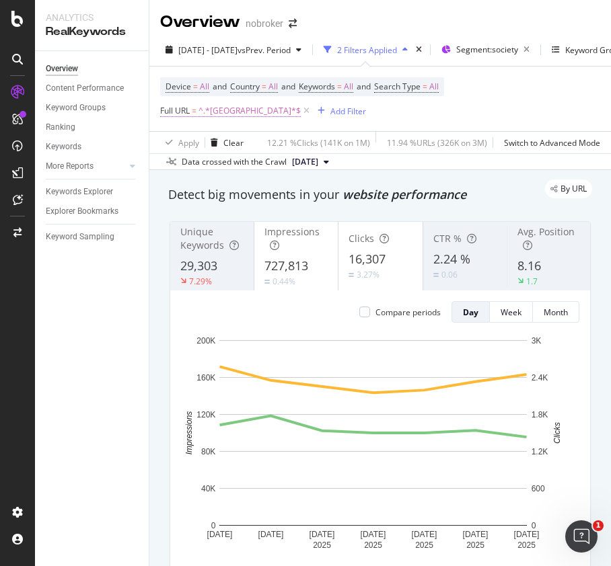
click at [226, 114] on span "^.*[GEOGRAPHIC_DATA]*$" at bounding box center [249, 111] width 102 height 19
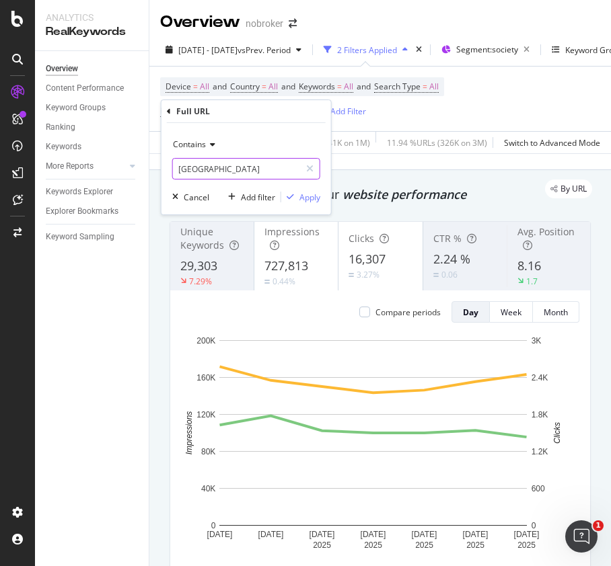
click at [226, 169] on input "[GEOGRAPHIC_DATA]" at bounding box center [236, 169] width 127 height 22
paste input "[GEOGRAPHIC_DATA]"
type input "[GEOGRAPHIC_DATA]"
click at [313, 194] on div "Apply" at bounding box center [309, 197] width 21 height 11
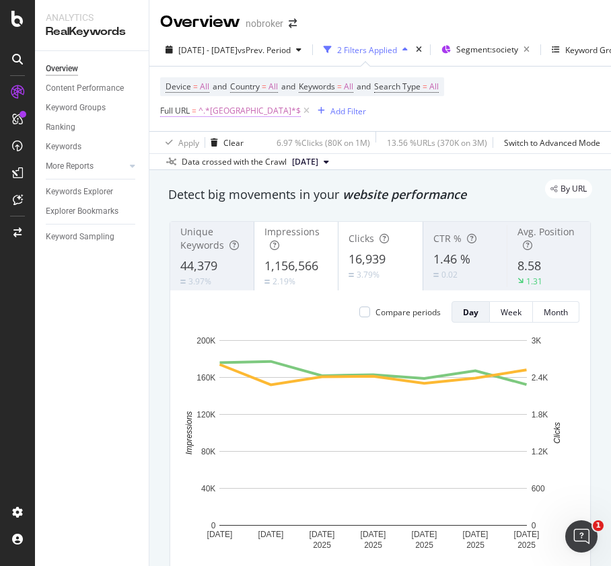
click at [227, 111] on span "^.*[GEOGRAPHIC_DATA]*$" at bounding box center [249, 111] width 102 height 19
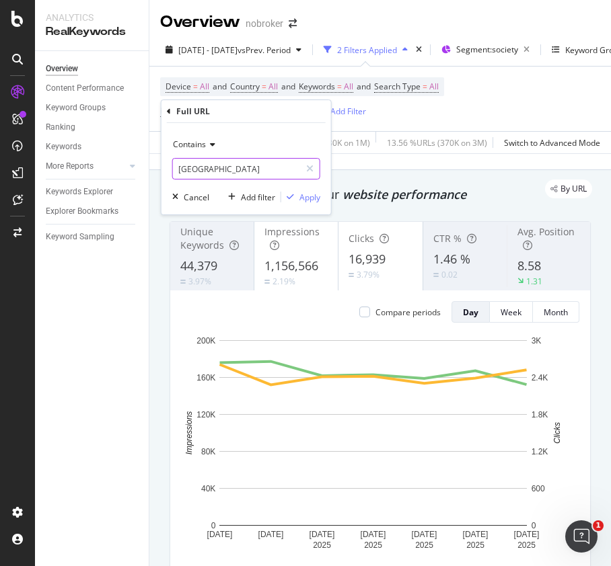
click at [250, 165] on input "[GEOGRAPHIC_DATA]" at bounding box center [236, 169] width 127 height 22
paste input "[GEOGRAPHIC_DATA]"
type input "[GEOGRAPHIC_DATA]"
click at [313, 197] on div "Apply" at bounding box center [309, 197] width 21 height 11
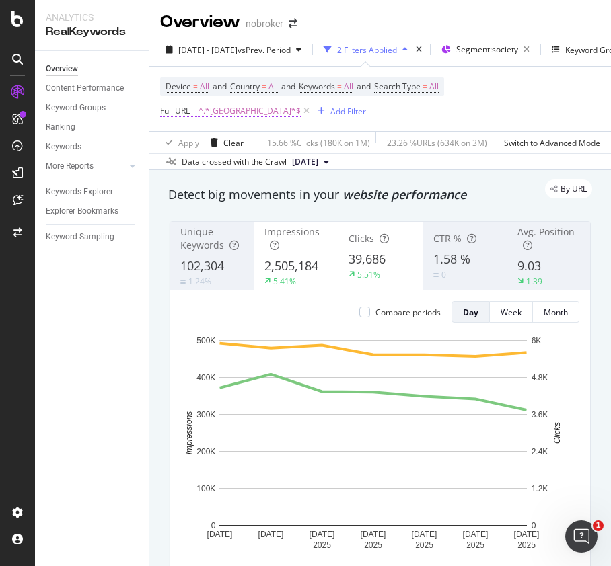
click at [226, 117] on span "^.*[GEOGRAPHIC_DATA]*$" at bounding box center [249, 111] width 102 height 19
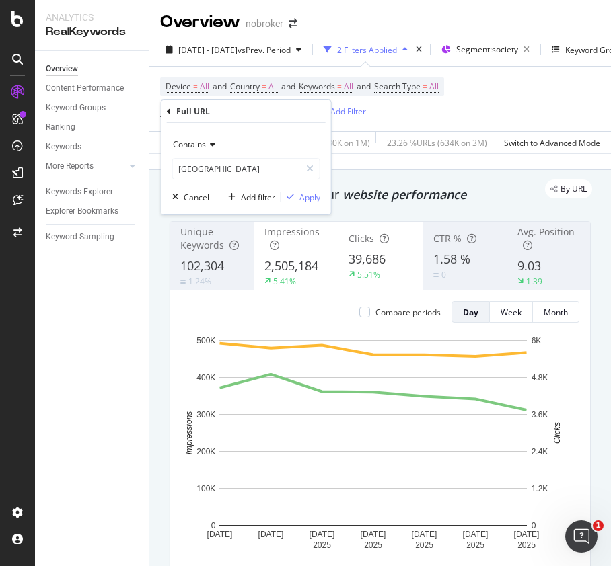
click at [256, 183] on div "Contains mumbai Cancel Add filter Apply" at bounding box center [245, 168] width 169 height 91
click at [256, 175] on input "[GEOGRAPHIC_DATA]" at bounding box center [236, 169] width 127 height 22
paste input "[GEOGRAPHIC_DATA]"
type input "[GEOGRAPHIC_DATA]"
click at [307, 195] on div "Apply" at bounding box center [309, 197] width 21 height 11
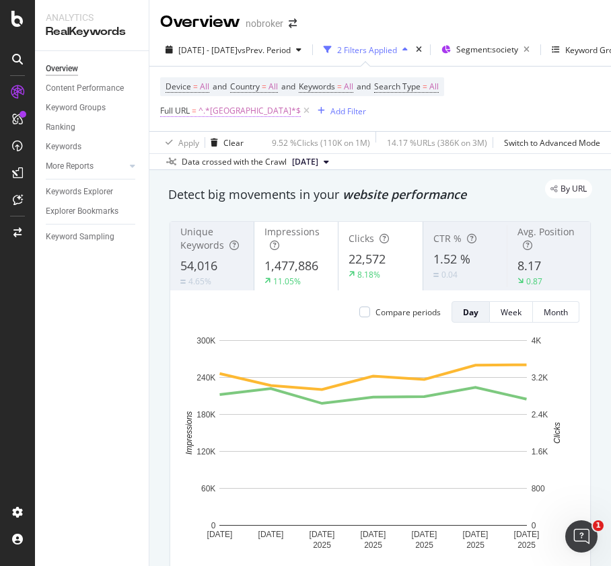
click at [227, 118] on span "^.*[GEOGRAPHIC_DATA]*$" at bounding box center [249, 111] width 102 height 19
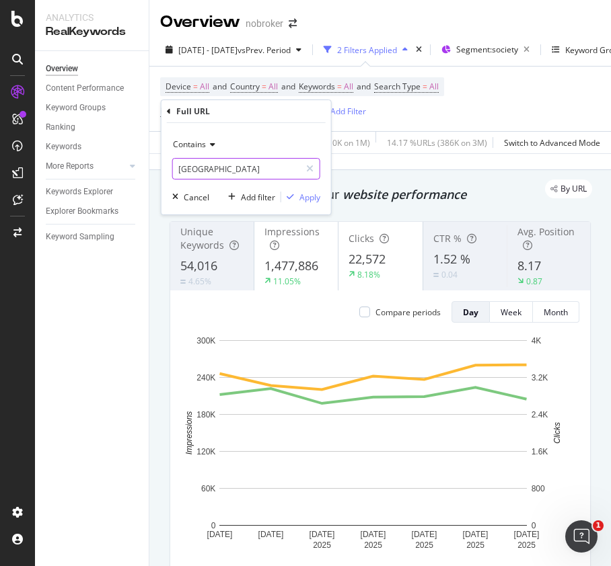
click at [235, 165] on input "[GEOGRAPHIC_DATA]" at bounding box center [236, 169] width 127 height 22
paste input "[GEOGRAPHIC_DATA]"
type input "[GEOGRAPHIC_DATA]"
click at [304, 200] on div "Apply" at bounding box center [309, 197] width 21 height 11
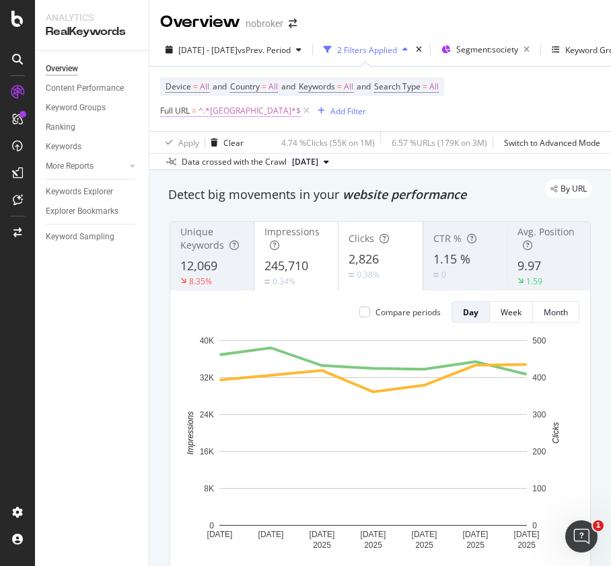
click at [222, 116] on span "^.*[GEOGRAPHIC_DATA]*$" at bounding box center [249, 111] width 102 height 19
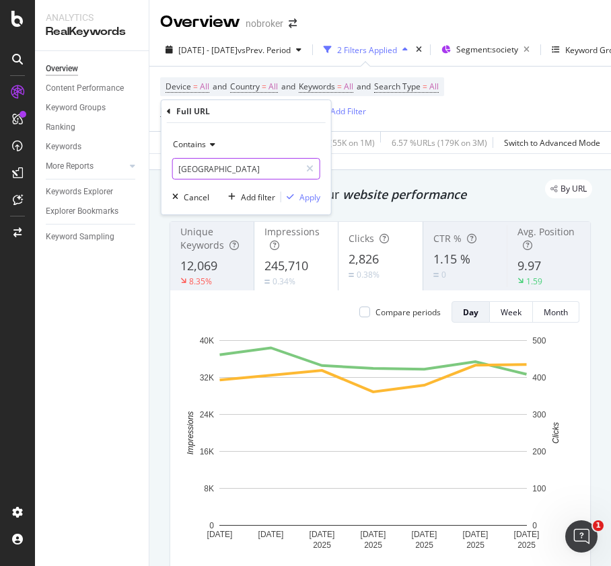
click at [234, 168] on input "[GEOGRAPHIC_DATA]" at bounding box center [236, 169] width 127 height 22
paste input "gurgaon"
type input "gurgaon"
click at [313, 196] on div "Apply" at bounding box center [309, 197] width 21 height 11
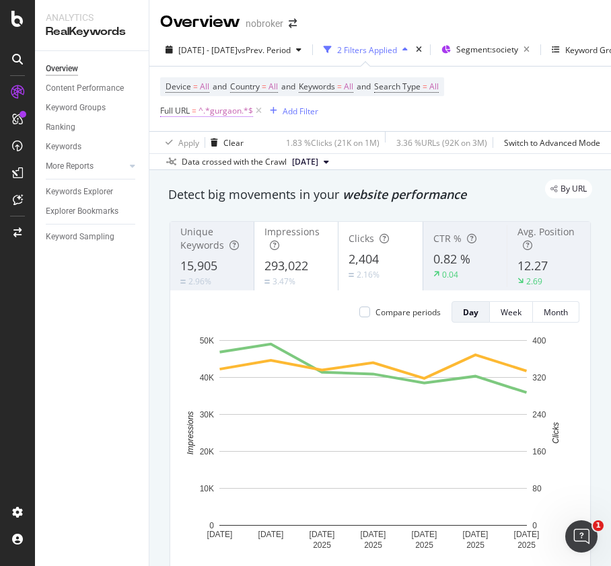
click at [233, 117] on span "^.*gurgaon.*$" at bounding box center [225, 111] width 54 height 19
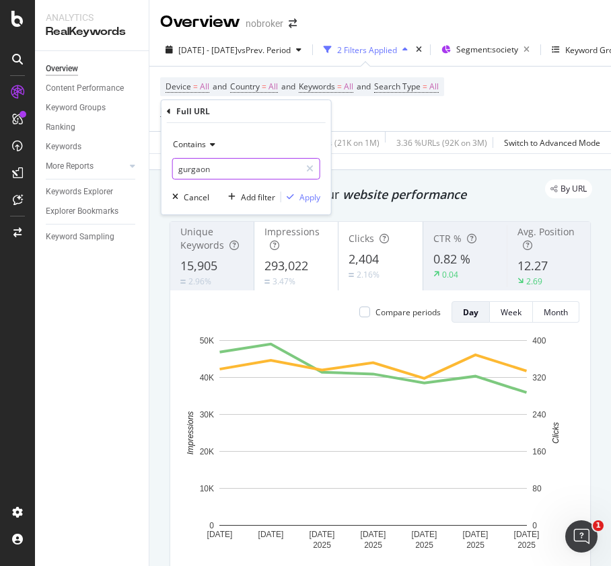
click at [243, 171] on input "gurgaon" at bounding box center [236, 169] width 127 height 22
paste input "noida"
type input "noida"
click at [315, 189] on div "Contains noida Cancel Add filter Apply" at bounding box center [245, 168] width 169 height 91
click at [310, 197] on div "Apply" at bounding box center [309, 197] width 21 height 11
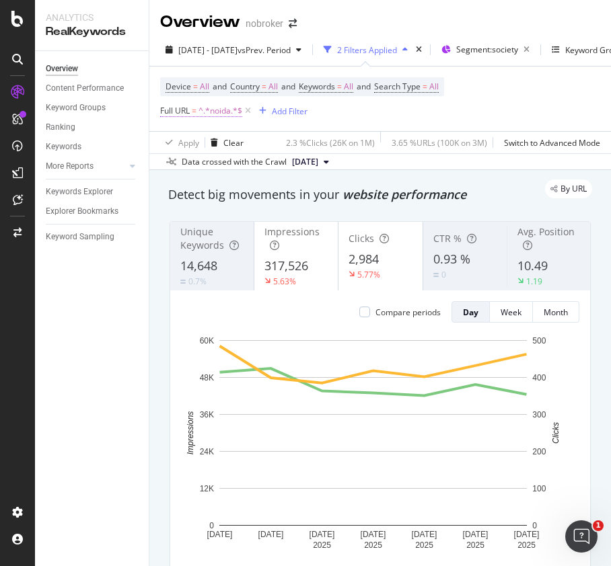
click at [221, 116] on span "^.*noida.*$" at bounding box center [220, 111] width 44 height 19
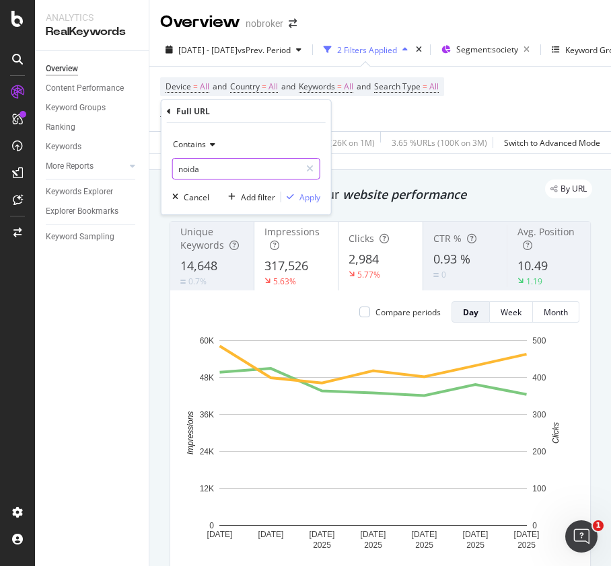
click at [238, 164] on input "noida" at bounding box center [236, 169] width 127 height 22
paste input "faridabad"
type input "faridabad"
click at [309, 194] on div "Apply" at bounding box center [309, 197] width 21 height 11
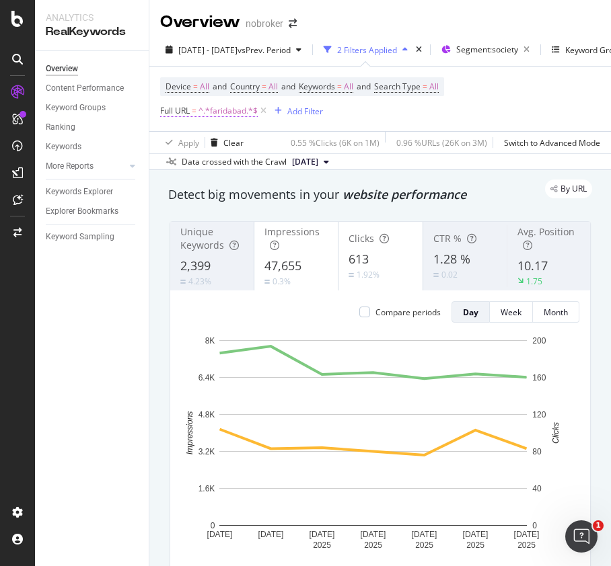
click at [223, 113] on span "^.*faridabad.*$" at bounding box center [227, 111] width 59 height 19
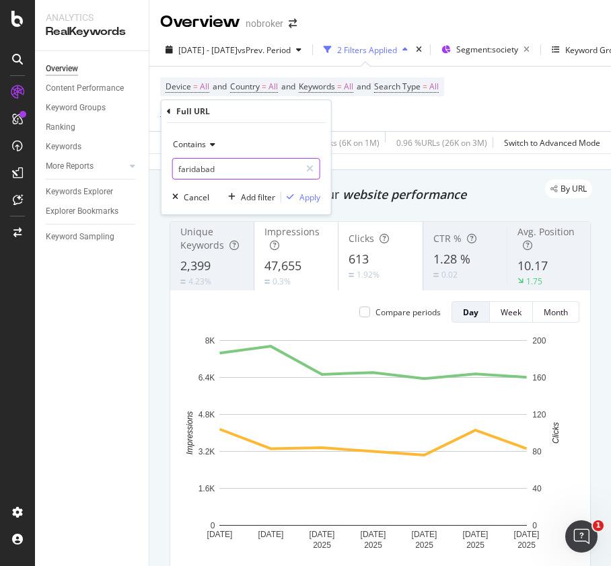
click at [262, 173] on input "faridabad" at bounding box center [236, 169] width 127 height 22
paste input "ghazi"
type input "[GEOGRAPHIC_DATA]"
click at [312, 195] on div "Apply" at bounding box center [309, 197] width 21 height 11
